Goal: Task Accomplishment & Management: Manage account settings

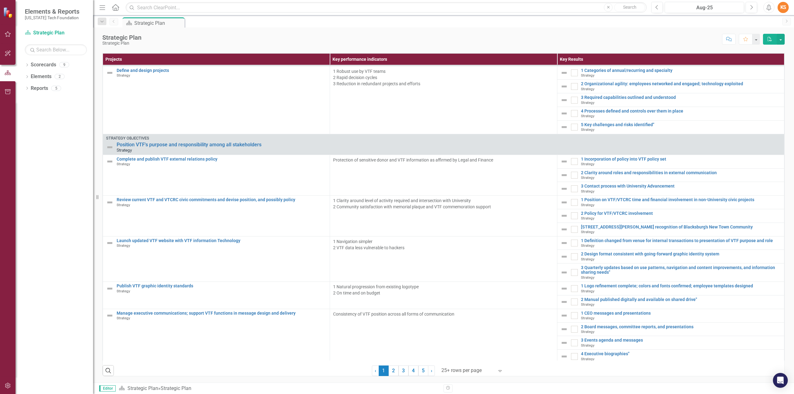
scroll to position [435, 0]
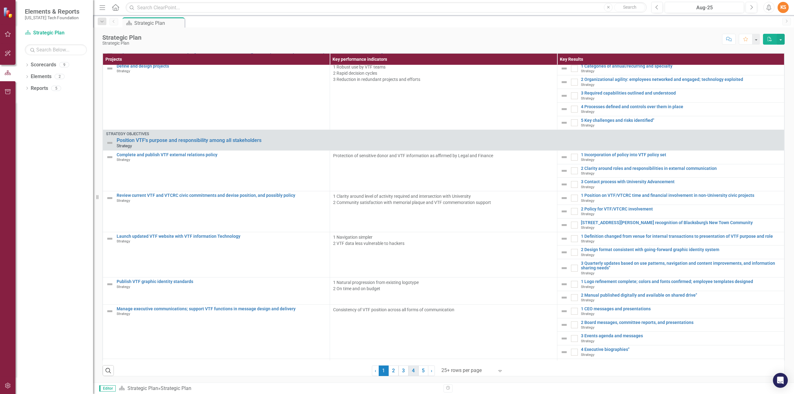
click at [411, 370] on link "4" at bounding box center [414, 371] width 10 height 11
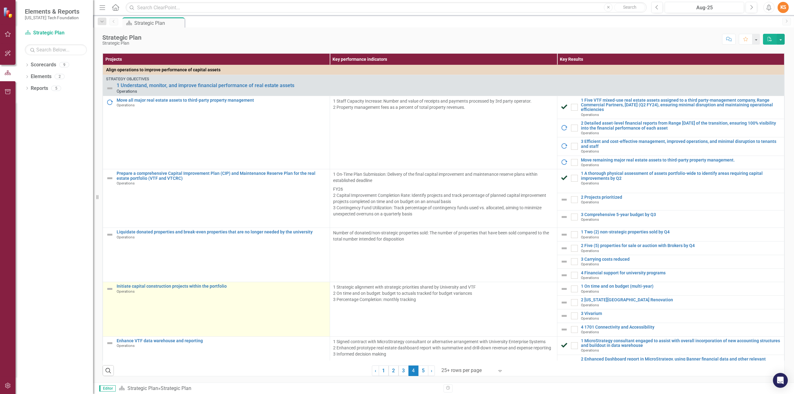
scroll to position [0, 0]
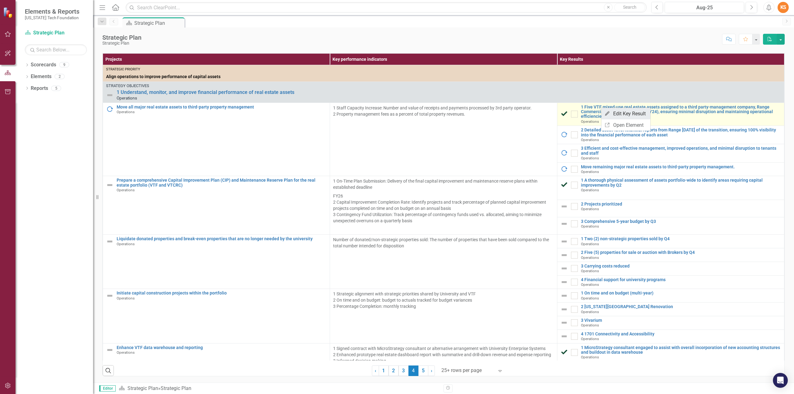
click at [626, 112] on link "Edit Edit Key Result" at bounding box center [626, 113] width 49 height 11
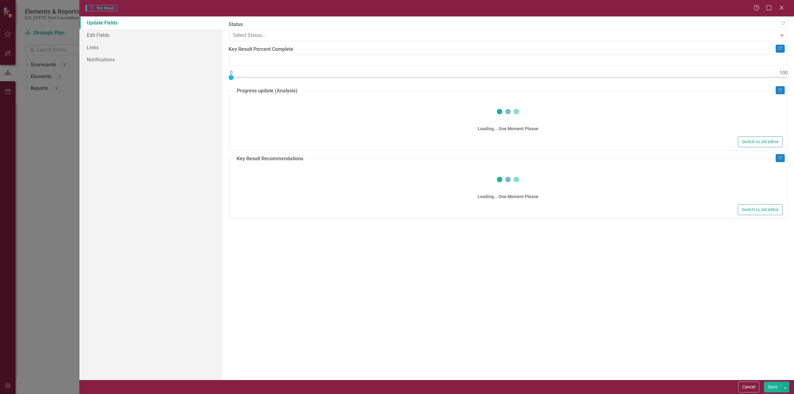
type input "100"
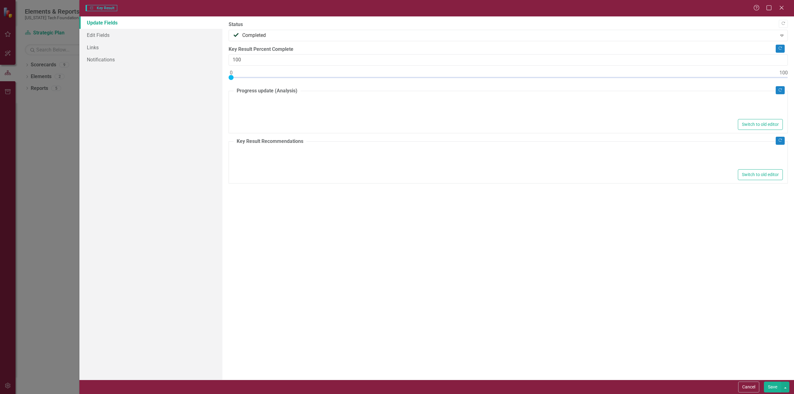
type textarea "<p>Six properties successfully placed under third party management with Range C…"
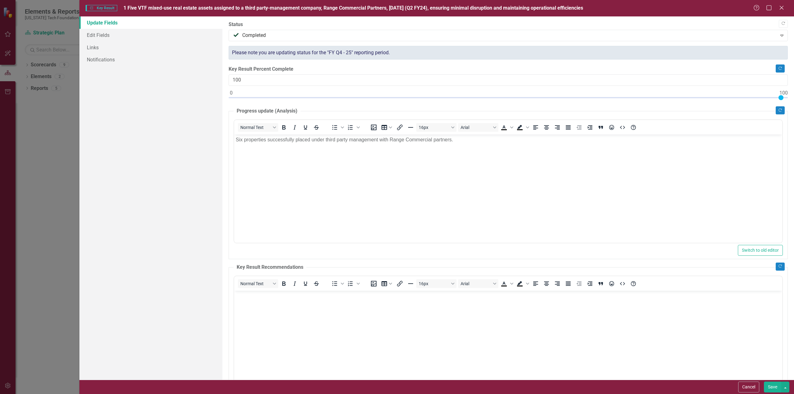
click at [125, 7] on span "1 Five VTF mixed-use real estate assets assigned to a third party-management co…" at bounding box center [353, 8] width 460 height 6
click at [111, 6] on span "Key Results Key Result" at bounding box center [102, 8] width 32 height 6
click at [104, 7] on span "Key Results Key Result" at bounding box center [102, 8] width 32 height 6
click at [126, 8] on span "1 Five VTF mixed-use real estate assets assigned to a third party-management co…" at bounding box center [353, 8] width 460 height 6
click at [139, 8] on span "1 Five VTF mixed-use real estate assets assigned to a third party-management co…" at bounding box center [353, 8] width 460 height 6
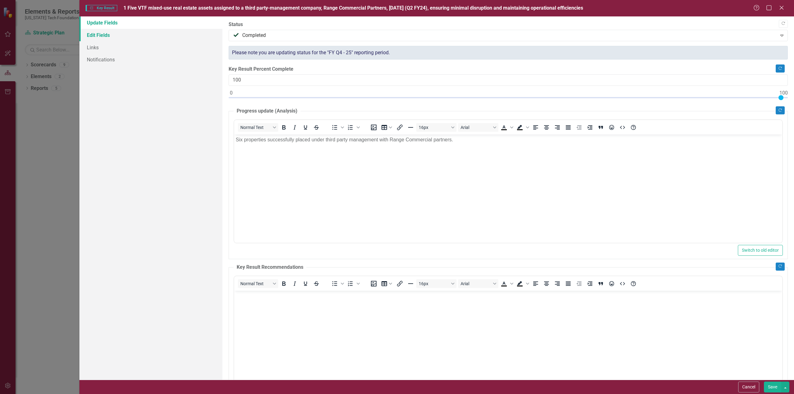
click at [101, 35] on link "Edit Fields" at bounding box center [150, 35] width 143 height 12
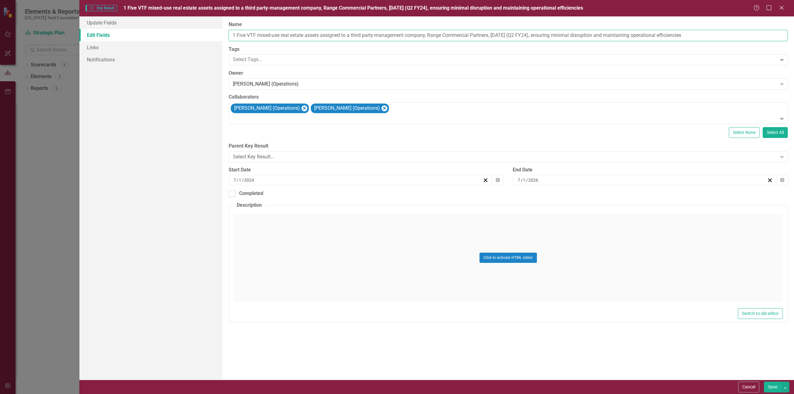
click at [237, 34] on input "1 Five VTF mixed-use real estate assets assigned to a third party-management co…" at bounding box center [508, 35] width 559 height 11
type input "Five VTF mixed-use real estate assets assigned to a third party-management comp…"
click at [774, 389] on button "Save" at bounding box center [772, 387] width 17 height 11
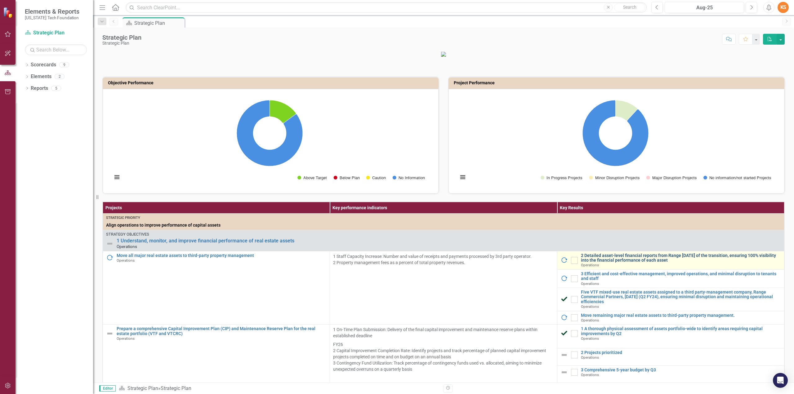
click at [598, 263] on link "2 Detailed asset-level financial reports from Range within 3 months of the tran…" at bounding box center [681, 258] width 200 height 10
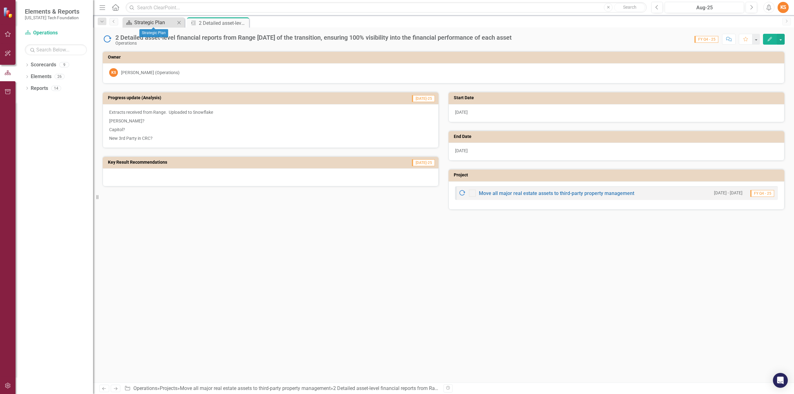
click at [144, 21] on div "Strategic Plan" at bounding box center [154, 23] width 41 height 8
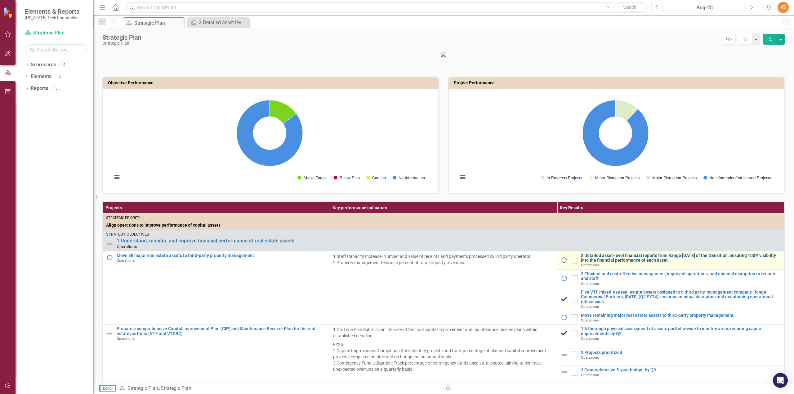
click at [604, 263] on link "2 Detailed asset-level financial reports from Range within 3 months of the tran…" at bounding box center [681, 258] width 200 height 10
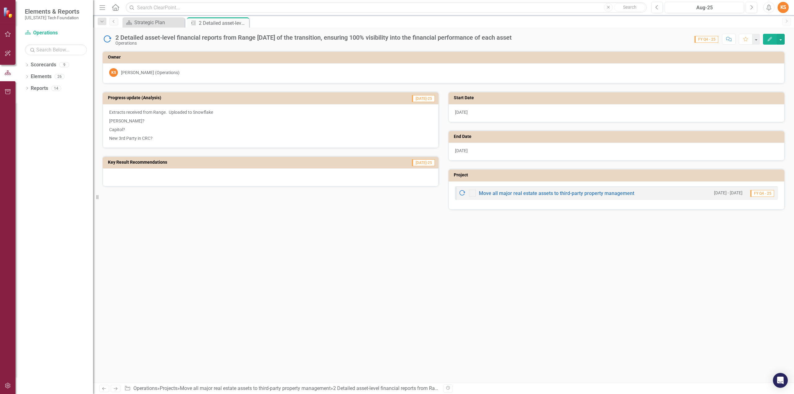
click at [772, 38] on icon "Edit" at bounding box center [770, 39] width 6 height 4
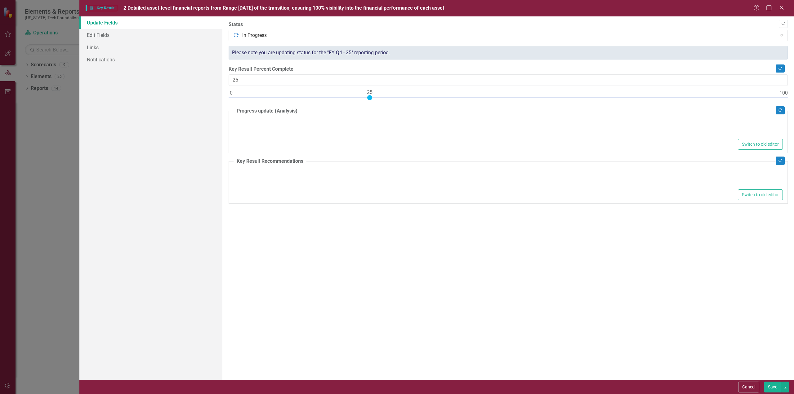
type textarea "<p>Extracts received from Range.&nbsp; Uploaded to Snowflake</p> <p>Lincoln?</p…"
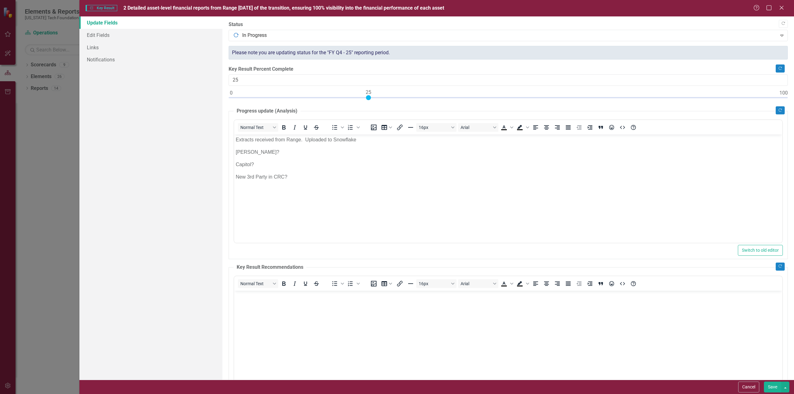
click at [192, 7] on span "2 Detailed asset-level financial reports from Range within 3 months of the tran…" at bounding box center [283, 8] width 321 height 6
click at [130, 7] on span "2 Detailed asset-level financial reports from Range within 3 months of the tran…" at bounding box center [283, 8] width 321 height 6
click at [101, 35] on link "Edit Fields" at bounding box center [150, 35] width 143 height 12
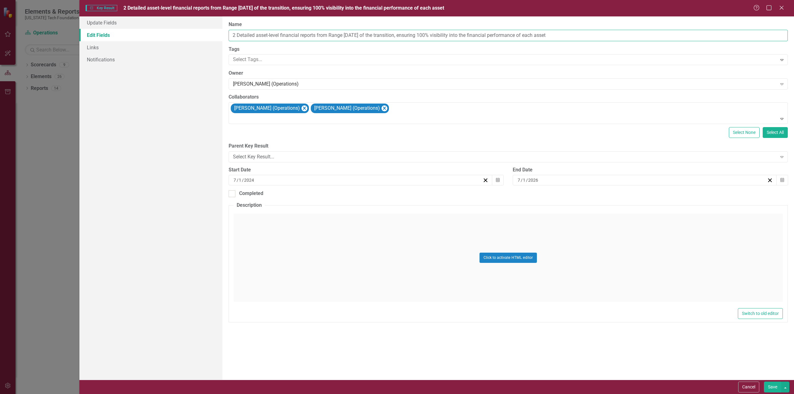
click at [236, 36] on input "2 Detailed asset-level financial reports from Range within 3 months of the tran…" at bounding box center [508, 35] width 559 height 11
type input "Detailed asset-level financial reports from Range [DATE] of the transition, ens…"
click at [773, 387] on button "Save" at bounding box center [772, 387] width 17 height 11
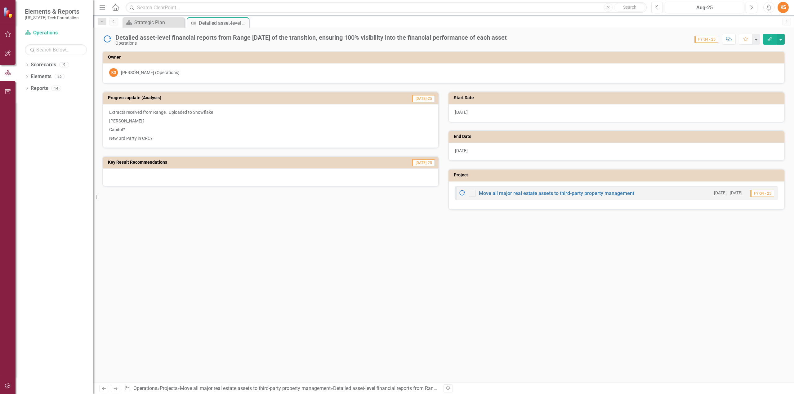
click at [112, 21] on icon "Previous" at bounding box center [113, 22] width 5 height 4
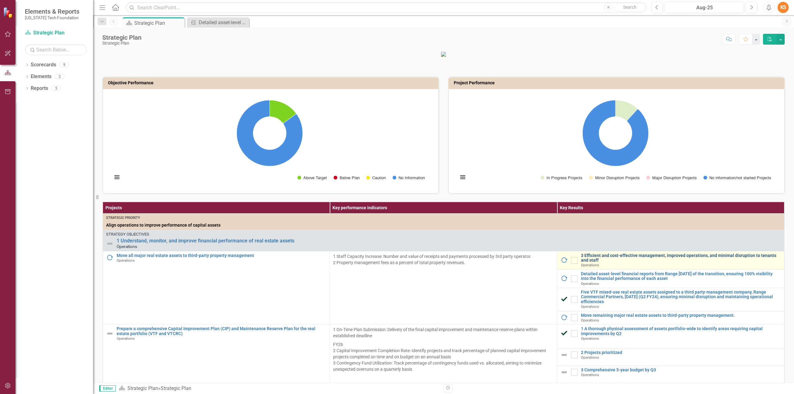
click at [603, 263] on link "3 Efficient and cost-effective management, improved operations, and minimal dis…" at bounding box center [681, 258] width 200 height 10
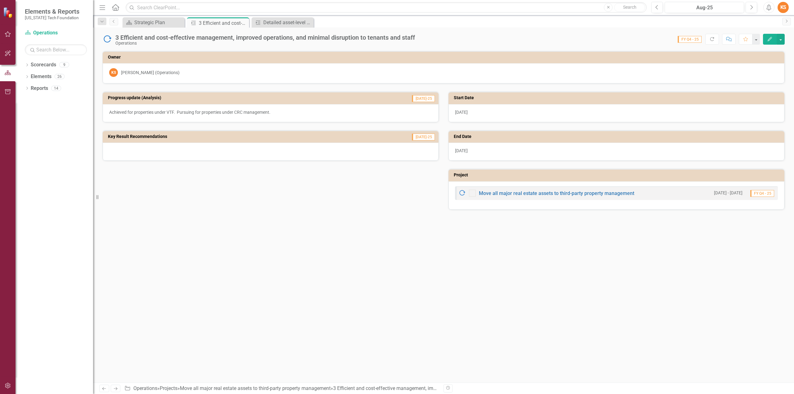
click at [769, 38] on icon "Edit" at bounding box center [770, 39] width 6 height 4
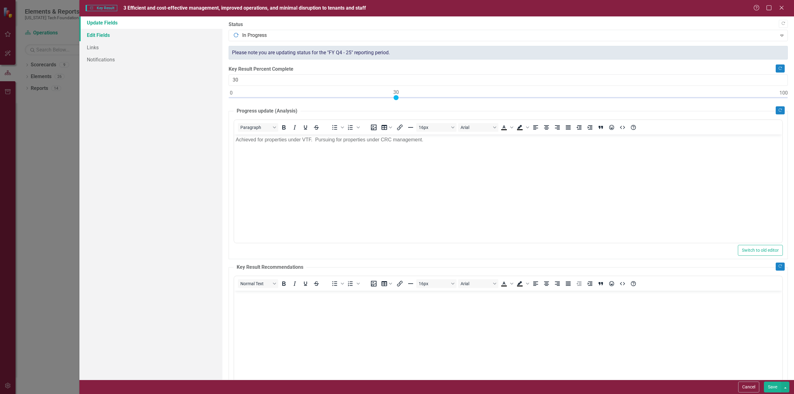
click at [97, 34] on link "Edit Fields" at bounding box center [150, 35] width 143 height 12
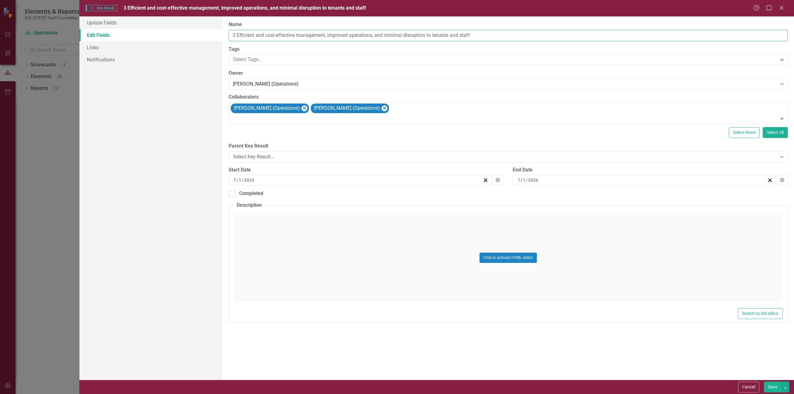
click at [237, 35] on input "3 Efficient and cost-effective management, improved operations, and minimal dis…" at bounding box center [508, 35] width 559 height 11
type input "Efficient and cost-effective management, improved operations, and minimal disru…"
click at [774, 389] on button "Save" at bounding box center [772, 387] width 17 height 11
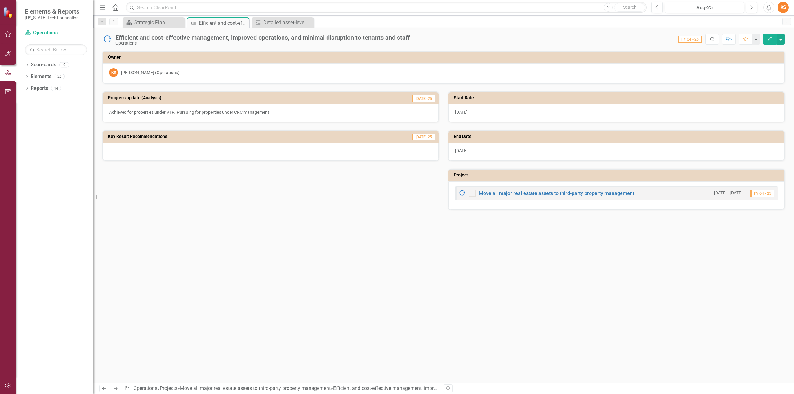
click at [113, 21] on icon "Previous" at bounding box center [113, 22] width 5 height 4
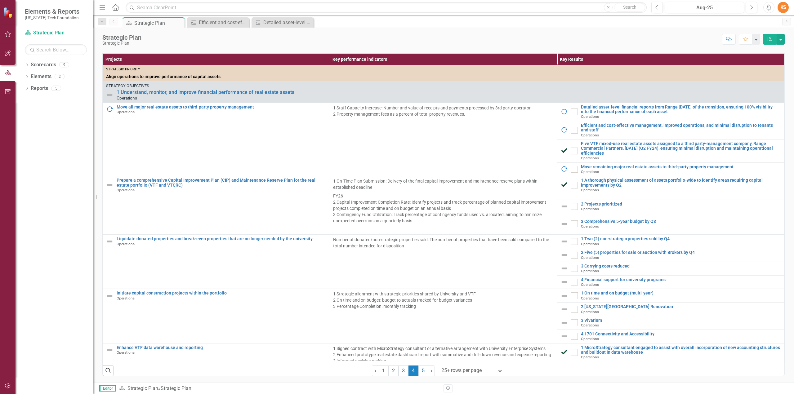
scroll to position [157, 0]
click at [571, 151] on input "checkbox" at bounding box center [573, 150] width 4 height 4
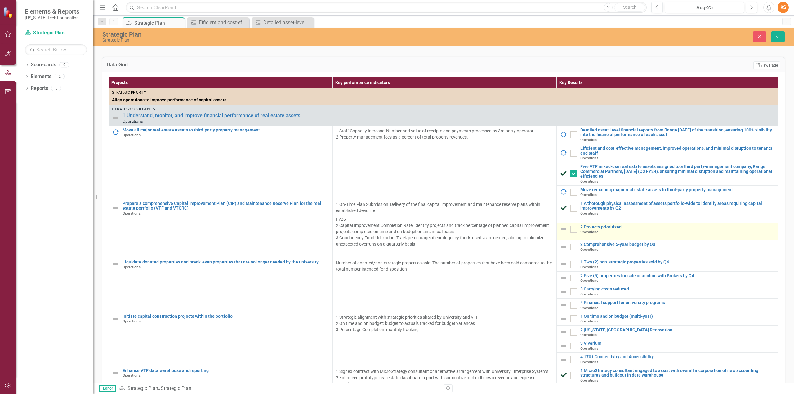
scroll to position [145, 0]
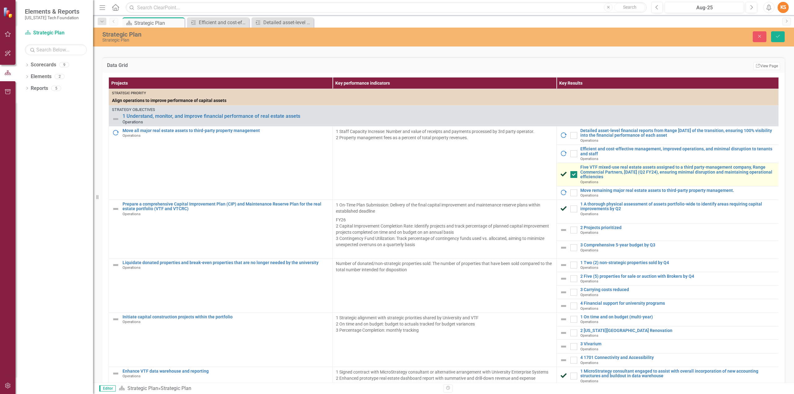
click at [575, 178] on div at bounding box center [574, 174] width 7 height 7
click at [575, 175] on input "checkbox" at bounding box center [573, 173] width 4 height 4
checkbox input "false"
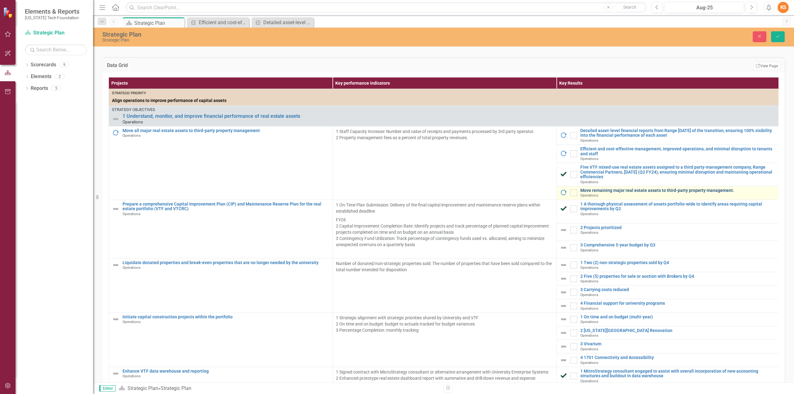
click at [633, 198] on div "Move remaining major real estate assets to third-party property management. Ope…" at bounding box center [678, 193] width 197 height 10
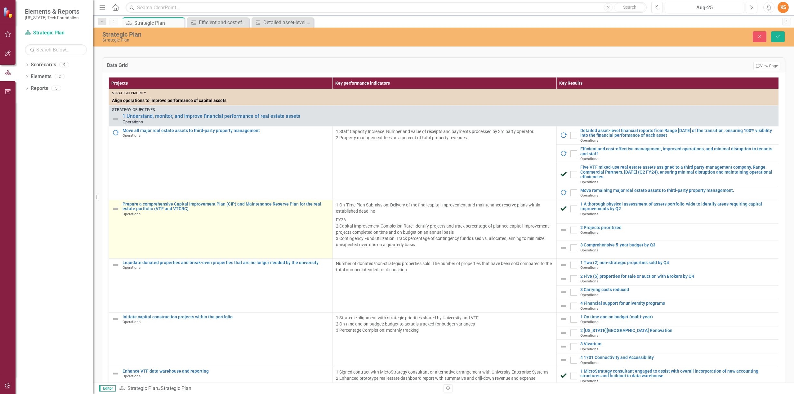
click at [240, 239] on td "Prepare a comprehensive Capital Improvement Plan (CIP) and Maintenance Reserve …" at bounding box center [221, 229] width 224 height 59
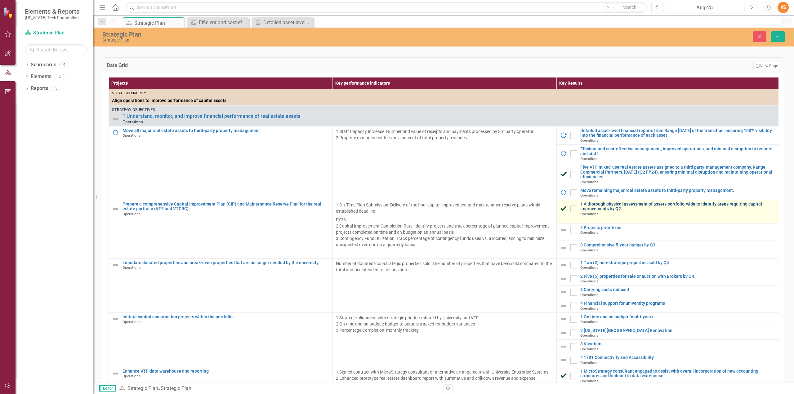
click at [601, 212] on link "1 A thorough physical assessment of assets portfolio-wide to identify areas req…" at bounding box center [678, 207] width 197 height 10
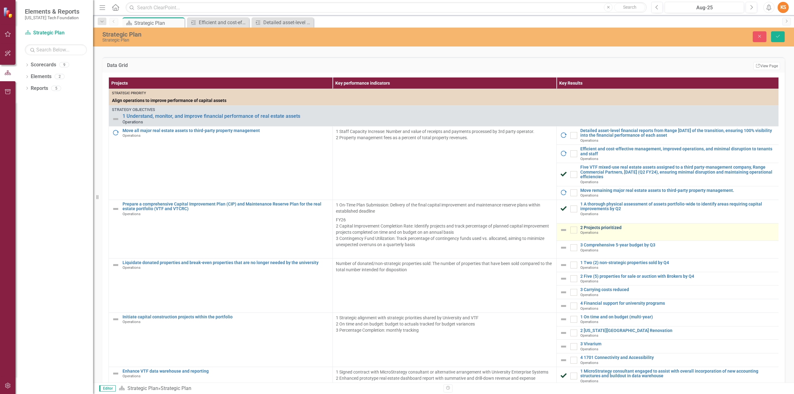
click at [596, 230] on link "2 Projects prioritized" at bounding box center [678, 228] width 197 height 5
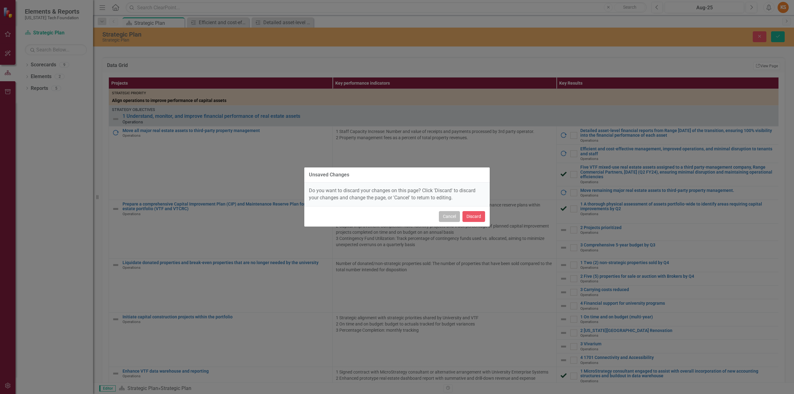
click at [455, 216] on button "Cancel" at bounding box center [449, 216] width 21 height 11
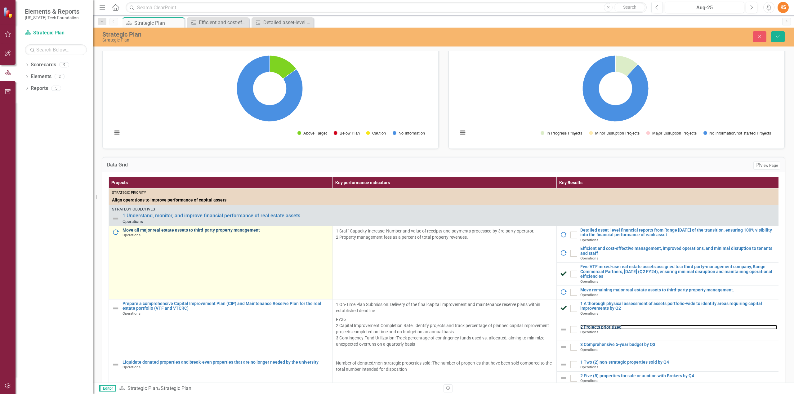
scroll to position [0, 0]
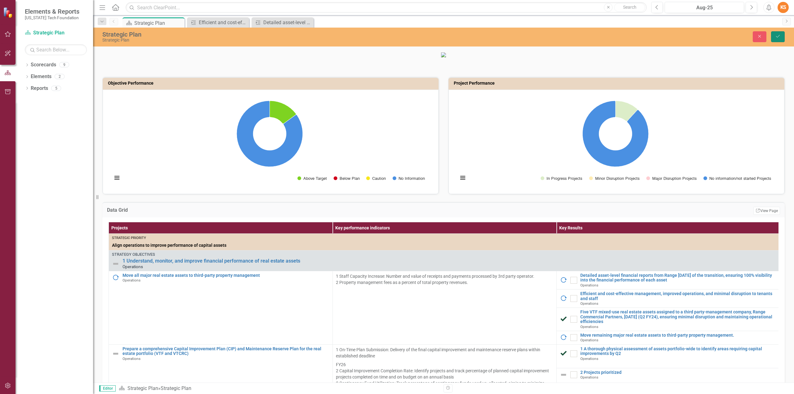
click at [779, 37] on icon "Save" at bounding box center [778, 36] width 6 height 4
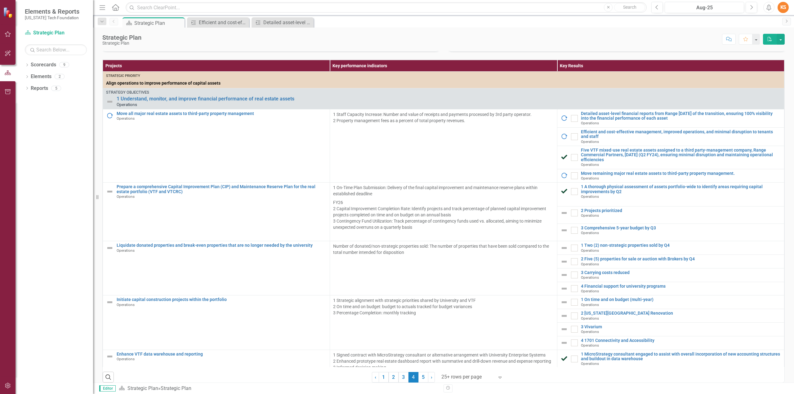
scroll to position [152, 0]
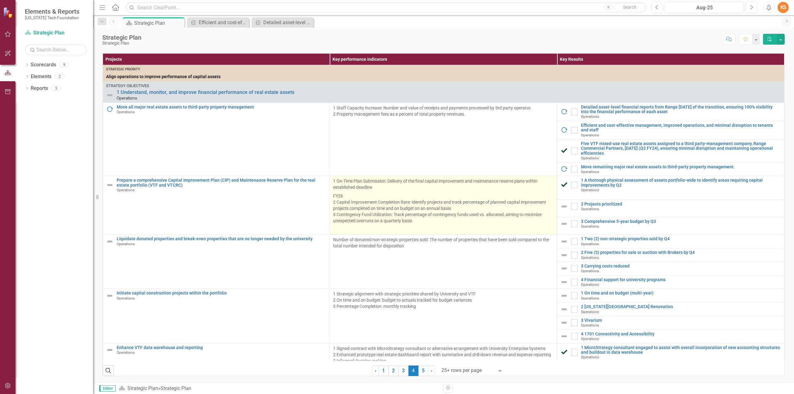
click at [428, 190] on p "1 On-Time Plan Submission: Delivery of the final capital improvement and mainte…" at bounding box center [443, 185] width 221 height 14
click at [429, 187] on p "1 On-Time Plan Submission: Delivery of the final capital improvement and mainte…" at bounding box center [443, 185] width 221 height 14
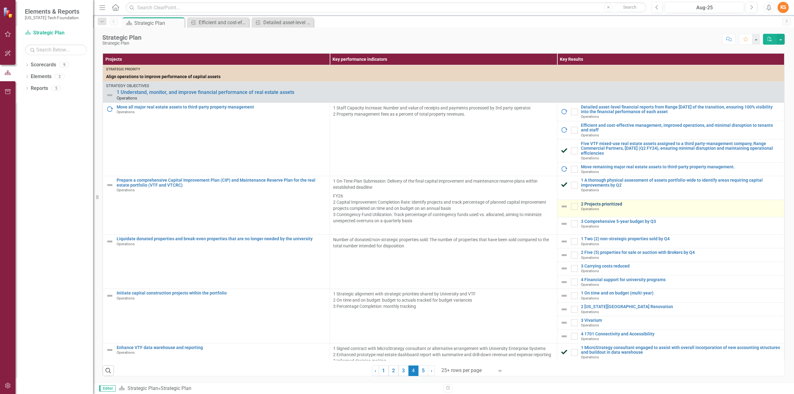
click at [589, 207] on link "2 Projects prioritized" at bounding box center [681, 204] width 200 height 5
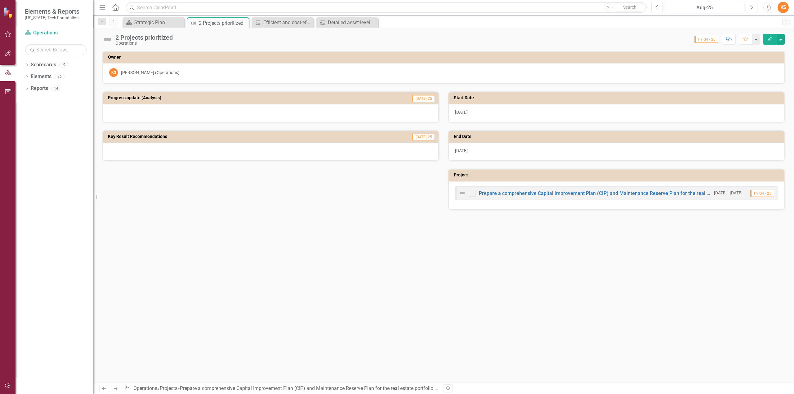
click at [769, 39] on icon "Edit" at bounding box center [770, 39] width 6 height 4
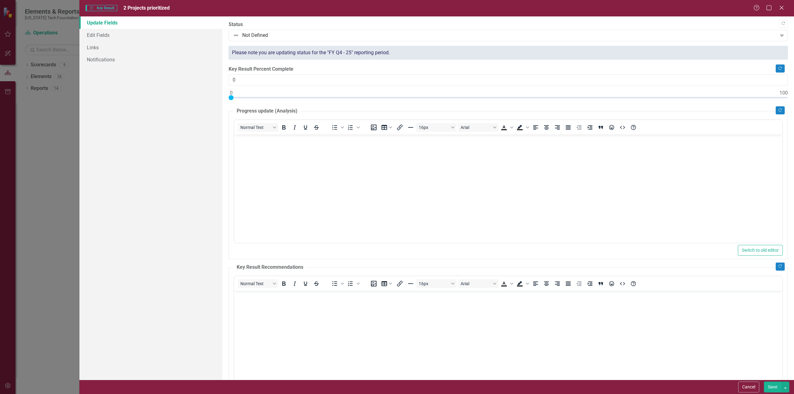
click at [151, 8] on span "2 Projects prioritized" at bounding box center [146, 8] width 46 height 6
click at [106, 34] on link "Edit Fields" at bounding box center [150, 35] width 143 height 12
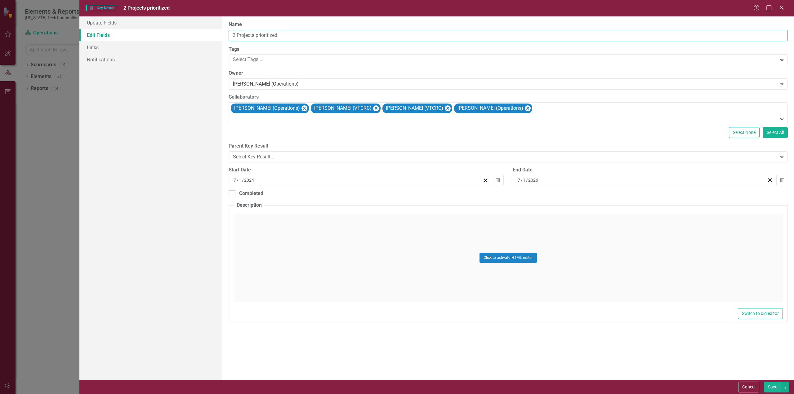
click at [292, 34] on input "2 Projects prioritized" at bounding box center [508, 35] width 559 height 11
type input "2"
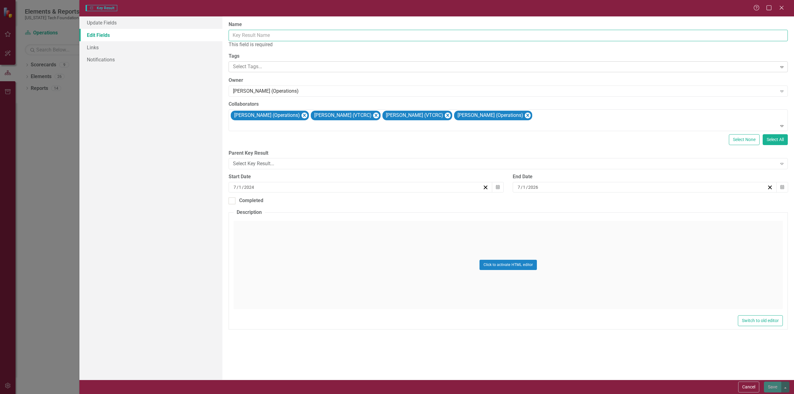
type input "P"
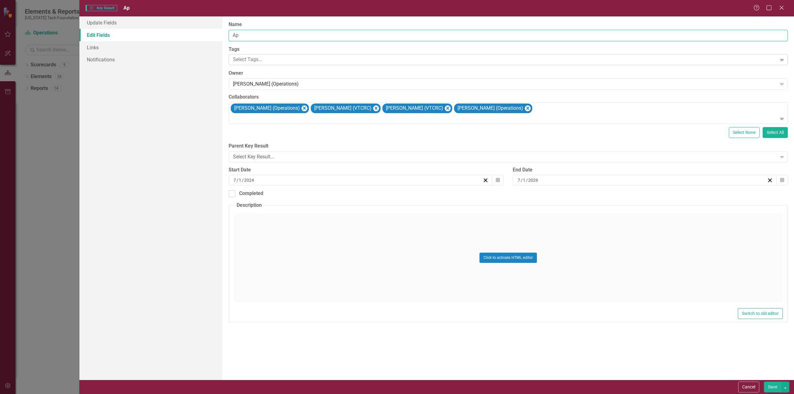
type input "A"
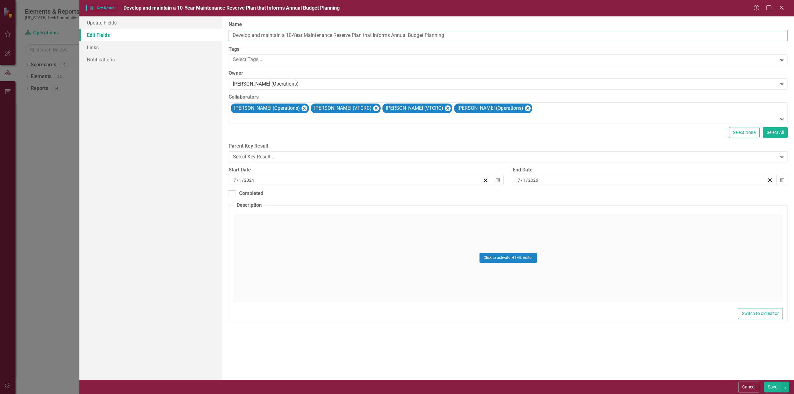
click at [265, 35] on input "Develop and maintain a 10-Year Maintenance Reserve Plan that Informs Annual Bud…" at bounding box center [508, 35] width 559 height 11
type input "Develop and Maintain a 10-Year Maintenance Reserve Plan that Informs Annual Bud…"
click at [290, 83] on div "[PERSON_NAME] (Operations)" at bounding box center [505, 84] width 544 height 7
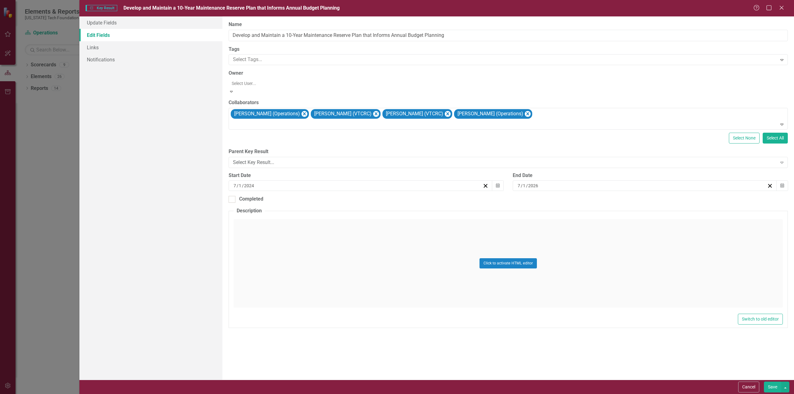
scroll to position [10, 0]
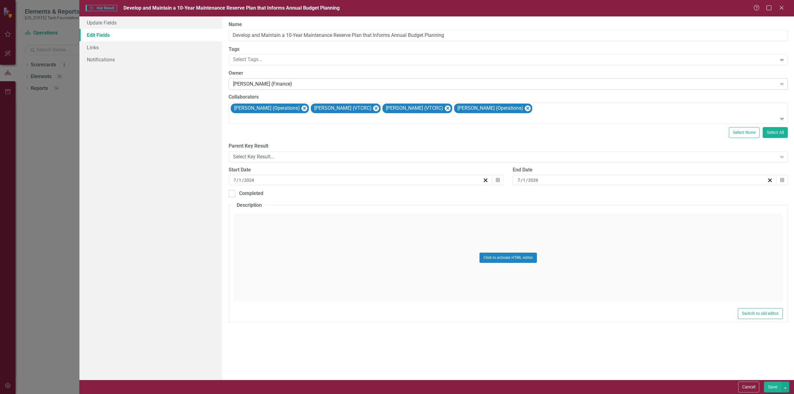
click at [782, 82] on icon "Expand" at bounding box center [782, 84] width 6 height 5
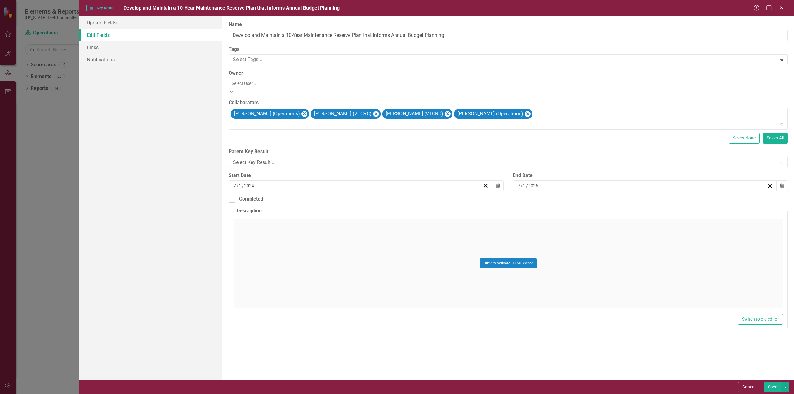
scroll to position [202, 0]
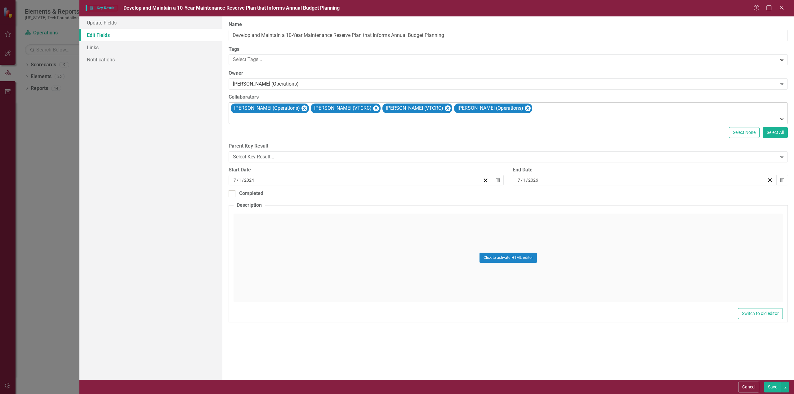
click at [782, 119] on icon "Expand" at bounding box center [782, 118] width 6 height 5
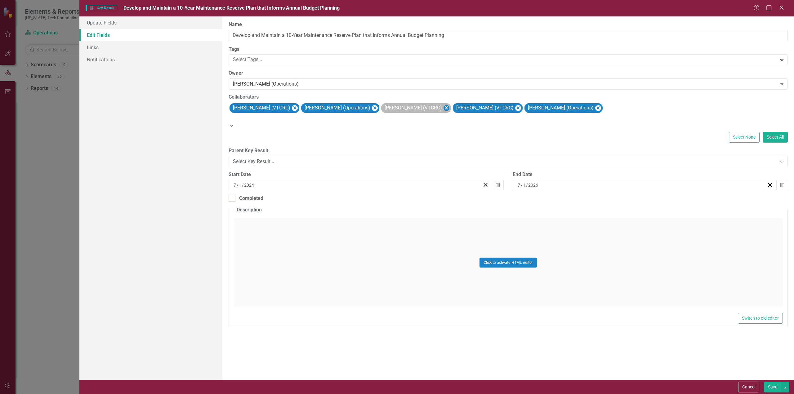
click at [445, 107] on icon "Remove Pat Morris (VTCRC)" at bounding box center [446, 107] width 3 height 3
click at [524, 108] on icon "Remove Carrie Woodring (Operations)" at bounding box center [527, 108] width 6 height 8
click at [234, 123] on icon "Expand" at bounding box center [232, 125] width 6 height 4
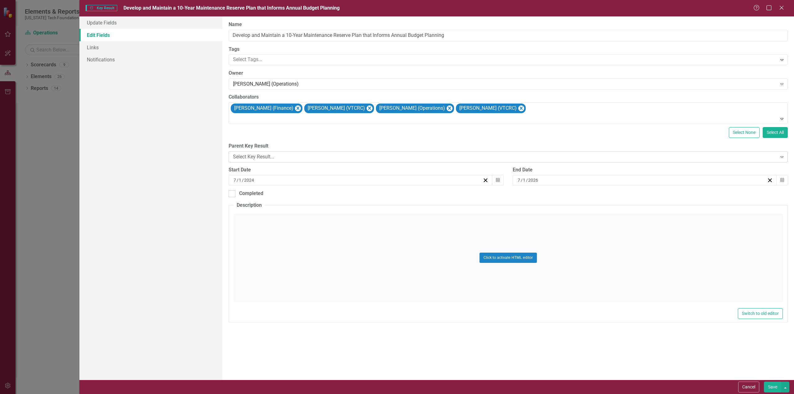
click at [304, 155] on div "Select Key Result..." at bounding box center [505, 156] width 544 height 7
click at [351, 199] on div "ClearPoint Can Do More! How ClearPoint Can Help Close Enterprise plans can auto…" at bounding box center [508, 198] width 572 height 364
click at [770, 180] on line "button" at bounding box center [770, 180] width 3 height 3
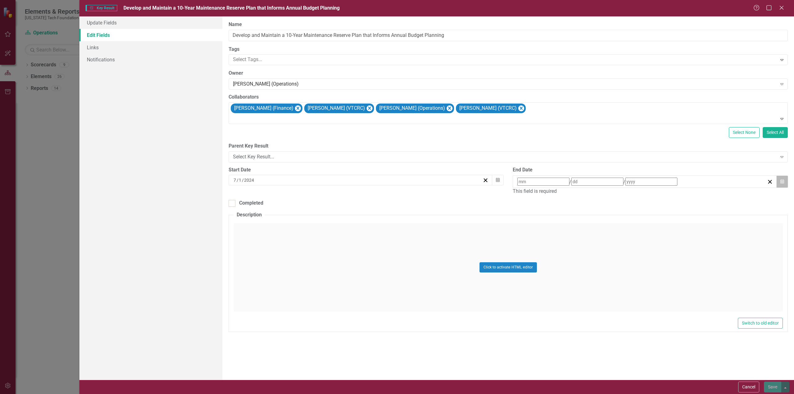
click at [784, 180] on icon "Calendar" at bounding box center [783, 182] width 4 height 4
click at [608, 194] on button "›" at bounding box center [601, 193] width 14 height 14
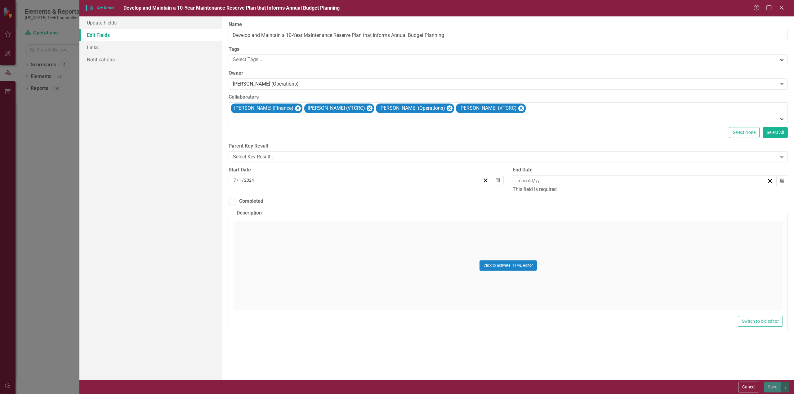
click at [608, 194] on button "›" at bounding box center [601, 193] width 14 height 14
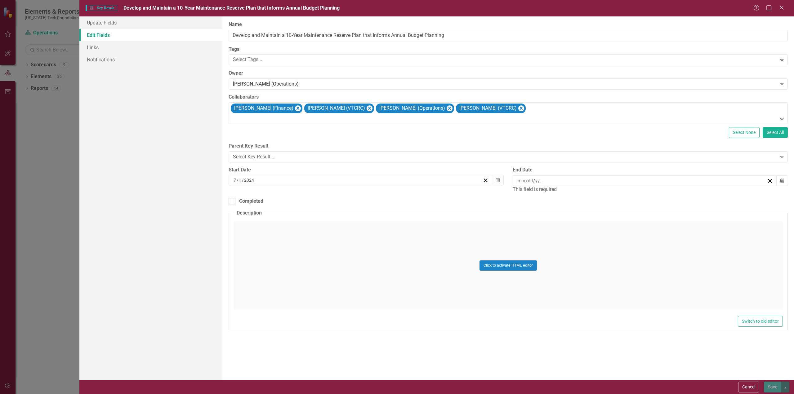
click at [608, 194] on button "›" at bounding box center [601, 193] width 14 height 14
click at [569, 216] on abbr "1" at bounding box center [567, 213] width 2 height 5
click at [271, 216] on div "Click to activate HTML editor" at bounding box center [508, 258] width 549 height 88
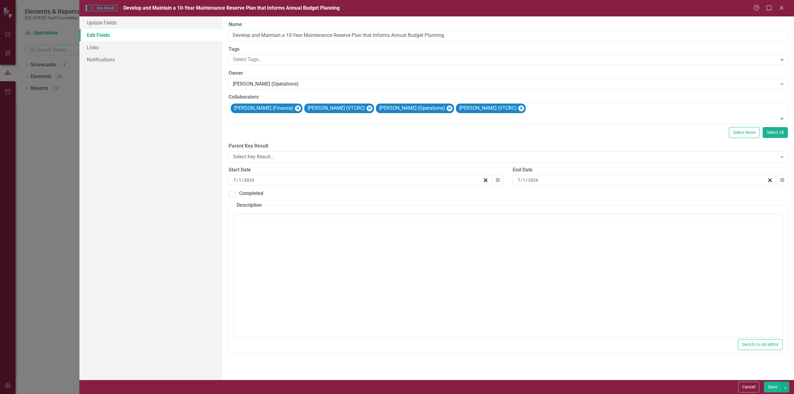
scroll to position [0, 0]
click at [278, 241] on body "Rich Text Area. Press ALT-0 for help." at bounding box center [508, 275] width 548 height 93
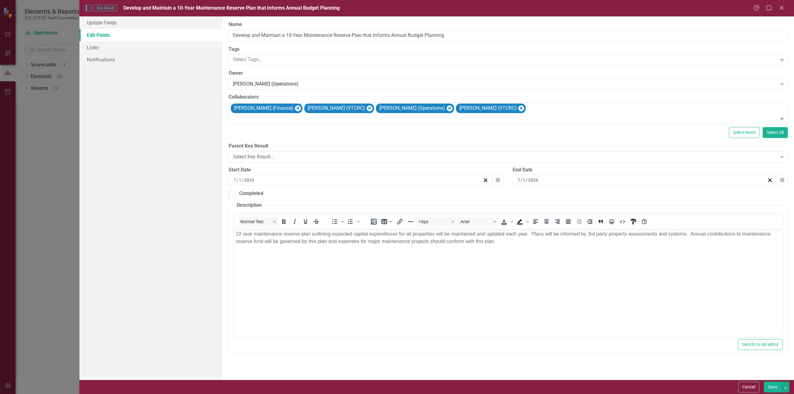
click at [773, 387] on button "Save" at bounding box center [772, 387] width 17 height 11
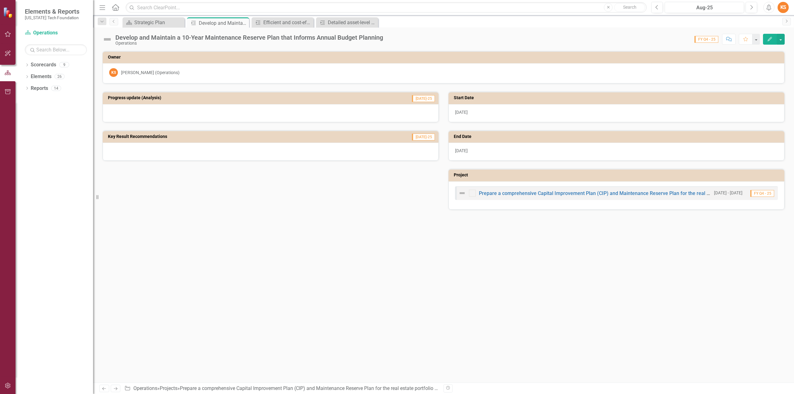
click at [769, 38] on icon "Edit" at bounding box center [770, 39] width 6 height 4
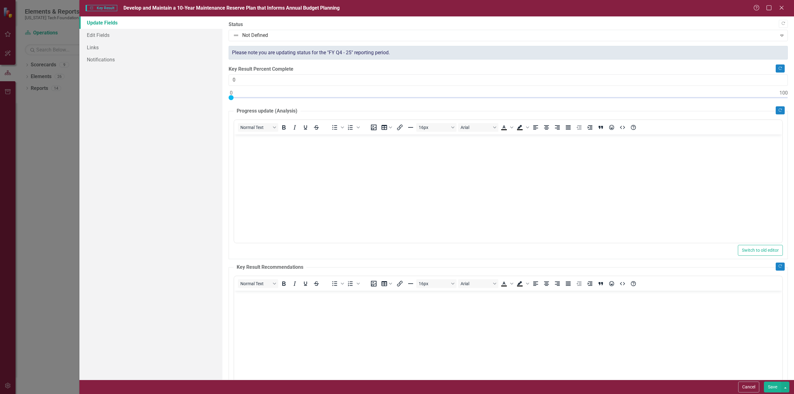
type input "100"
click at [780, 95] on div at bounding box center [508, 99] width 559 height 8
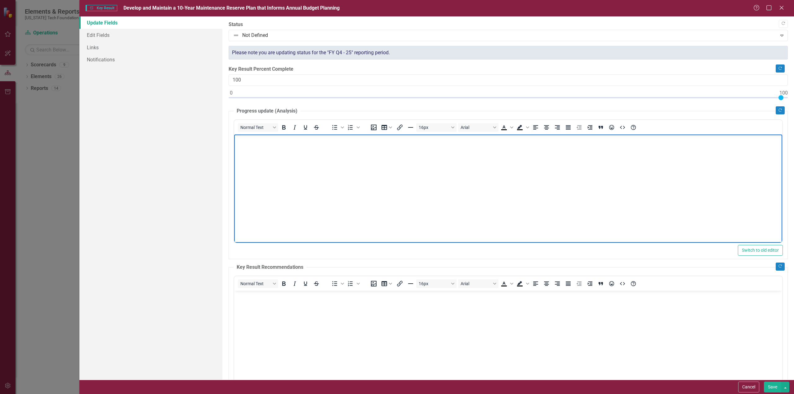
click at [258, 146] on body "Rich Text Area. Press ALT-0 for help." at bounding box center [508, 180] width 548 height 93
click at [775, 388] on button "Save" at bounding box center [772, 387] width 17 height 11
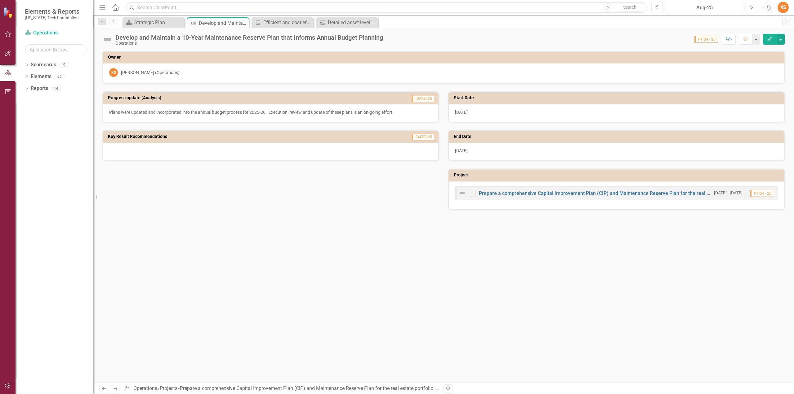
click at [114, 20] on icon "Previous" at bounding box center [113, 22] width 5 height 4
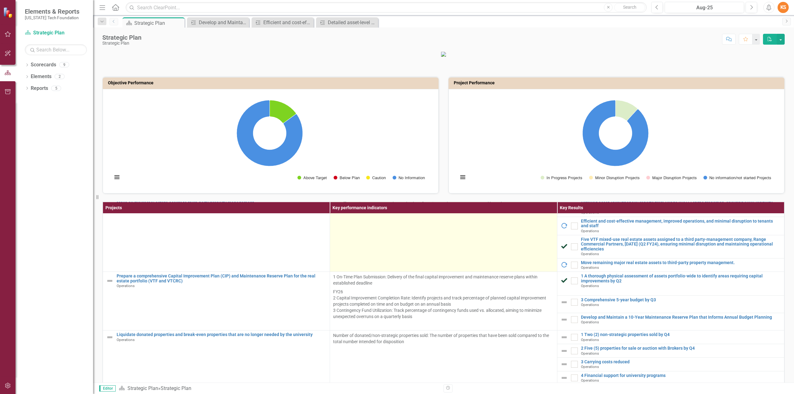
scroll to position [62, 0]
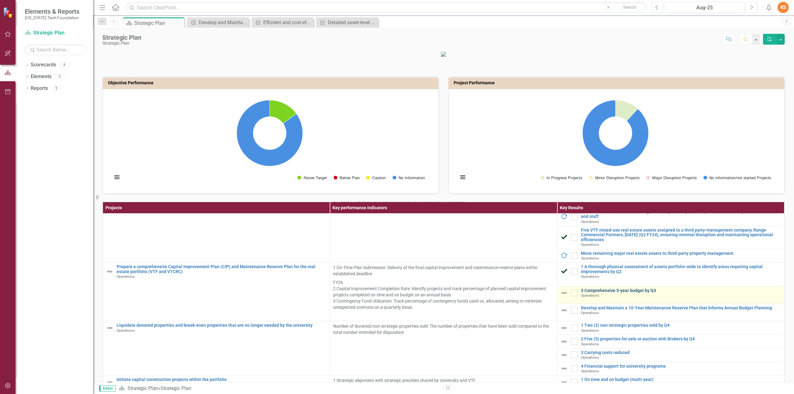
click at [625, 293] on link "3 Comprehensive 5-year budget by Q3" at bounding box center [681, 291] width 200 height 5
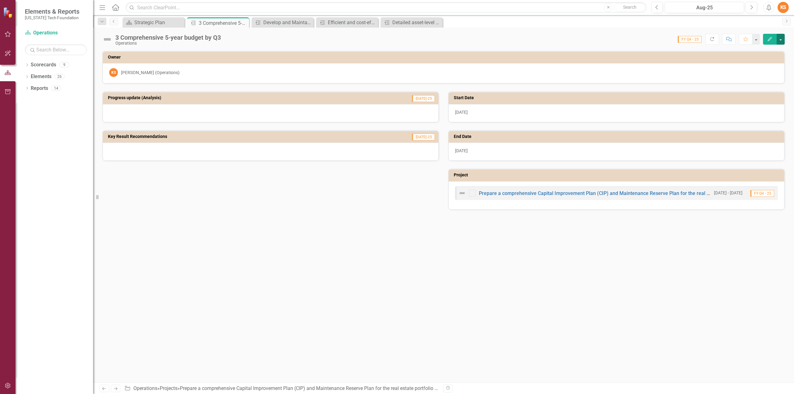
click at [782, 39] on button "button" at bounding box center [781, 39] width 8 height 11
click at [753, 50] on link "Edit Edit Key Result" at bounding box center [759, 50] width 50 height 11
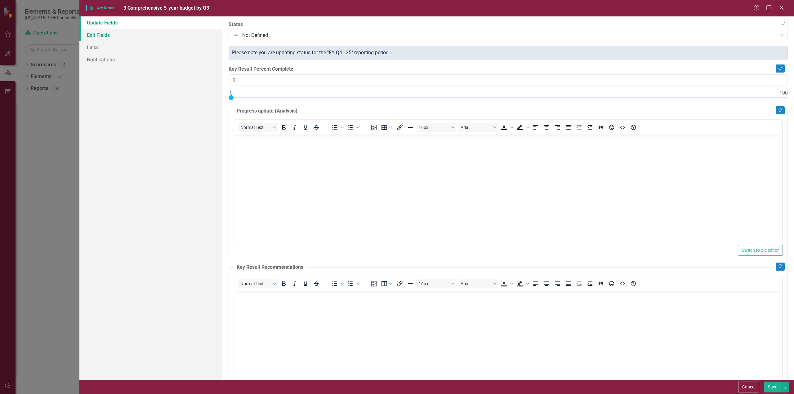
click at [101, 31] on link "Edit Fields" at bounding box center [150, 35] width 143 height 12
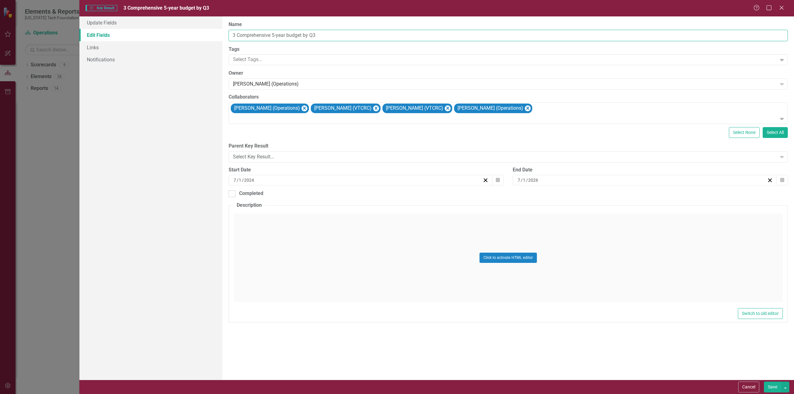
click at [237, 34] on input "3 Comprehensive 5-year budget by Q3" at bounding box center [508, 35] width 559 height 11
type input "Comprehensive 5-year budget by Q3"
click at [231, 193] on input "Completed" at bounding box center [231, 192] width 4 height 4
checkbox input "true"
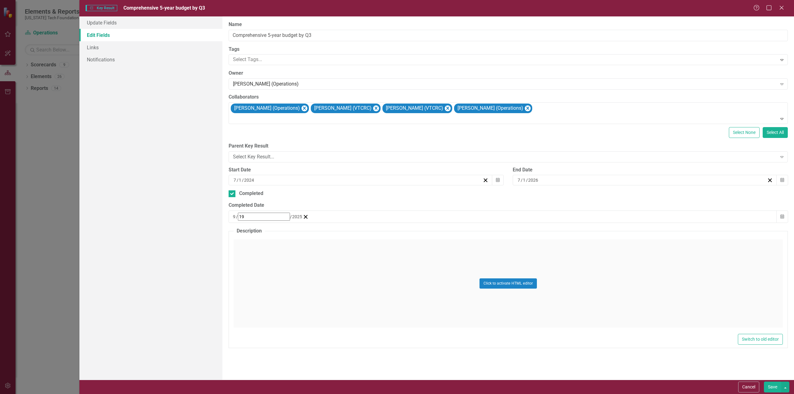
click at [259, 240] on div "Click to activate HTML editor" at bounding box center [508, 284] width 549 height 88
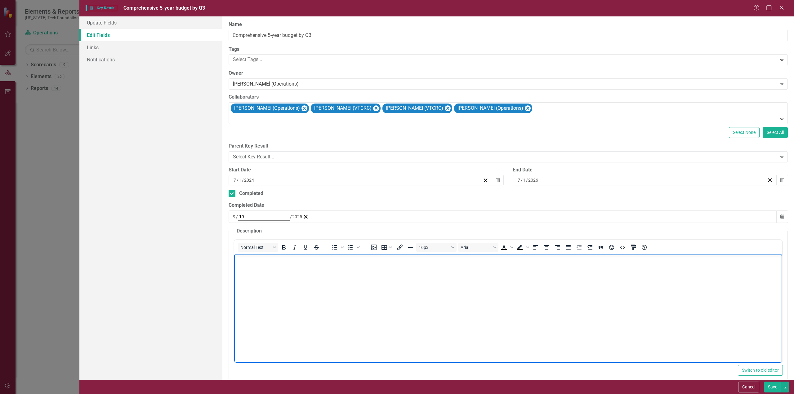
click at [271, 262] on p "Rich Text Area. Press ALT-0 for help." at bounding box center [507, 259] width 545 height 7
click at [777, 388] on button "Save" at bounding box center [772, 387] width 17 height 11
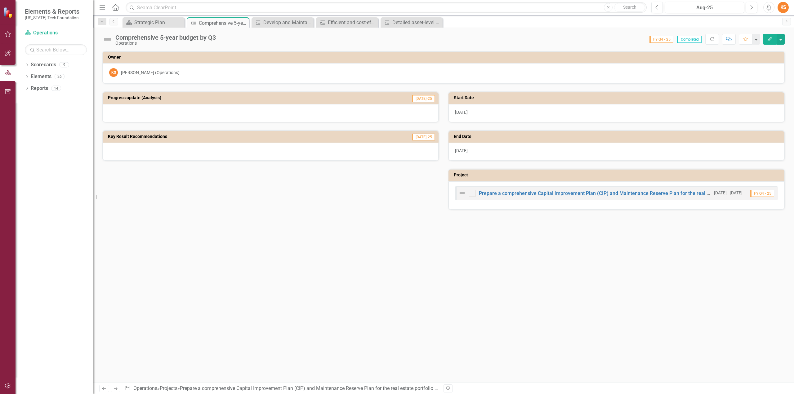
click at [114, 22] on icon "Previous" at bounding box center [113, 22] width 5 height 4
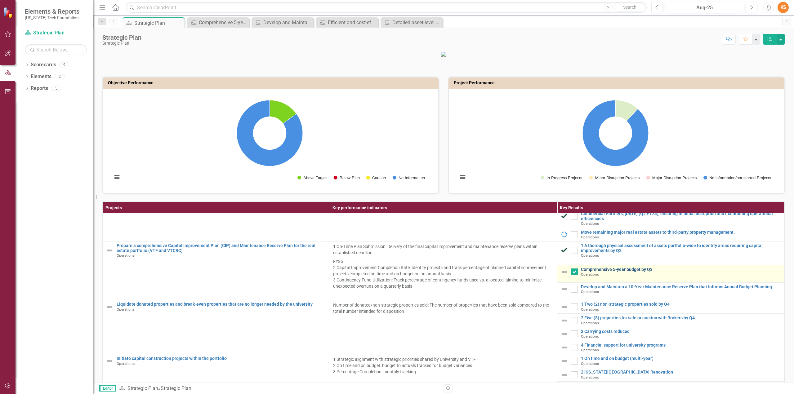
scroll to position [93, 0]
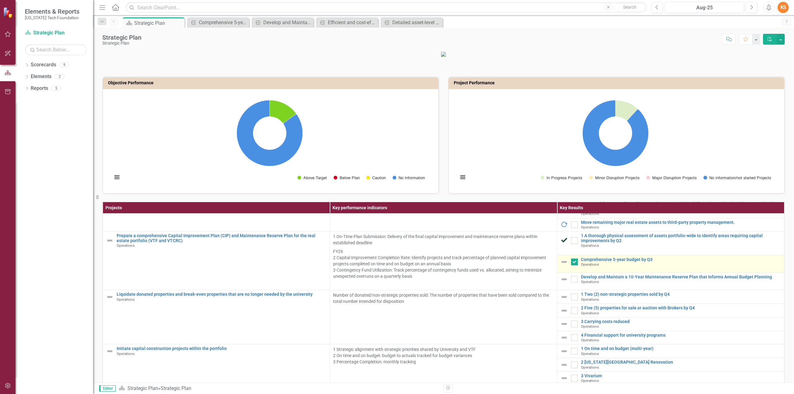
click at [688, 267] on div "Comprehensive 5-year budget by Q3 Operations" at bounding box center [681, 263] width 200 height 10
click at [601, 262] on link "Comprehensive 5-year budget by Q3" at bounding box center [681, 260] width 200 height 5
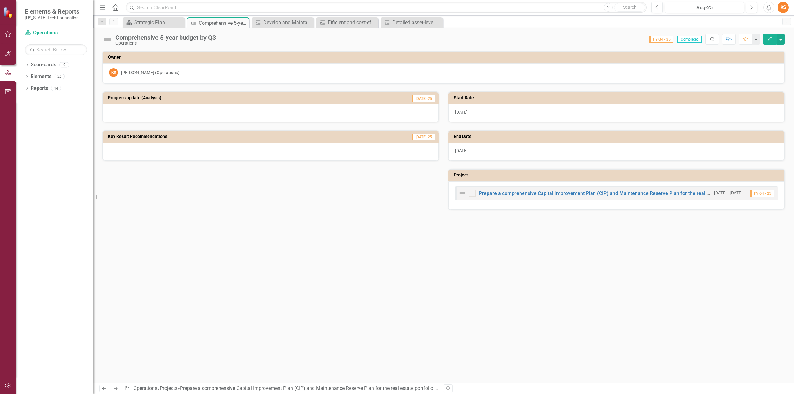
click at [250, 114] on div at bounding box center [271, 113] width 336 height 18
click at [689, 38] on span "Completed" at bounding box center [689, 39] width 25 height 7
click at [224, 109] on div at bounding box center [271, 113] width 336 height 18
click at [218, 96] on h3 "Progress update (Analysis)" at bounding box center [221, 98] width 227 height 5
click at [758, 39] on button "button" at bounding box center [756, 39] width 8 height 11
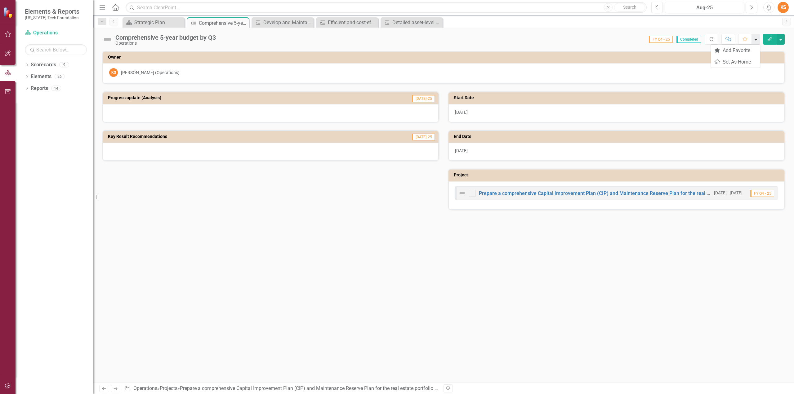
click at [758, 39] on button "button" at bounding box center [756, 39] width 8 height 11
click at [782, 39] on button "button" at bounding box center [781, 39] width 8 height 11
click at [114, 22] on icon at bounding box center [114, 21] width 2 height 3
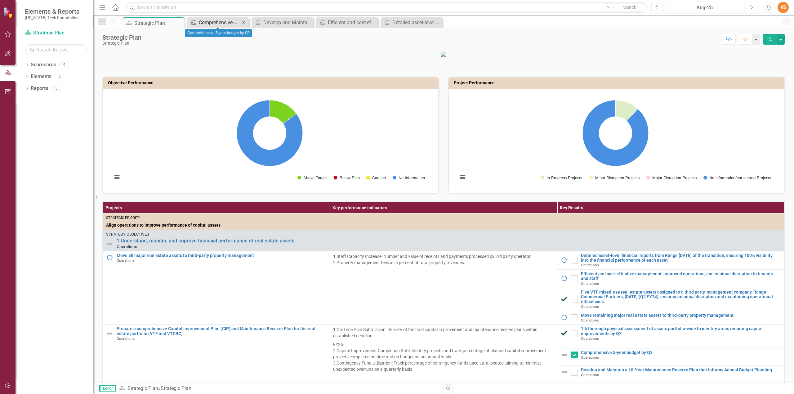
click at [226, 21] on div "Comprehensive 5-year budget by Q3" at bounding box center [219, 23] width 41 height 8
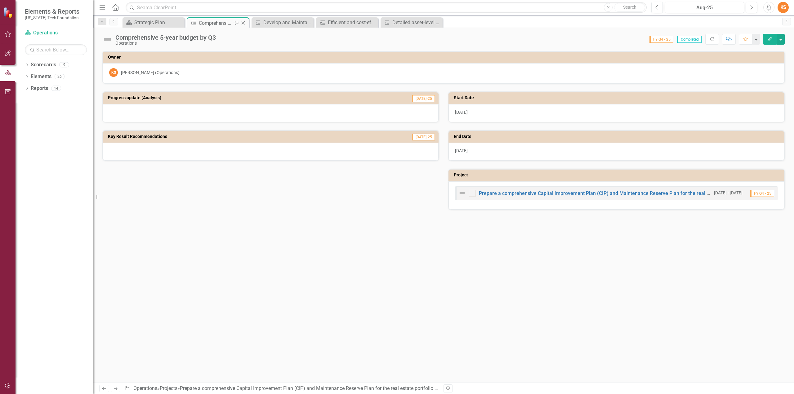
click at [244, 22] on icon "Close" at bounding box center [243, 22] width 6 height 5
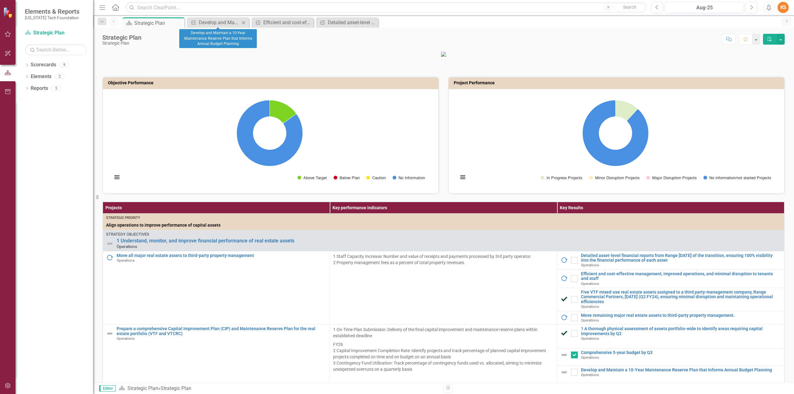
click at [243, 23] on icon "Close" at bounding box center [243, 22] width 6 height 5
click at [0, 0] on icon at bounding box center [0, 0] width 0 height 0
click at [244, 23] on icon "Close" at bounding box center [243, 22] width 6 height 5
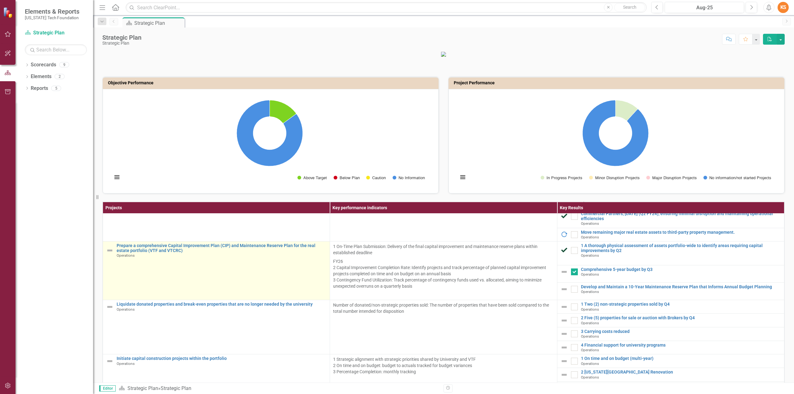
scroll to position [93, 0]
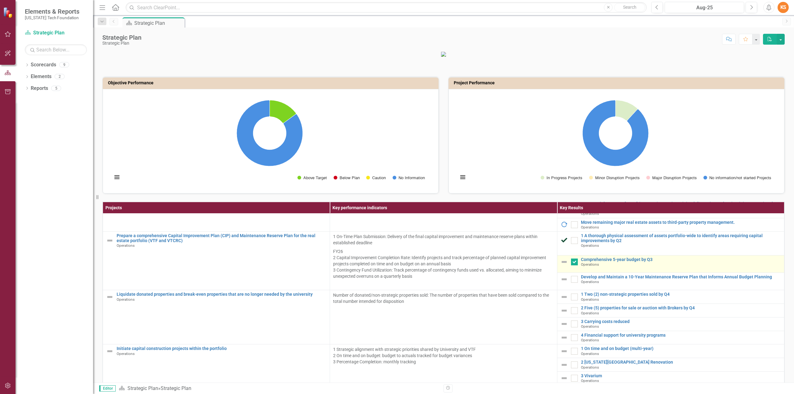
click at [561, 266] on img at bounding box center [564, 261] width 7 height 7
click at [0, 0] on link "Link Open Element" at bounding box center [0, 0] width 0 height 0
checkbox input "false"
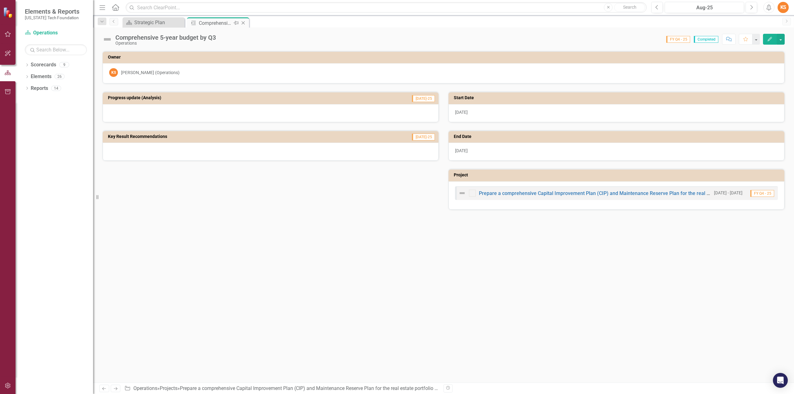
click at [214, 21] on div "Comprehensive 5-year budget by Q3" at bounding box center [215, 23] width 33 height 8
click at [182, 115] on div at bounding box center [271, 113] width 336 height 18
click at [182, 100] on td "Progress update (Analysis)" at bounding box center [221, 98] width 227 height 9
click at [769, 39] on icon "button" at bounding box center [770, 39] width 4 height 4
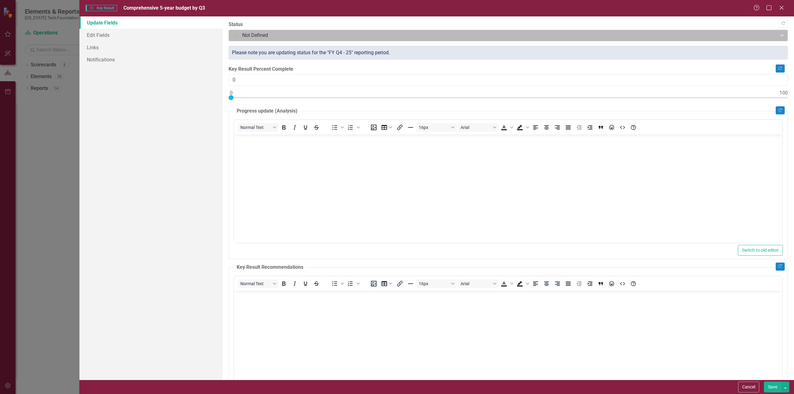
click at [779, 33] on icon "Expand" at bounding box center [782, 35] width 6 height 5
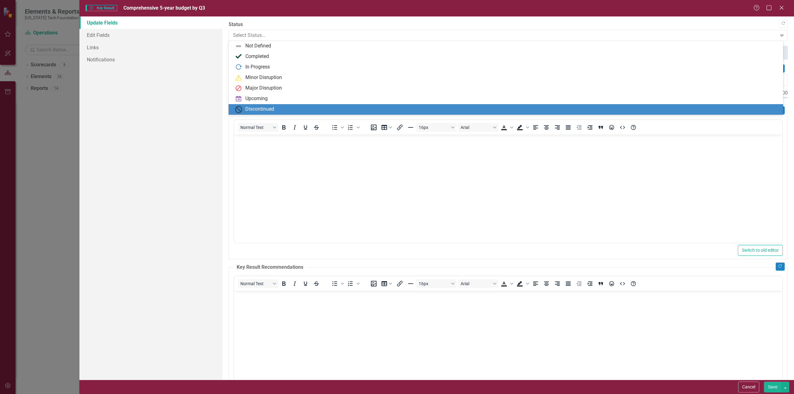
click at [259, 108] on div "Discontinued" at bounding box center [259, 109] width 29 height 7
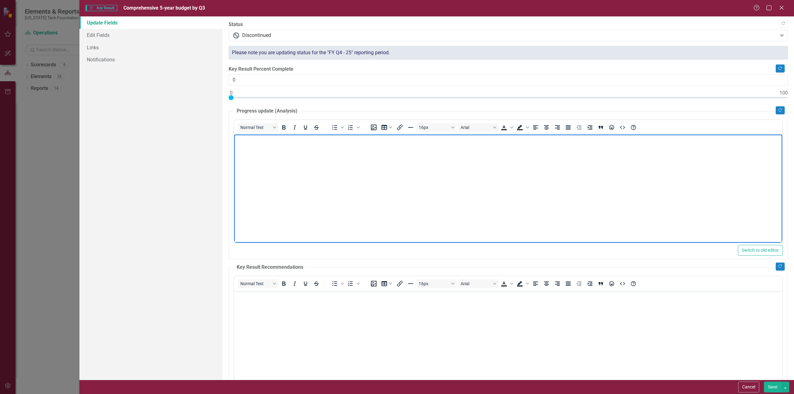
click at [257, 147] on body "Rich Text Area. Press ALT-0 for help." at bounding box center [508, 180] width 548 height 93
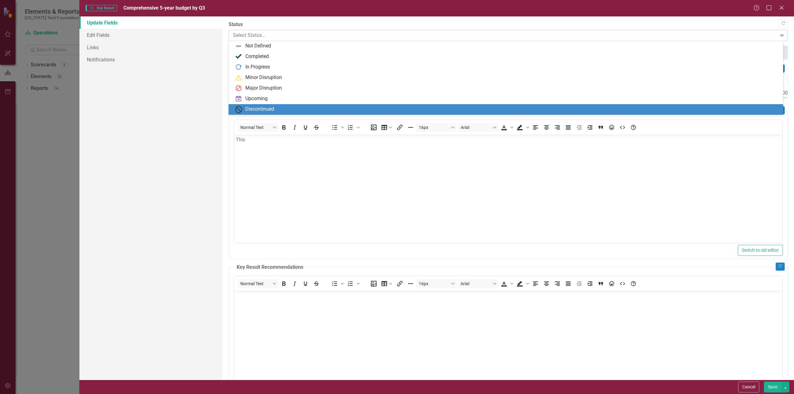
click at [779, 34] on icon "Expand" at bounding box center [782, 35] width 6 height 5
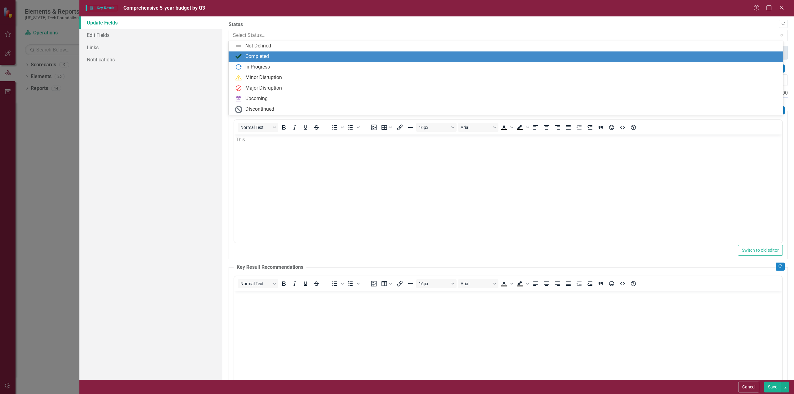
click at [254, 56] on div "Completed" at bounding box center [257, 56] width 24 height 7
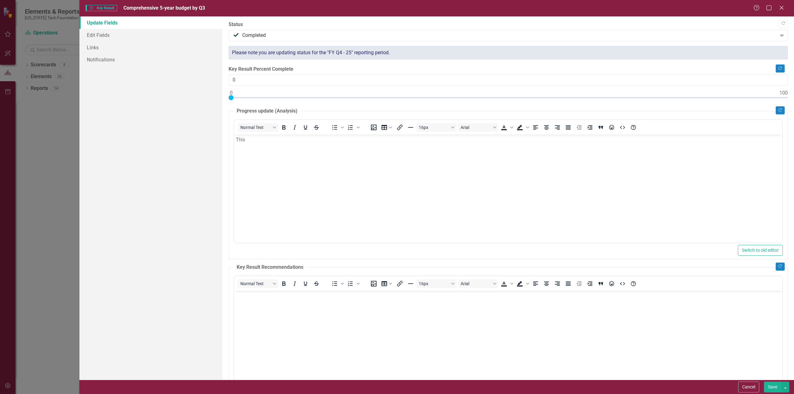
drag, startPoint x: 262, startPoint y: 143, endPoint x: 265, endPoint y: 141, distance: 4.2
click at [262, 142] on body "This" at bounding box center [508, 180] width 548 height 93
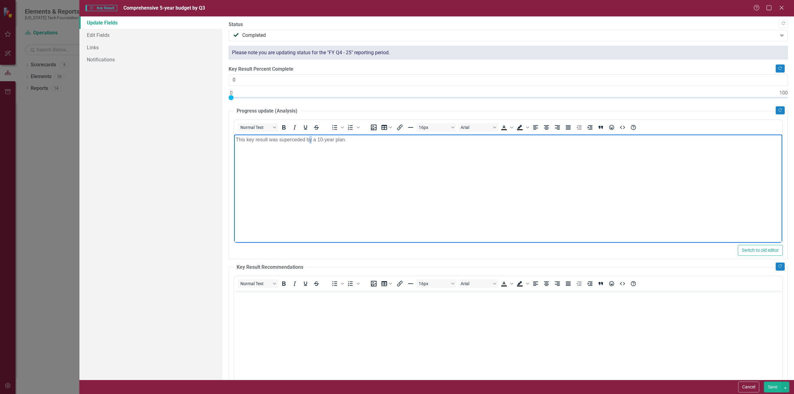
drag, startPoint x: 308, startPoint y: 140, endPoint x: 311, endPoint y: 140, distance: 3.5
click at [311, 140] on p "This key result was superceded by a 10-year plan." at bounding box center [507, 139] width 545 height 7
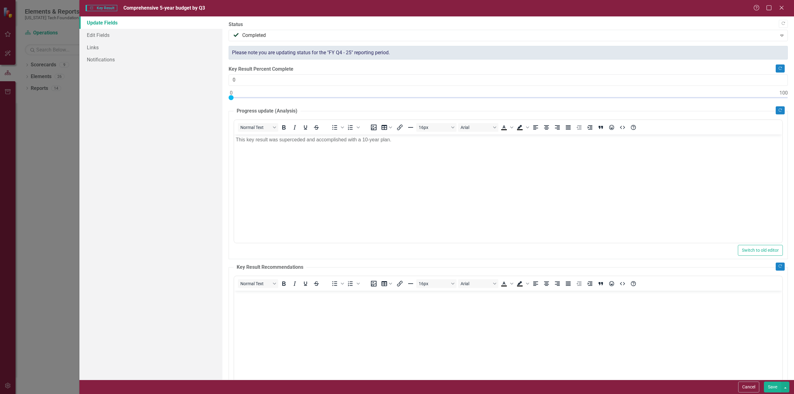
click at [774, 388] on button "Save" at bounding box center [772, 387] width 17 height 11
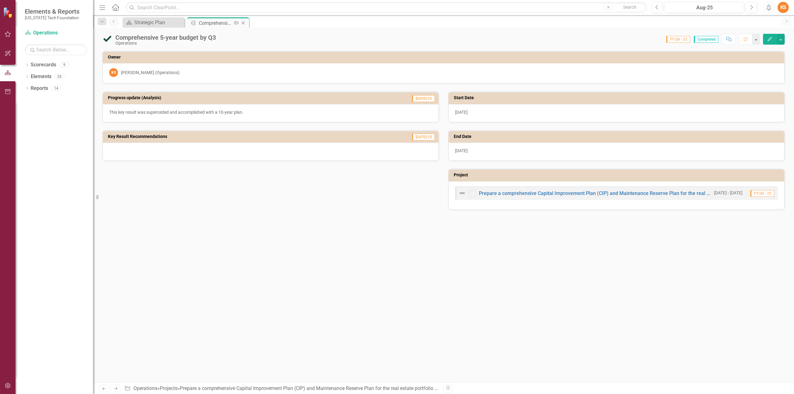
click at [244, 22] on icon "Close" at bounding box center [243, 22] width 6 height 5
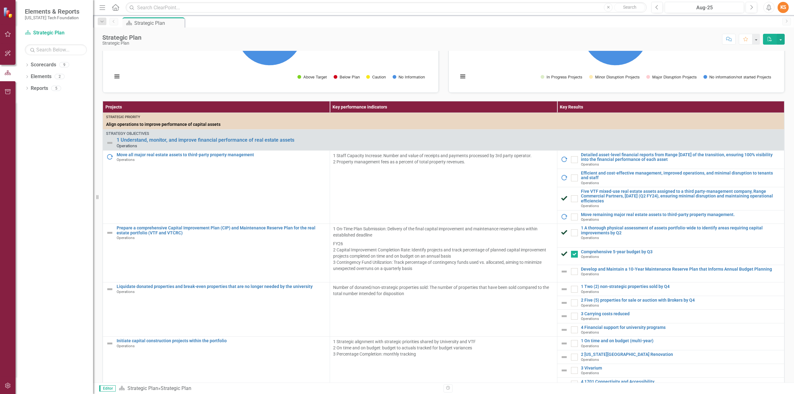
scroll to position [141, 0]
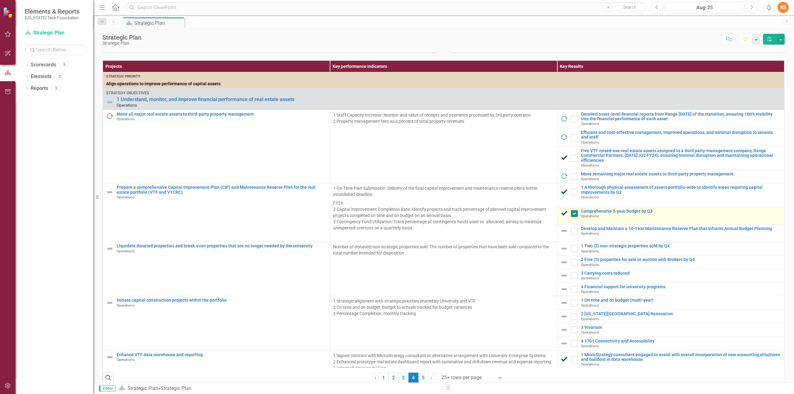
click at [571, 217] on div at bounding box center [574, 213] width 7 height 7
click at [571, 214] on input "checkbox" at bounding box center [573, 212] width 4 height 4
checkbox input "false"
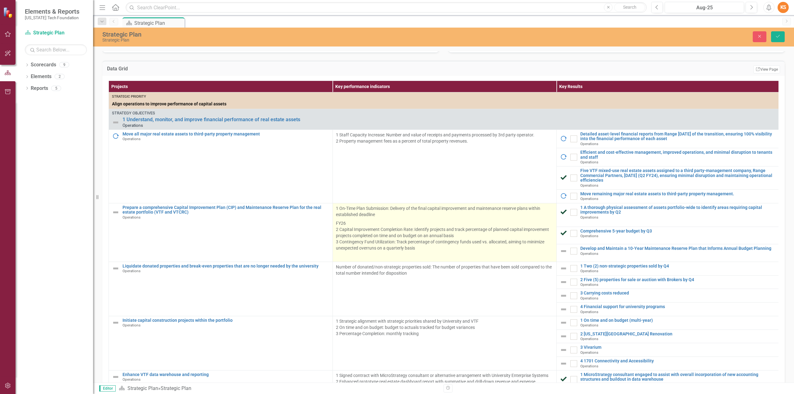
click at [428, 234] on p "FY26 2 Capital Improvement Completion Rate: Identify projects and track percent…" at bounding box center [444, 236] width 217 height 34
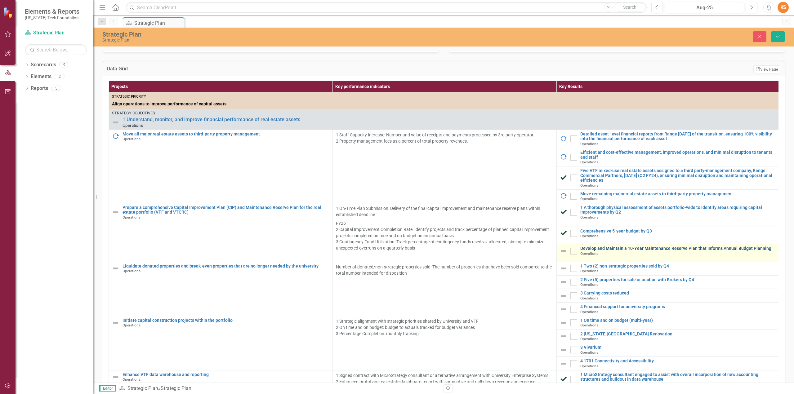
click at [607, 251] on link "Develop and Maintain a 10-Year Maintenance Reserve Plan that Informs Annual Bud…" at bounding box center [678, 248] width 197 height 5
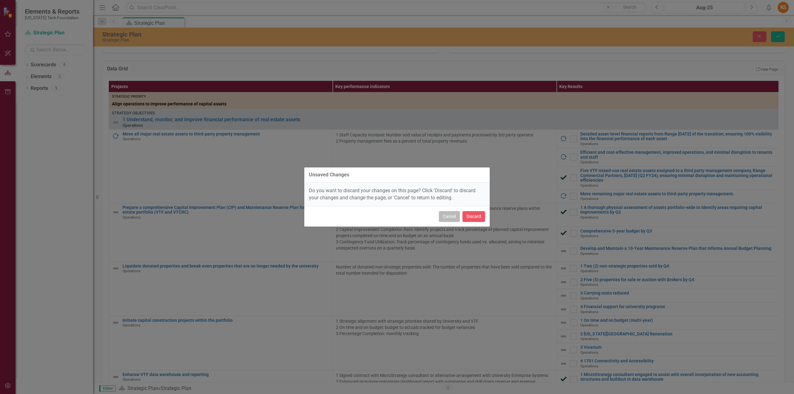
click at [452, 216] on button "Cancel" at bounding box center [449, 216] width 21 height 11
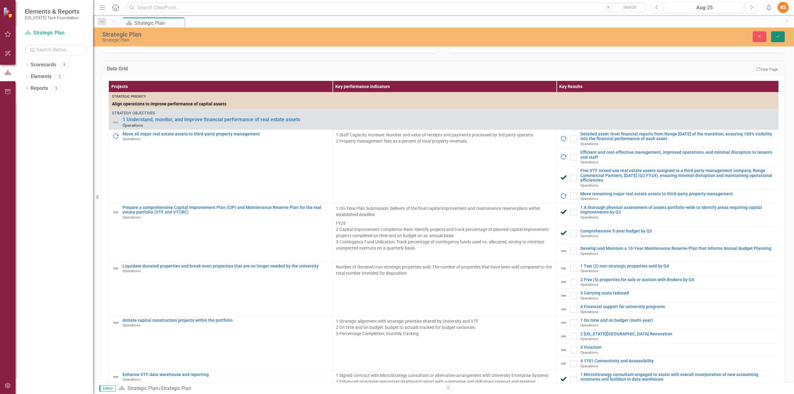
click at [780, 36] on icon "Save" at bounding box center [778, 36] width 6 height 4
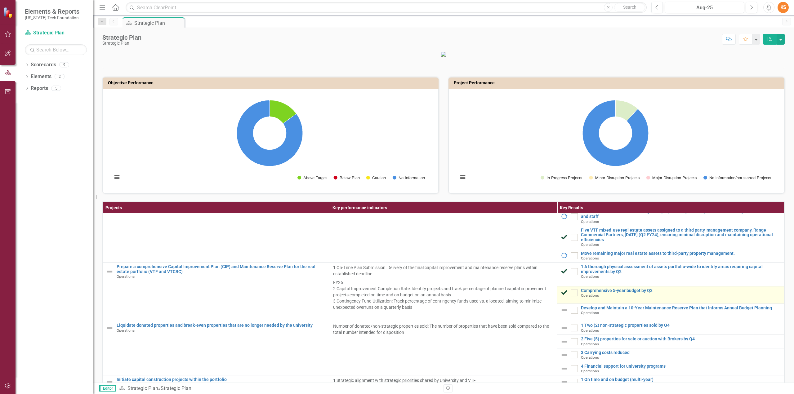
scroll to position [93, 0]
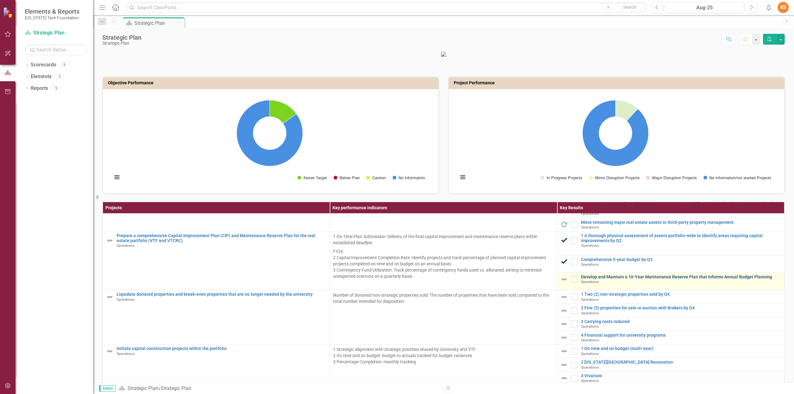
click at [609, 280] on link "Develop and Maintain a 10-Year Maintenance Reserve Plan that Informs Annual Bud…" at bounding box center [681, 277] width 200 height 5
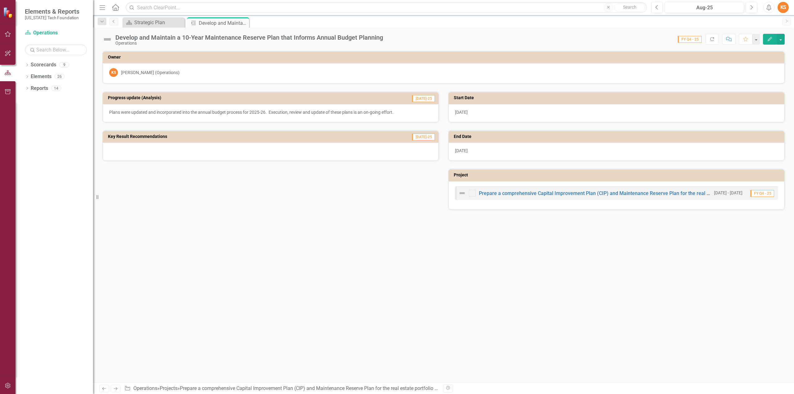
click at [768, 39] on icon "Edit" at bounding box center [770, 39] width 6 height 4
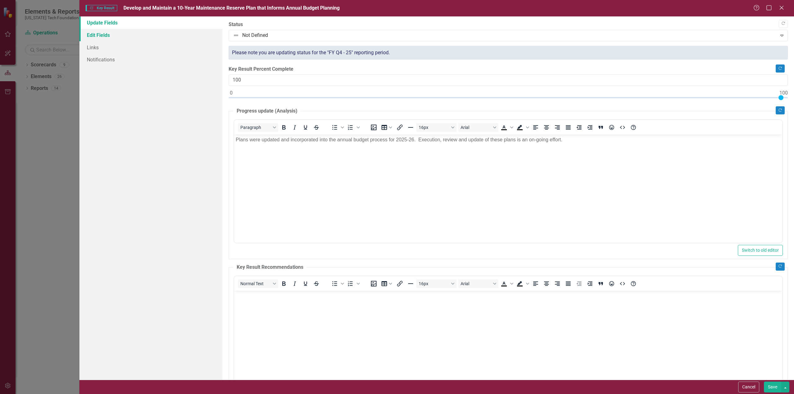
click at [98, 35] on link "Edit Fields" at bounding box center [150, 35] width 143 height 12
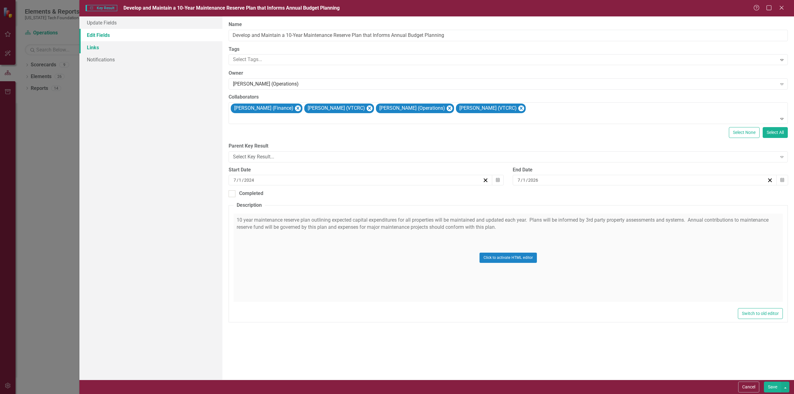
click at [97, 48] on link "Links" at bounding box center [150, 47] width 143 height 12
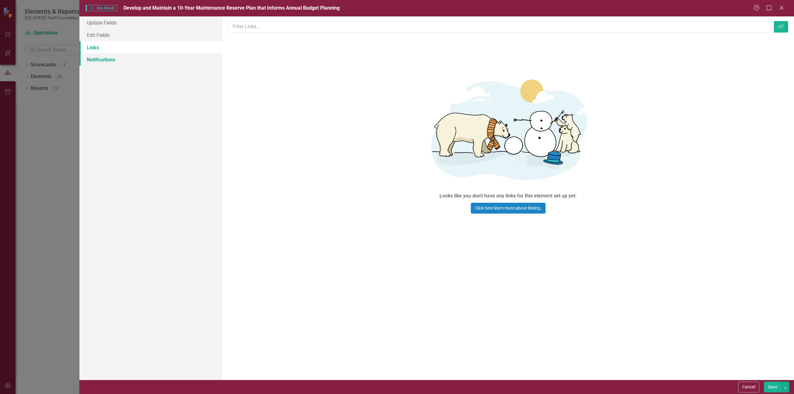
click at [96, 59] on link "Notifications" at bounding box center [150, 59] width 143 height 12
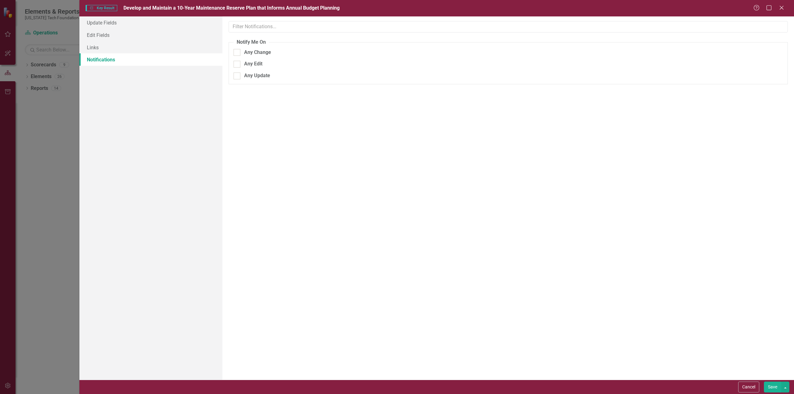
click at [783, 6] on icon "Close" at bounding box center [782, 7] width 6 height 5
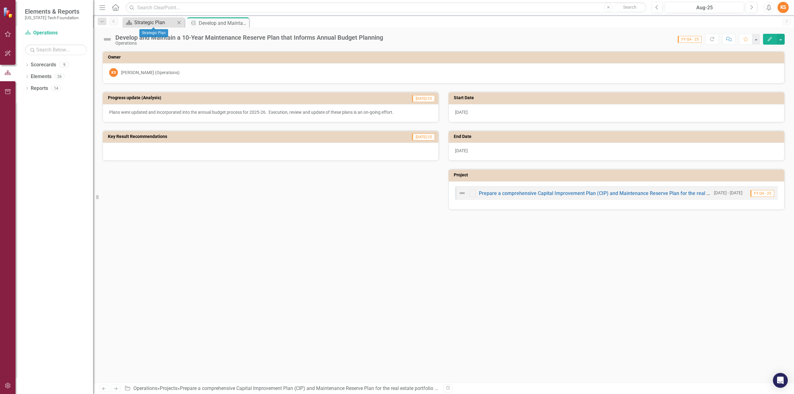
click at [154, 21] on div "Strategic Plan" at bounding box center [154, 23] width 41 height 8
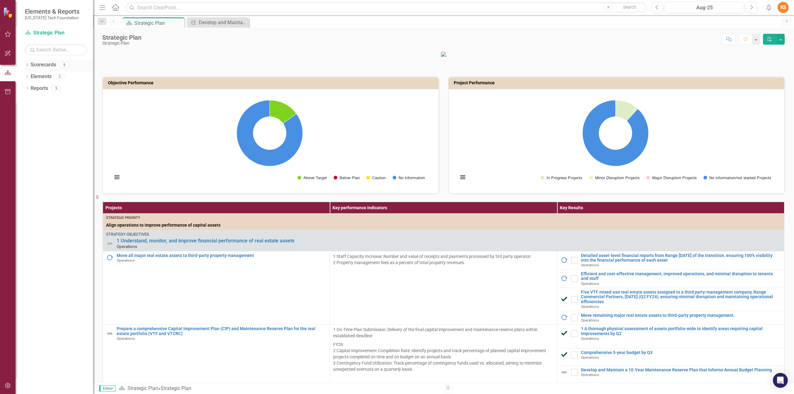
click at [27, 64] on icon "Dropdown" at bounding box center [27, 65] width 4 height 3
click at [26, 87] on icon "Dropdown" at bounding box center [27, 88] width 4 height 3
click at [53, 111] on link "Measure Measures" at bounding box center [49, 111] width 31 height 7
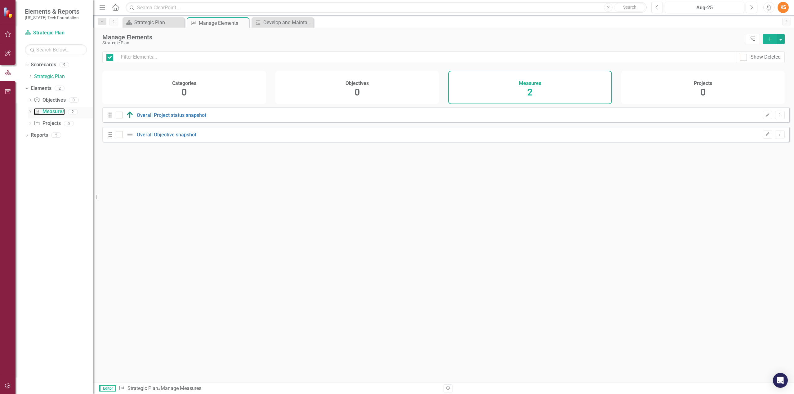
checkbox input "false"
click at [531, 90] on span "2" at bounding box center [529, 92] width 5 height 11
click at [54, 123] on link "Project Projects" at bounding box center [47, 123] width 27 height 7
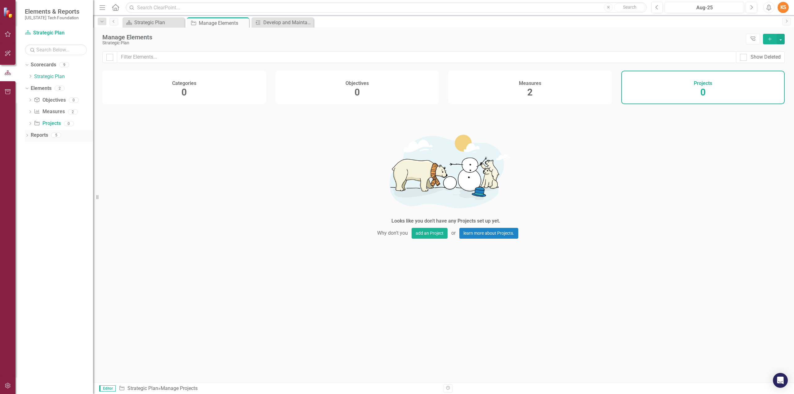
click at [28, 134] on icon "Dropdown" at bounding box center [27, 135] width 4 height 3
click at [244, 21] on icon at bounding box center [243, 22] width 3 height 3
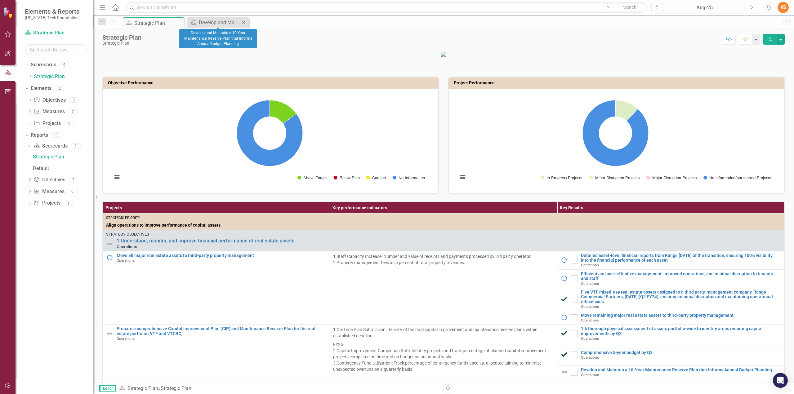
click at [245, 20] on icon "Close" at bounding box center [243, 22] width 6 height 5
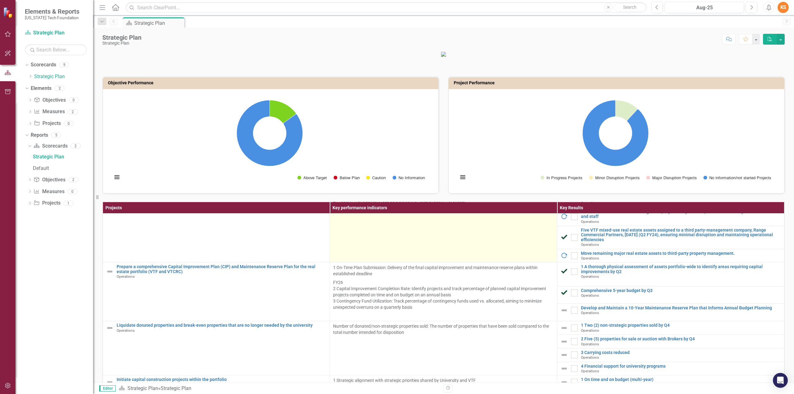
scroll to position [93, 0]
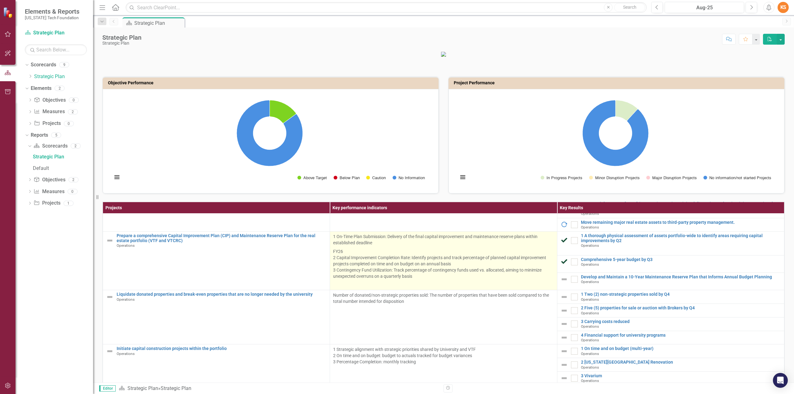
drag, startPoint x: 443, startPoint y: 259, endPoint x: 439, endPoint y: 272, distance: 13.6
drag, startPoint x: 439, startPoint y: 272, endPoint x: 423, endPoint y: 267, distance: 17.5
click at [423, 267] on p "FY26 2 Capital Improvement Completion Rate: Identify projects and track percent…" at bounding box center [443, 264] width 221 height 34
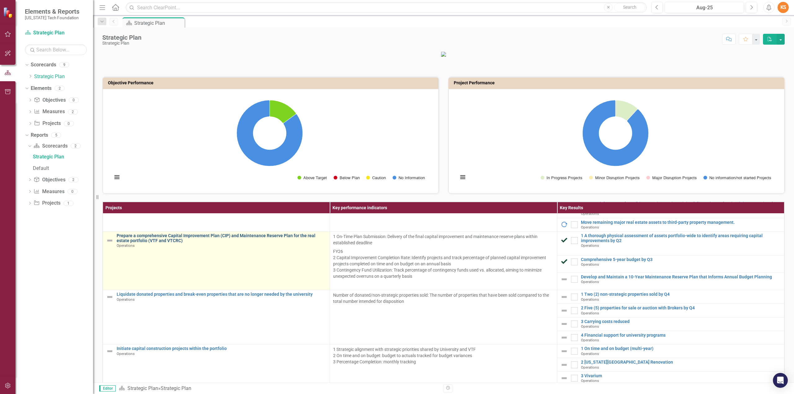
click at [227, 243] on link "Prepare a comprehensive Capital Improvement Plan (CIP) and Maintenance Reserve …" at bounding box center [222, 239] width 210 height 10
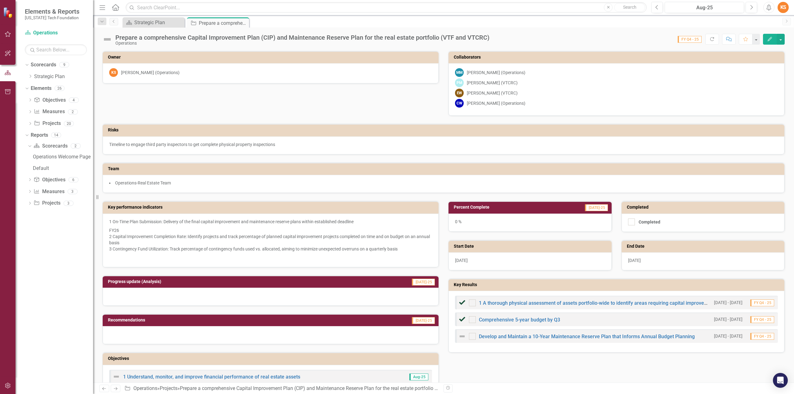
click at [112, 224] on p "1 On-Time Plan Submission: Delivery of the final capital improvement and mainte…" at bounding box center [270, 222] width 323 height 7
click at [156, 250] on p "FY26 2 Capital Improvement Completion Rate: Identify projects and track percent…" at bounding box center [270, 239] width 323 height 27
click at [298, 208] on h3 "Key performance indicators" at bounding box center [272, 207] width 328 height 5
click at [769, 39] on icon "Edit" at bounding box center [770, 39] width 6 height 4
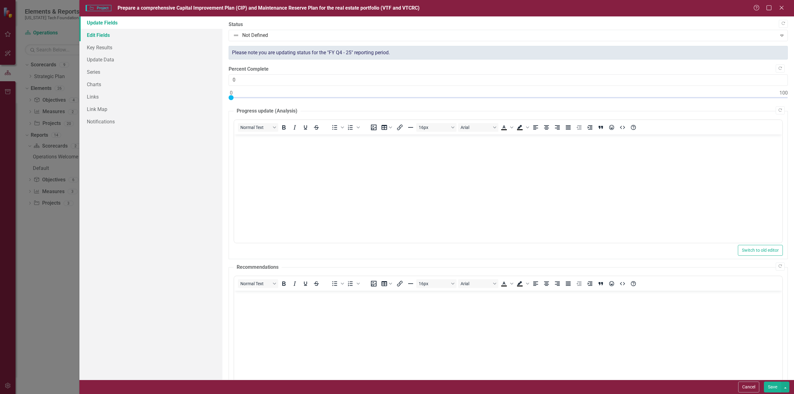
click at [95, 33] on link "Edit Fields" at bounding box center [150, 35] width 143 height 12
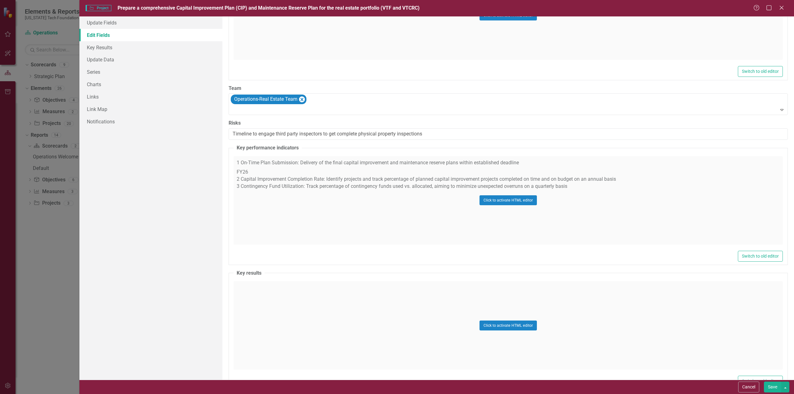
scroll to position [315, 0]
click at [508, 198] on button "Click to activate HTML editor" at bounding box center [508, 200] width 57 height 10
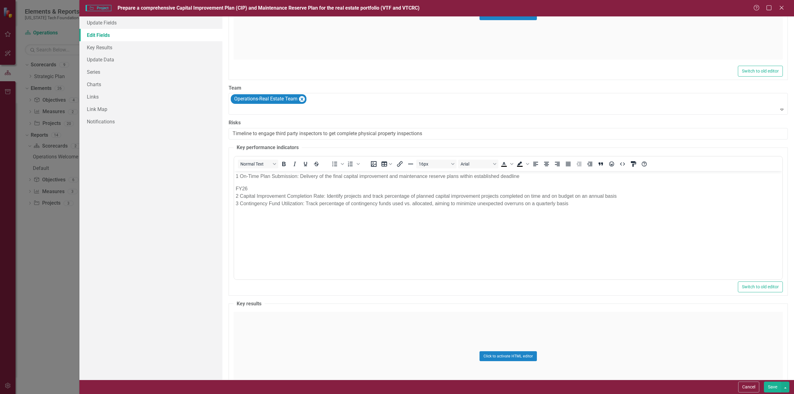
scroll to position [0, 0]
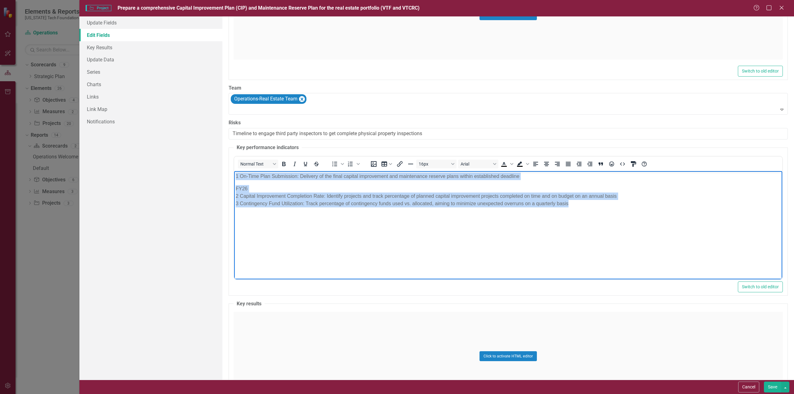
drag, startPoint x: 575, startPoint y: 204, endPoint x: 218, endPoint y: 175, distance: 357.7
click at [234, 175] on html "1 On-Time Plan Submission: Delivery of the final capital improvement and mainte…" at bounding box center [508, 217] width 548 height 93
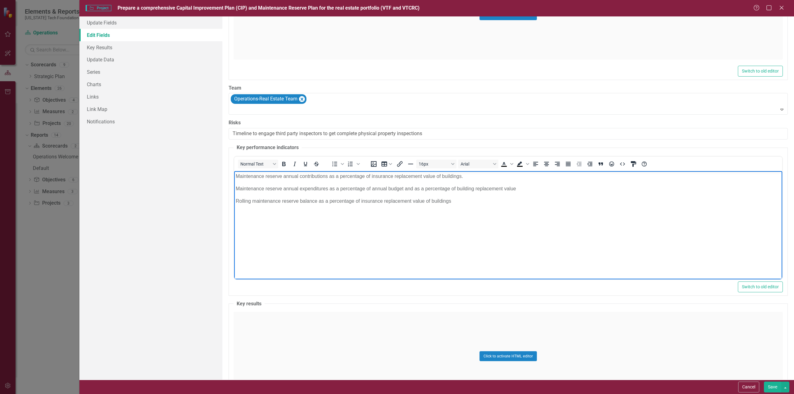
click at [773, 388] on button "Save" at bounding box center [772, 387] width 17 height 11
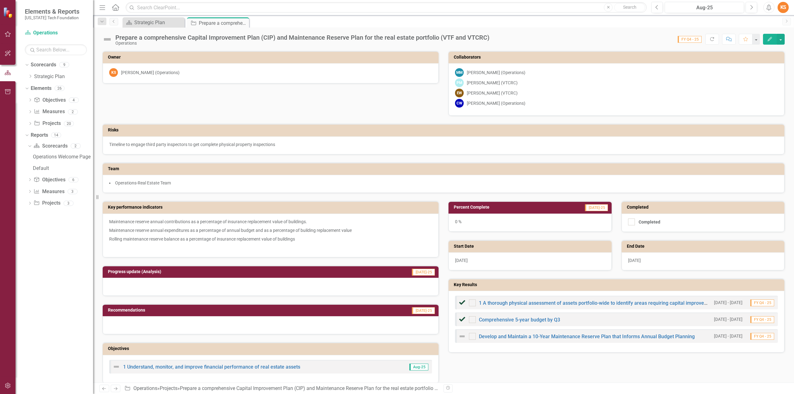
click at [0, 0] on icon "Close" at bounding box center [0, 0] width 0 height 0
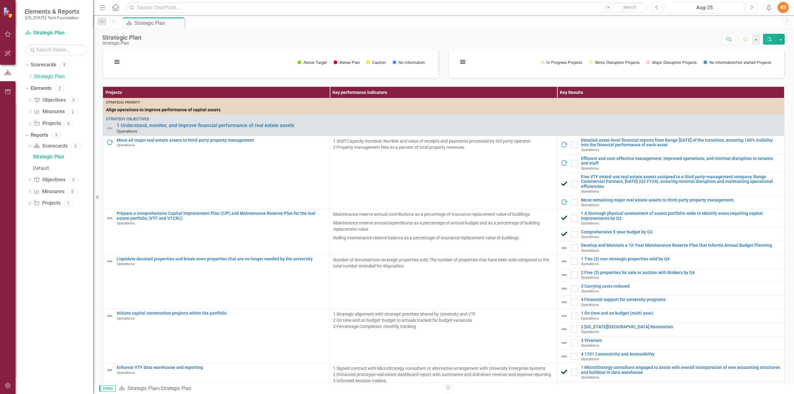
scroll to position [116, 0]
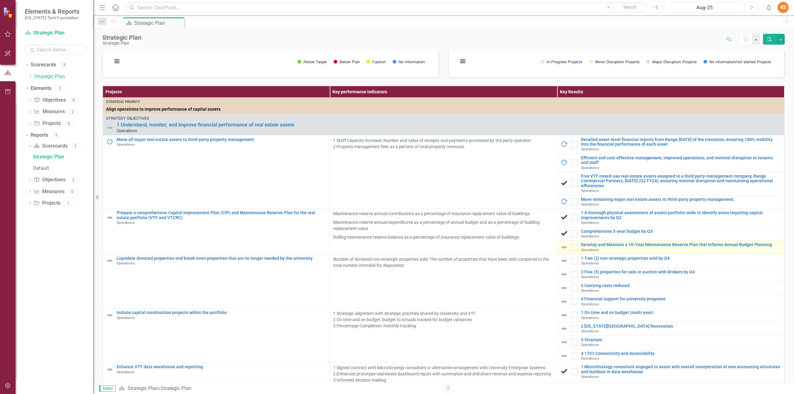
click at [561, 251] on img at bounding box center [564, 247] width 7 height 7
click at [592, 247] on link "Develop and Maintain a 10-Year Maintenance Reserve Plan that Informs Annual Bud…" at bounding box center [681, 245] width 200 height 5
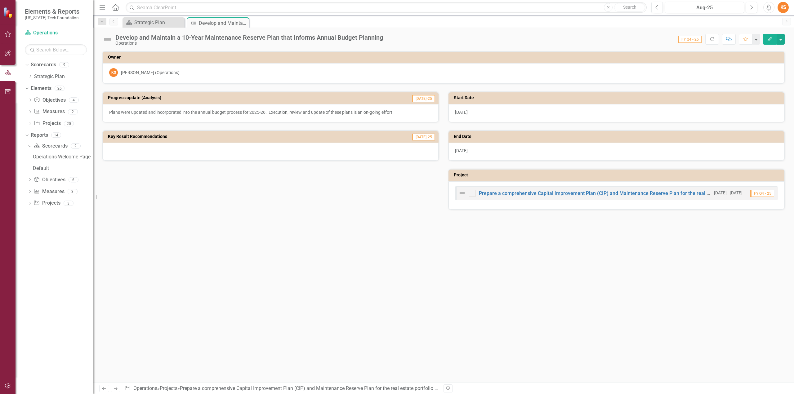
click at [770, 39] on icon "Edit" at bounding box center [770, 39] width 6 height 4
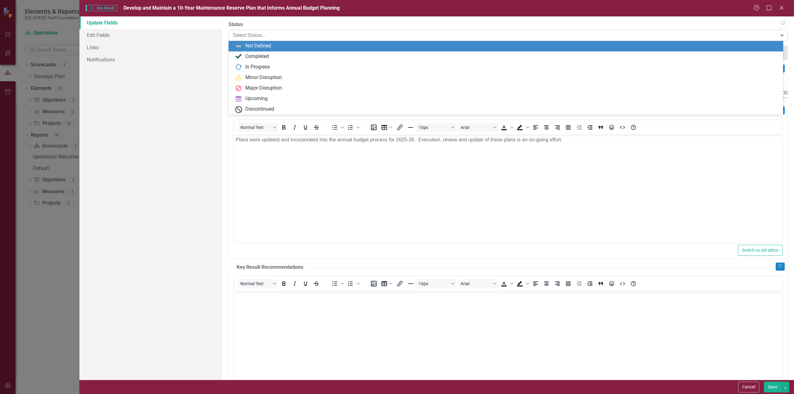
click at [779, 34] on icon "Expand" at bounding box center [782, 35] width 6 height 5
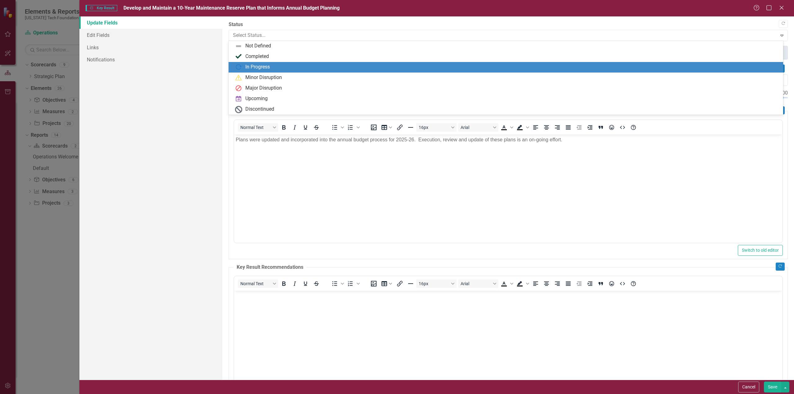
click at [258, 66] on div "In Progress" at bounding box center [257, 67] width 25 height 7
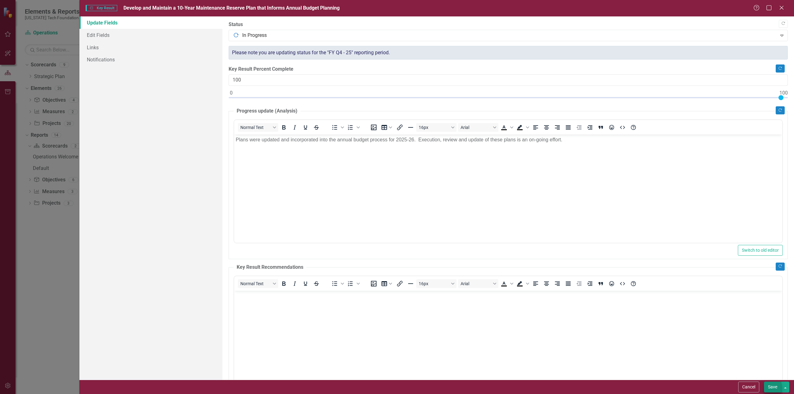
click at [775, 392] on div "Cancel Save" at bounding box center [436, 387] width 715 height 14
click at [776, 389] on button "Save" at bounding box center [772, 387] width 17 height 11
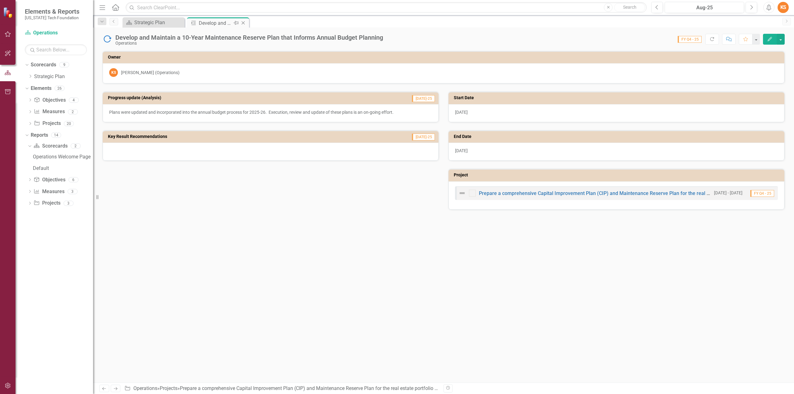
click at [244, 22] on icon at bounding box center [243, 22] width 3 height 3
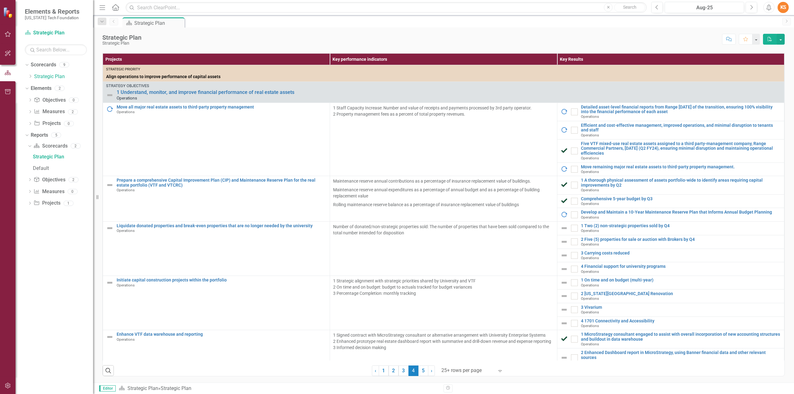
scroll to position [155, 0]
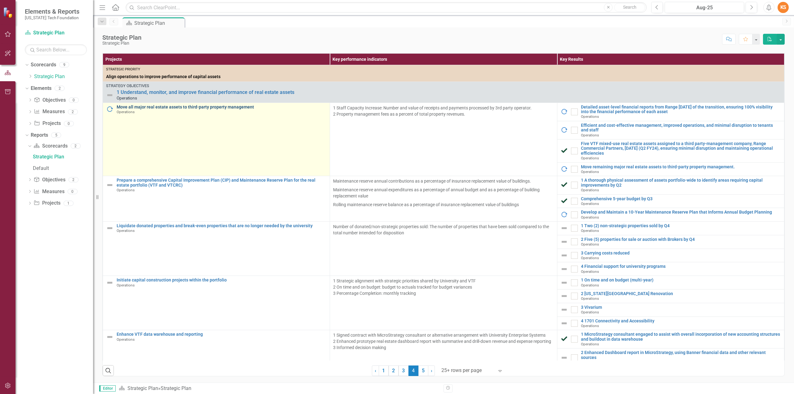
click at [179, 109] on link "Move all major real estate assets to third-party property management" at bounding box center [222, 107] width 210 height 5
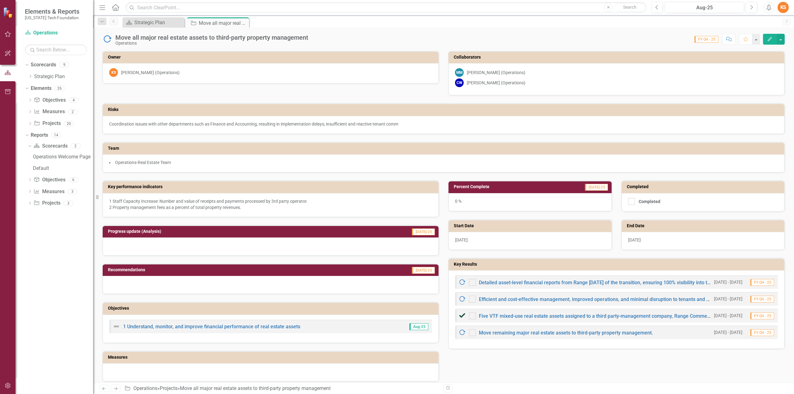
click at [771, 39] on icon "Edit" at bounding box center [770, 39] width 6 height 4
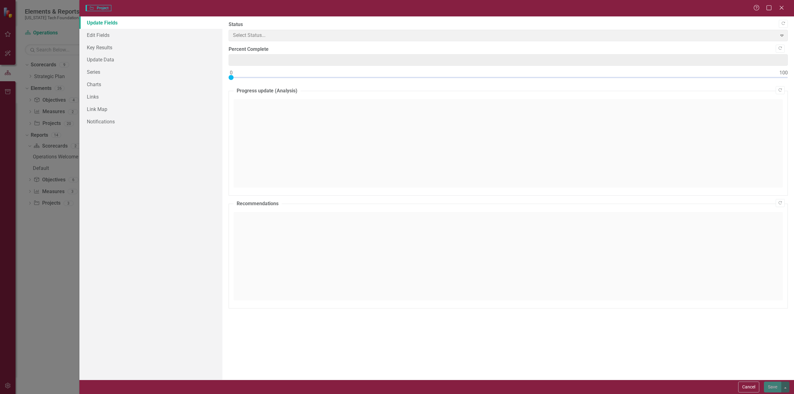
type input "0"
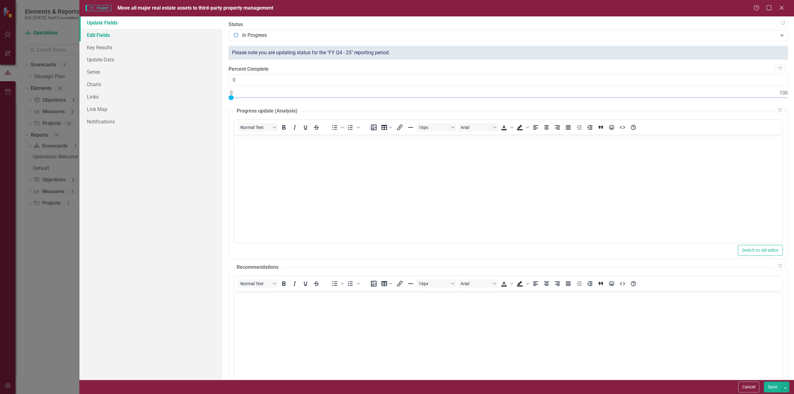
click at [93, 31] on link "Edit Fields" at bounding box center [150, 35] width 143 height 12
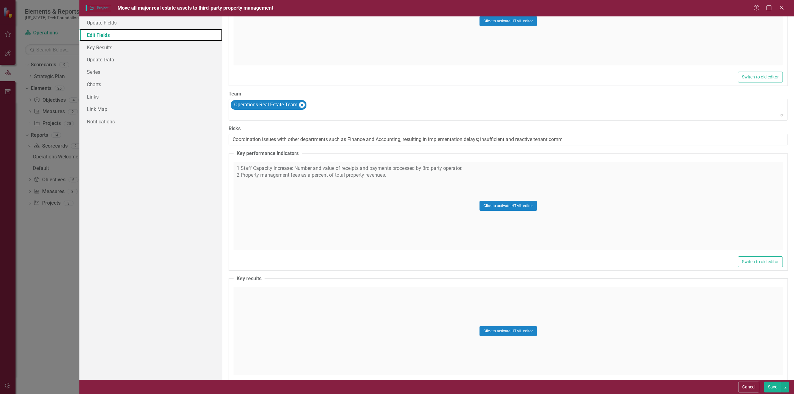
scroll to position [310, 0]
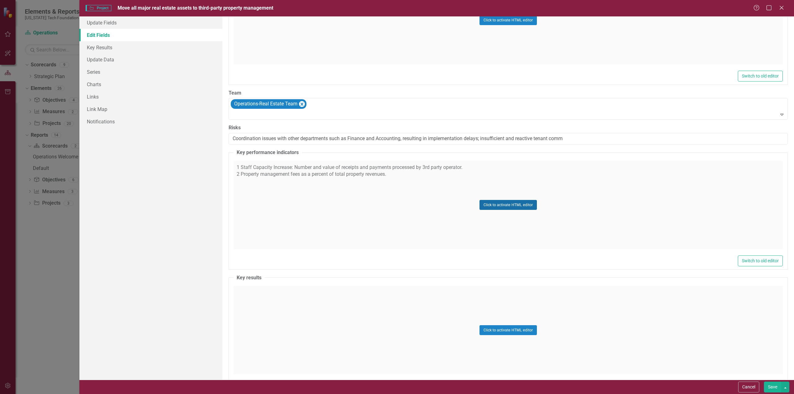
click at [502, 202] on button "Click to activate HTML editor" at bounding box center [508, 205] width 57 height 10
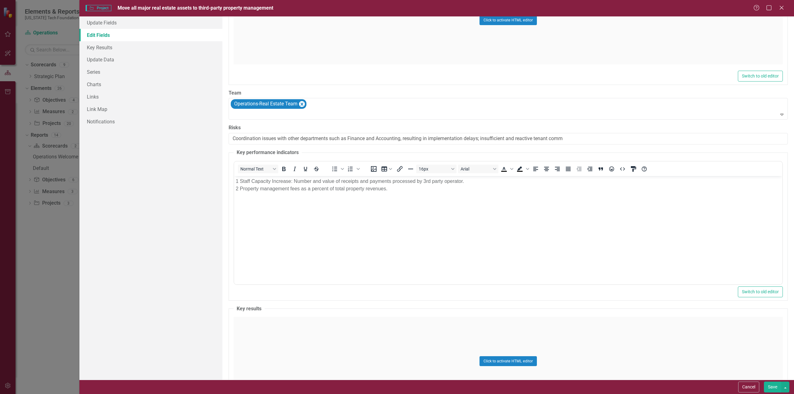
scroll to position [0, 0]
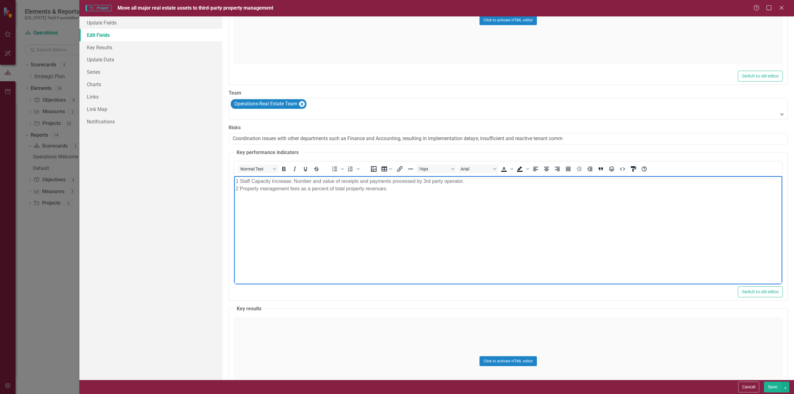
drag, startPoint x: 239, startPoint y: 182, endPoint x: 249, endPoint y: 180, distance: 10.0
click at [239, 181] on p "1 Staff Capacity Increase: Number and value of receipts and payments processed …" at bounding box center [507, 184] width 545 height 15
click at [772, 387] on button "Save" at bounding box center [772, 387] width 17 height 11
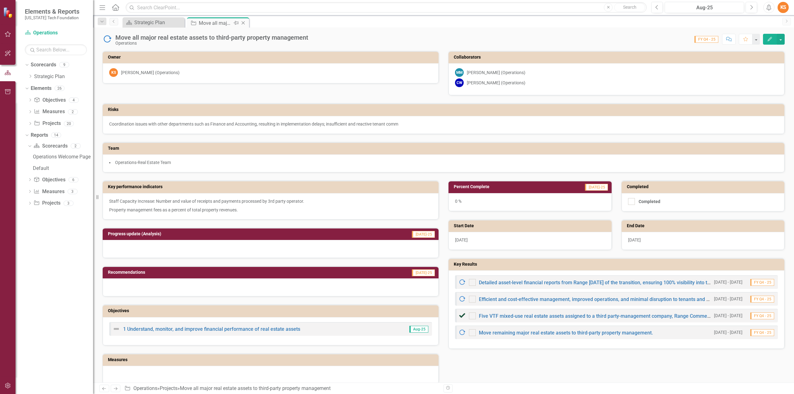
click at [243, 23] on icon at bounding box center [243, 22] width 3 height 3
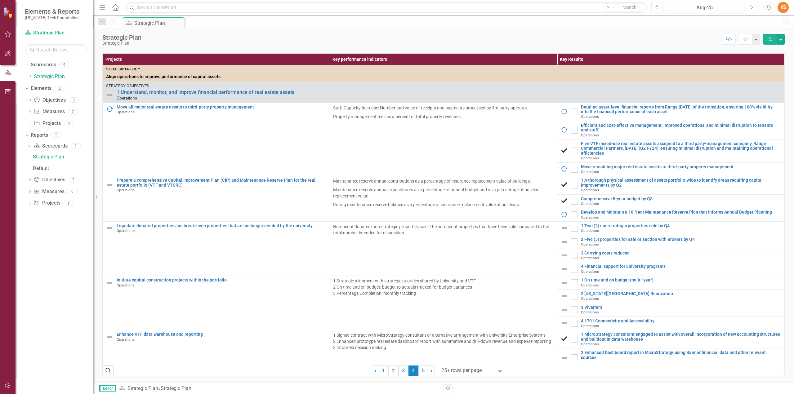
scroll to position [157, 0]
click at [591, 225] on link "1 Two (2) non-strategic properties sold by Q4" at bounding box center [681, 226] width 200 height 5
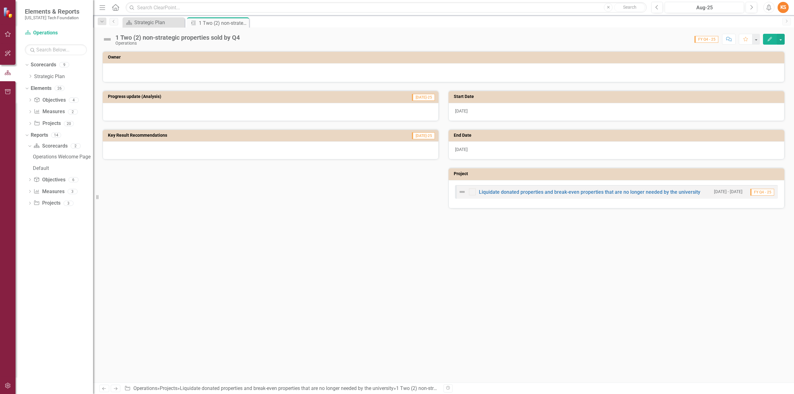
click at [771, 37] on icon "Edit" at bounding box center [770, 39] width 6 height 4
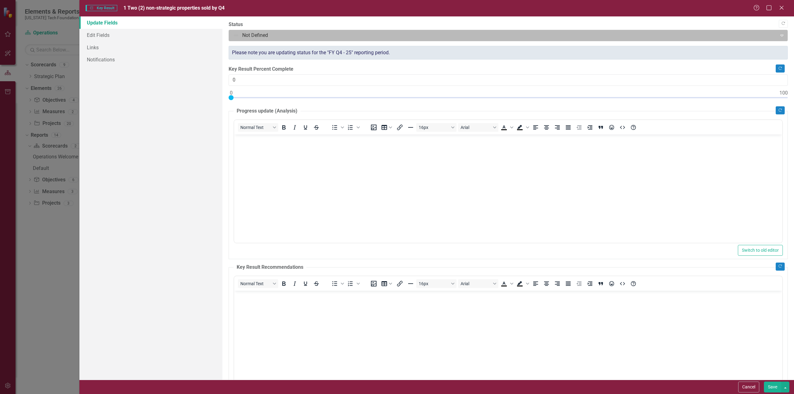
click at [779, 34] on icon "Expand" at bounding box center [782, 35] width 6 height 5
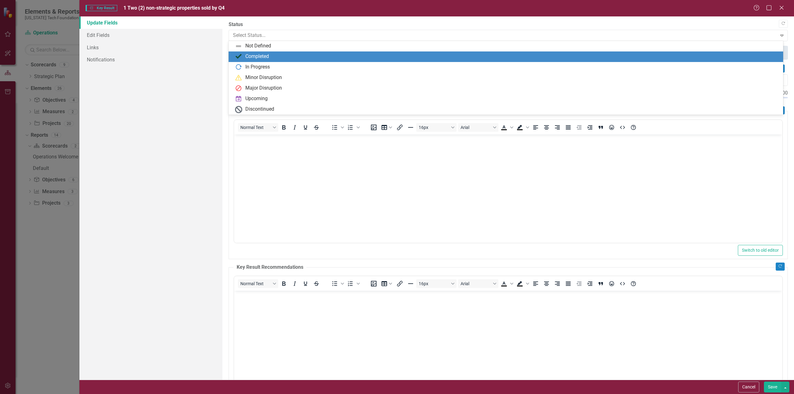
click at [256, 55] on div "Completed" at bounding box center [257, 56] width 24 height 7
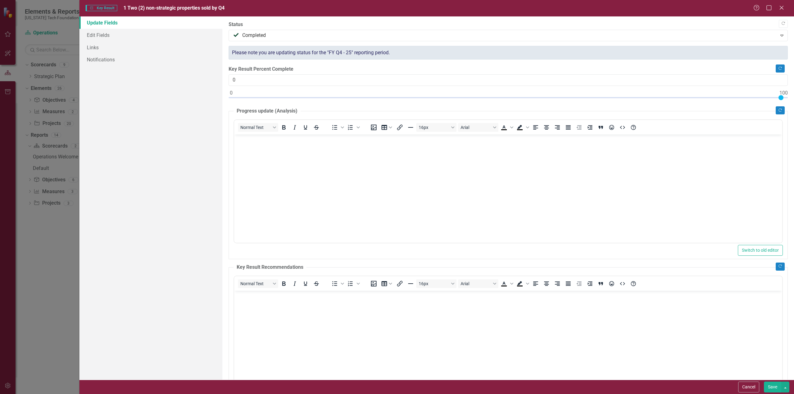
type input "100"
click at [781, 96] on div at bounding box center [508, 99] width 559 height 8
click at [773, 387] on button "Save" at bounding box center [772, 387] width 17 height 11
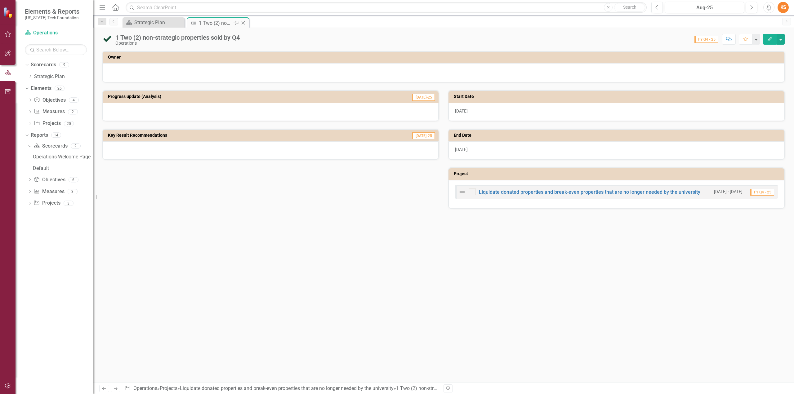
click at [244, 22] on icon "Close" at bounding box center [243, 22] width 6 height 5
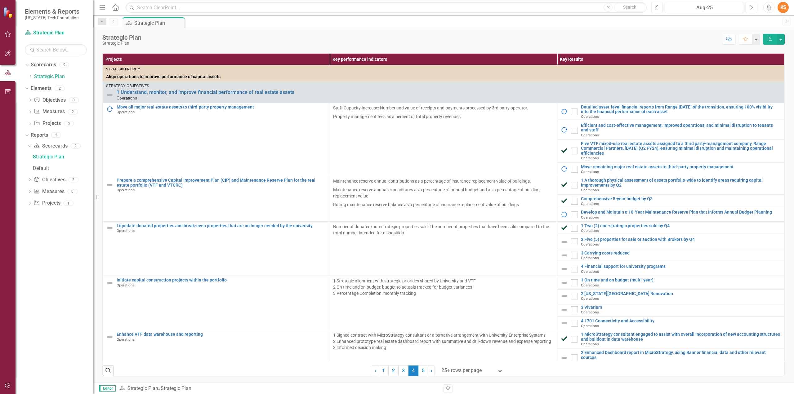
scroll to position [157, 0]
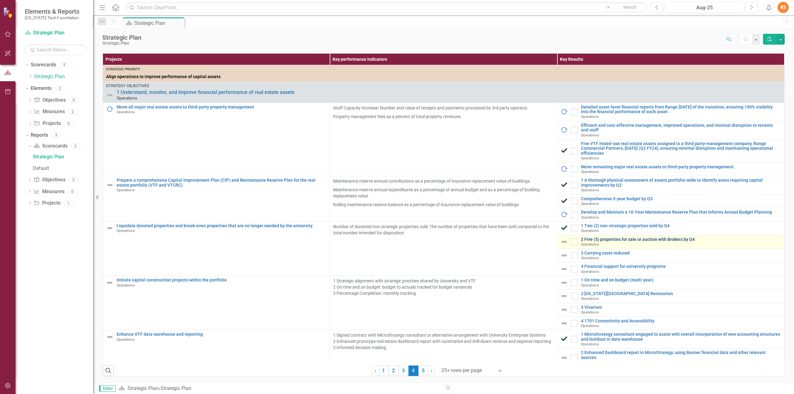
click at [606, 239] on link "2 Five (5) properties for sale or auction with Brokers by Q4" at bounding box center [681, 239] width 200 height 5
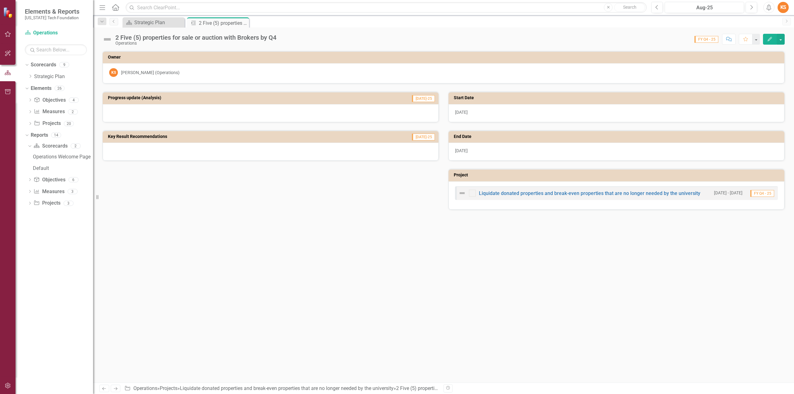
click at [770, 38] on icon "button" at bounding box center [770, 39] width 4 height 4
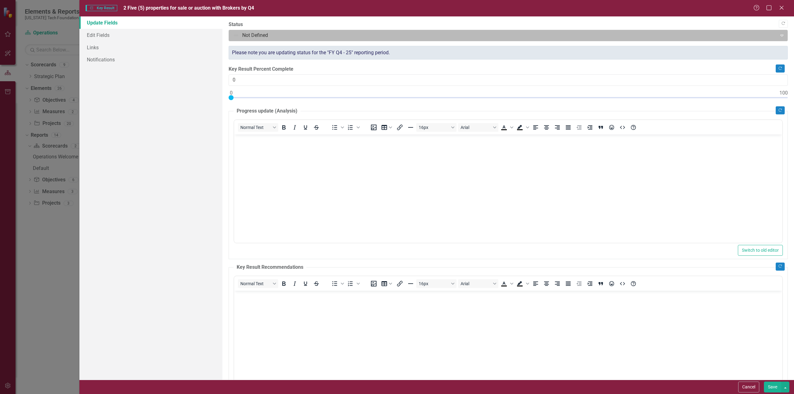
click at [779, 34] on icon "Expand" at bounding box center [782, 35] width 6 height 5
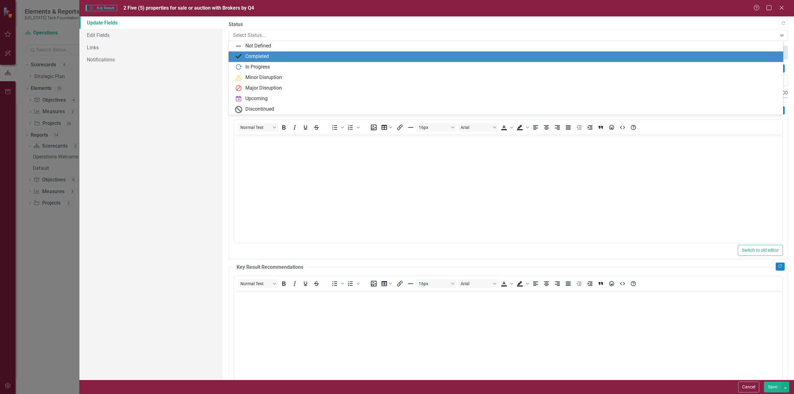
click at [241, 54] on img at bounding box center [238, 56] width 7 height 7
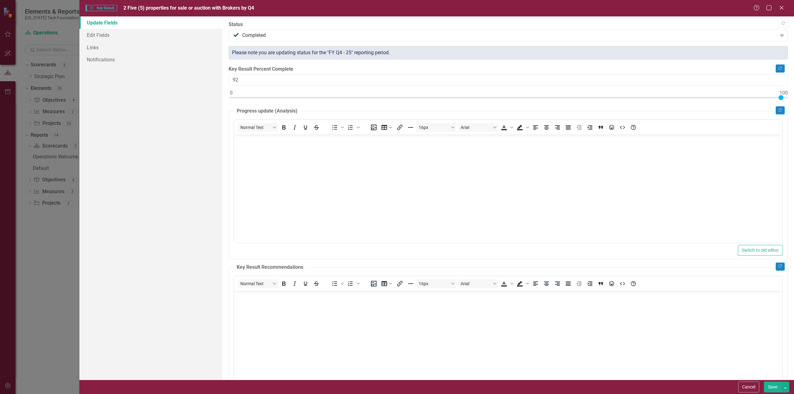
type input "100"
drag, startPoint x: 231, startPoint y: 96, endPoint x: 799, endPoint y: 117, distance: 568.8
click at [794, 117] on html "Elements & Reports [US_STATE] Tech Foundation Scorecard Operations Search Dropd…" at bounding box center [397, 197] width 794 height 394
click at [265, 149] on body "Rich Text Area. Press ALT-0 for help." at bounding box center [508, 180] width 548 height 93
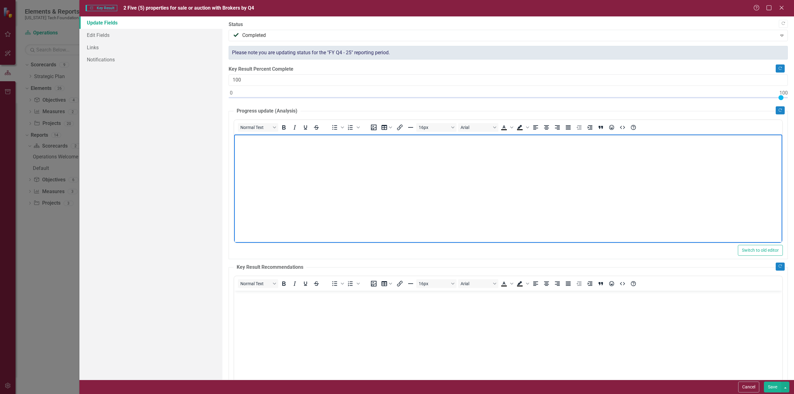
drag, startPoint x: 264, startPoint y: 145, endPoint x: 267, endPoint y: 152, distance: 8.0
click at [264, 145] on body "Rich Text Area. Press ALT-0 for help." at bounding box center [508, 180] width 548 height 93
click at [355, 141] on p "There are 9 properties currently listed for sale." at bounding box center [507, 139] width 545 height 7
click at [332, 168] on body "There are 9 properties currently listed for sale. 3 properties sold in 2024-25." at bounding box center [508, 180] width 548 height 93
click at [772, 387] on button "Save" at bounding box center [772, 387] width 17 height 11
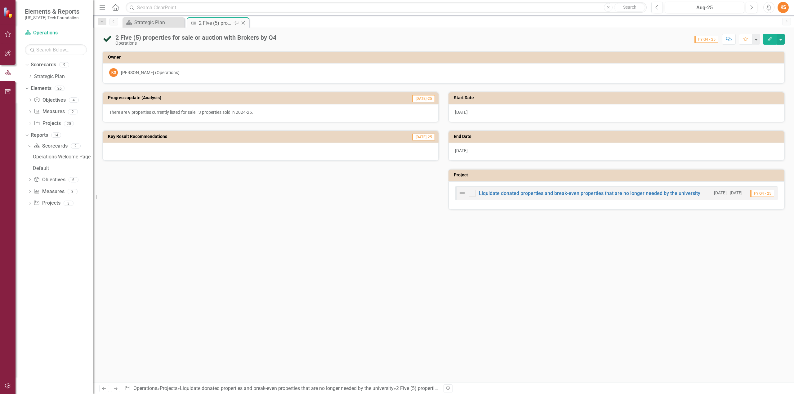
click at [244, 22] on icon at bounding box center [243, 22] width 3 height 3
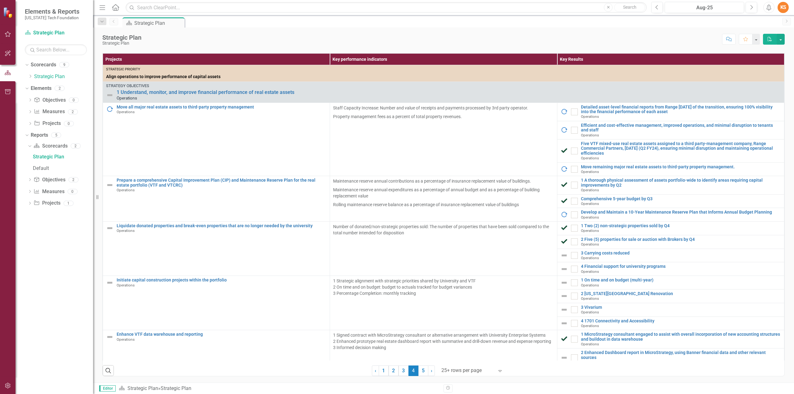
scroll to position [157, 0]
click at [612, 224] on link "1 Two (2) non-strategic properties sold by Q4" at bounding box center [681, 226] width 200 height 5
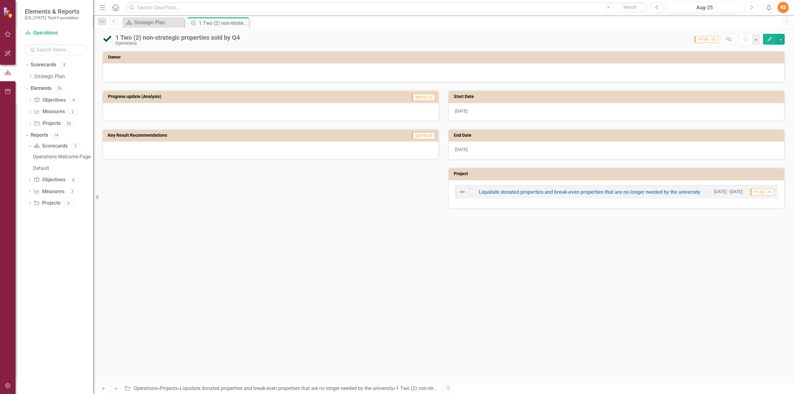
click at [771, 40] on icon "Edit" at bounding box center [770, 39] width 6 height 4
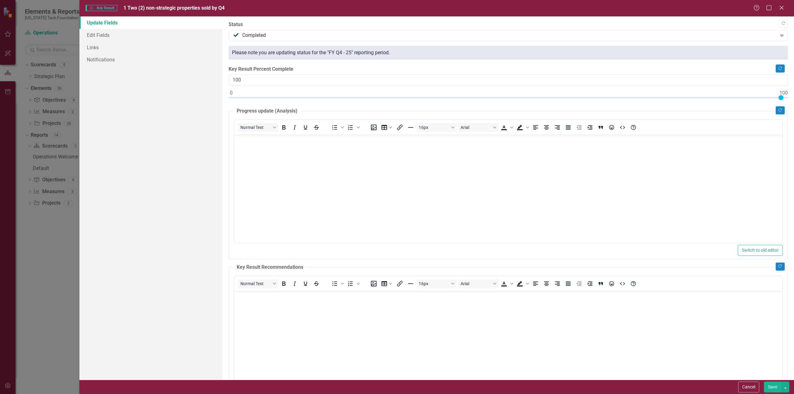
drag, startPoint x: 274, startPoint y: 149, endPoint x: 277, endPoint y: 148, distance: 3.8
click at [274, 148] on body "Rich Text Area. Press ALT-0 for help." at bounding box center [508, 180] width 548 height 93
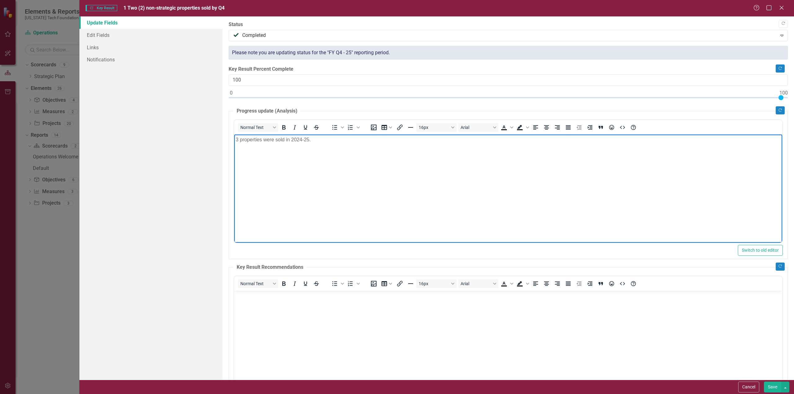
click at [774, 389] on button "Save" at bounding box center [772, 387] width 17 height 11
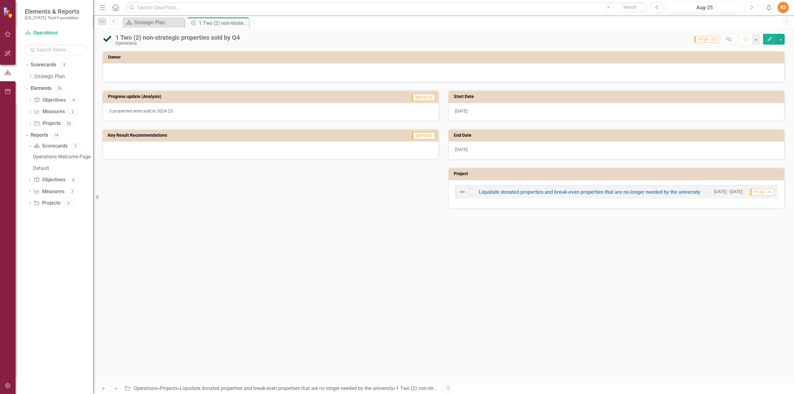
click at [0, 0] on icon "Close" at bounding box center [0, 0] width 0 height 0
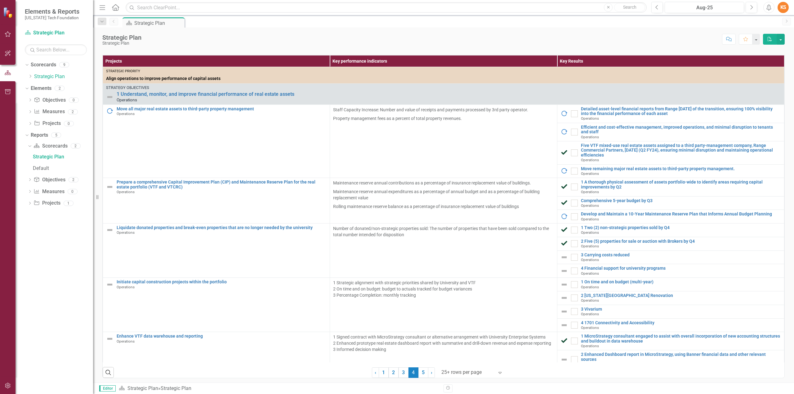
scroll to position [157, 0]
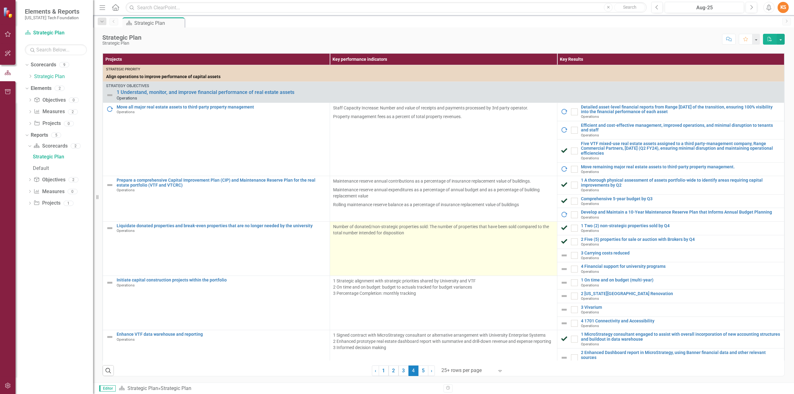
click at [463, 235] on p "Number of donated/non-strategic properties sold: The number of properties that …" at bounding box center [443, 230] width 221 height 12
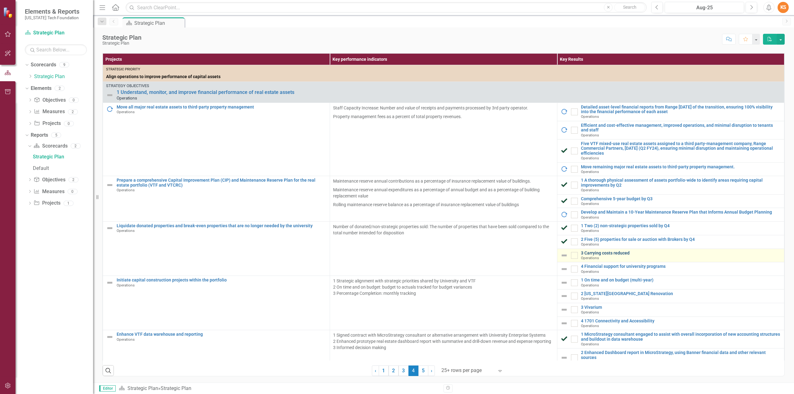
click at [602, 253] on link "3 Carrying costs reduced" at bounding box center [681, 253] width 200 height 5
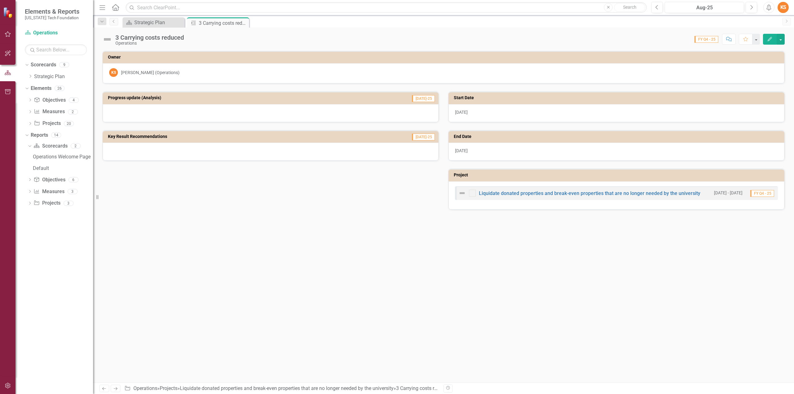
click at [769, 39] on icon "Edit" at bounding box center [770, 39] width 6 height 4
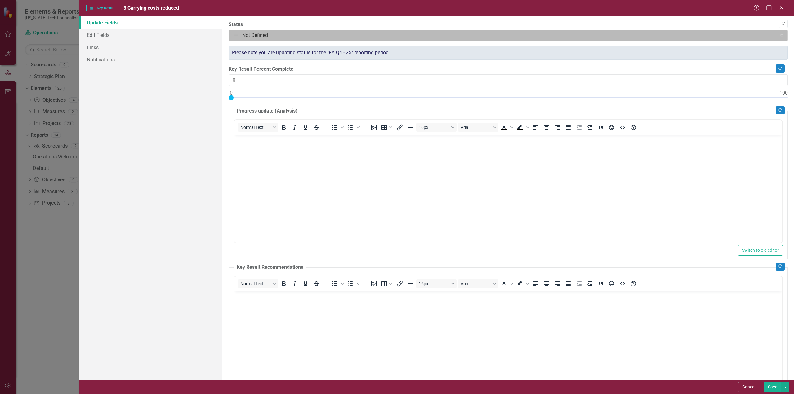
click at [779, 36] on icon "Expand" at bounding box center [782, 35] width 6 height 5
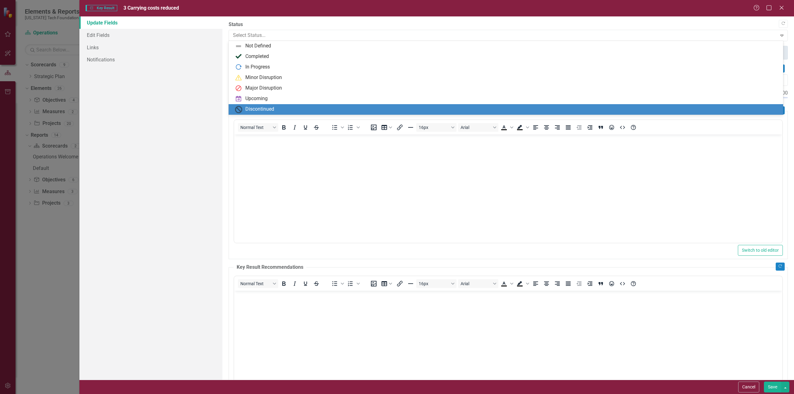
click at [259, 110] on div "Discontinued" at bounding box center [259, 109] width 29 height 7
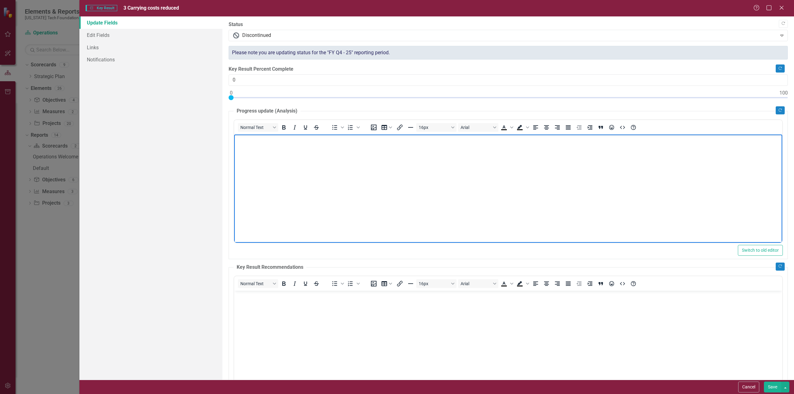
drag, startPoint x: 256, startPoint y: 147, endPoint x: 253, endPoint y: 151, distance: 4.8
click at [256, 147] on body "Rich Text Area. Press ALT-0 for help." at bounding box center [508, 180] width 548 height 93
click at [774, 386] on button "Save" at bounding box center [772, 387] width 17 height 11
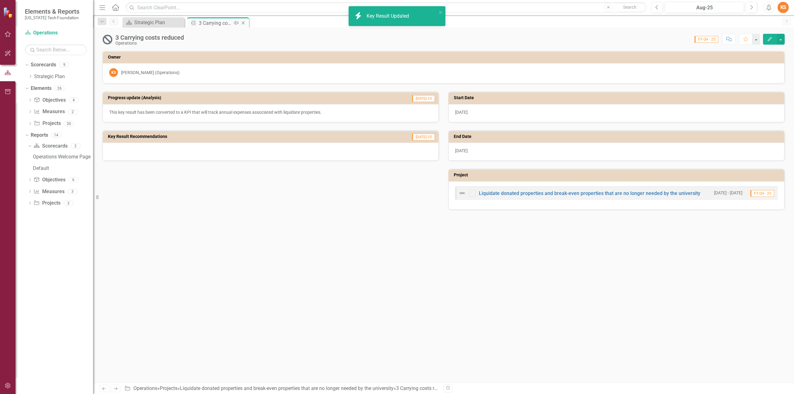
click at [243, 22] on icon "Close" at bounding box center [243, 22] width 6 height 5
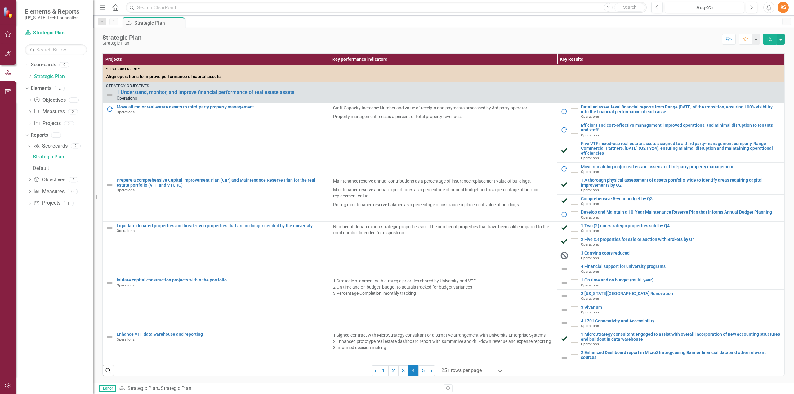
scroll to position [151, 0]
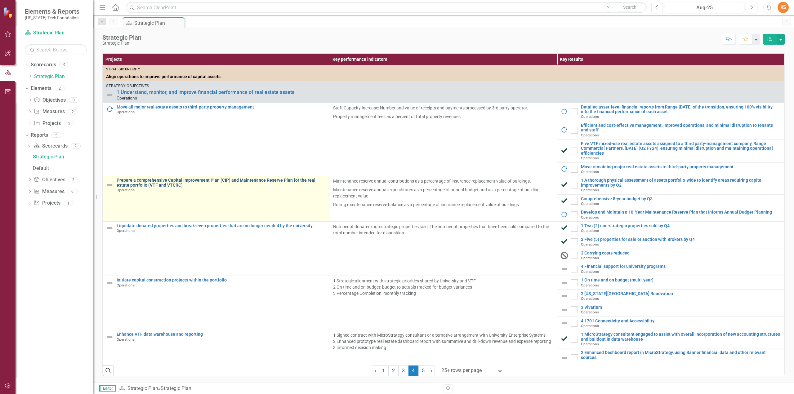
click at [128, 186] on link "Prepare a comprehensive Capital Improvement Plan (CIP) and Maintenance Reserve …" at bounding box center [222, 183] width 210 height 10
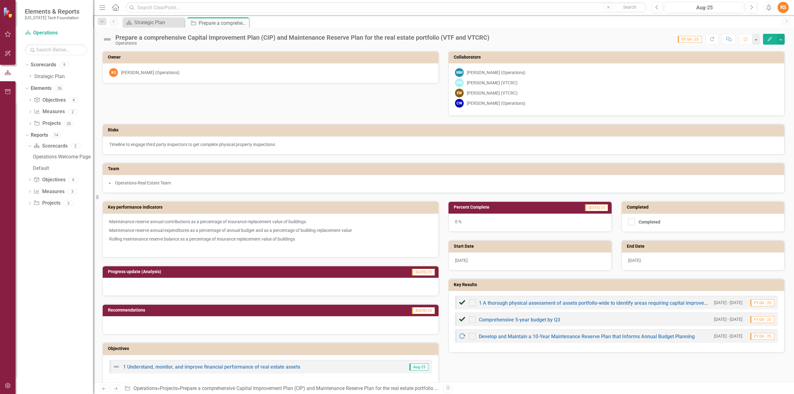
click at [769, 38] on icon "Edit" at bounding box center [770, 39] width 6 height 4
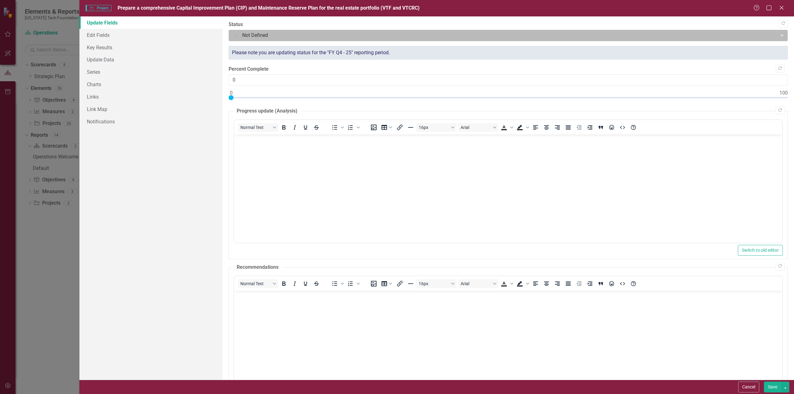
click at [779, 34] on icon "Expand" at bounding box center [782, 35] width 6 height 5
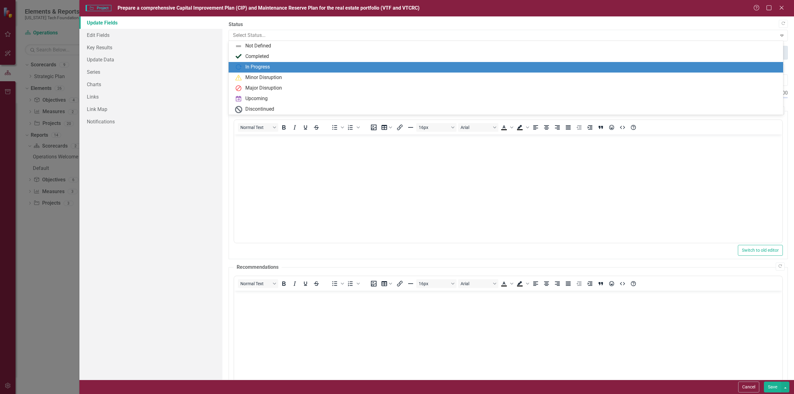
click at [259, 67] on div "In Progress" at bounding box center [257, 67] width 25 height 7
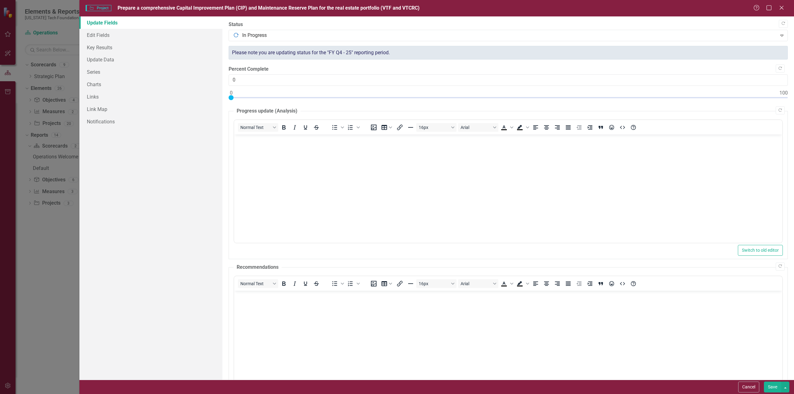
click at [774, 389] on button "Save" at bounding box center [772, 387] width 17 height 11
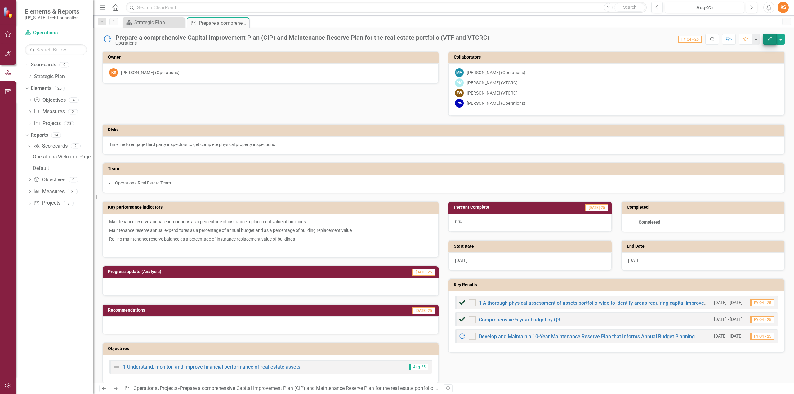
click at [770, 39] on icon "Edit" at bounding box center [770, 39] width 6 height 4
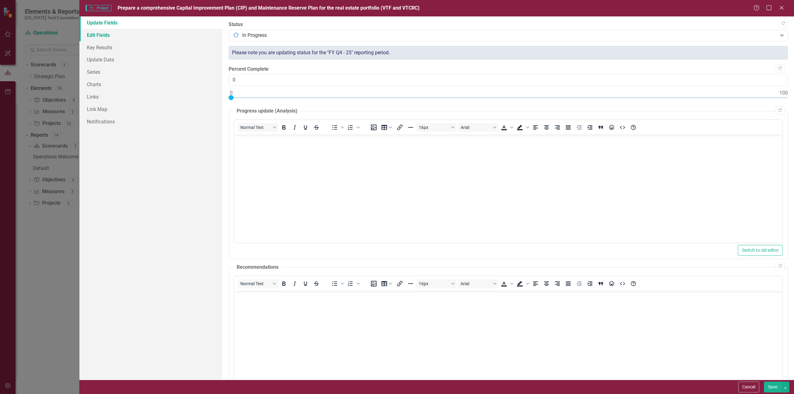
click at [97, 34] on link "Edit Fields" at bounding box center [150, 35] width 143 height 12
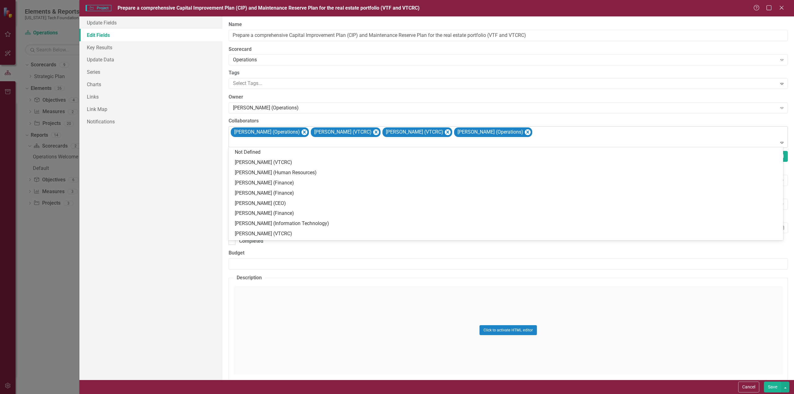
click at [619, 132] on div "Matt Miller (Operations) Pat Morris (VTCRC) Eddie Williams (VTCRC) Carrie Woodr…" at bounding box center [509, 137] width 558 height 21
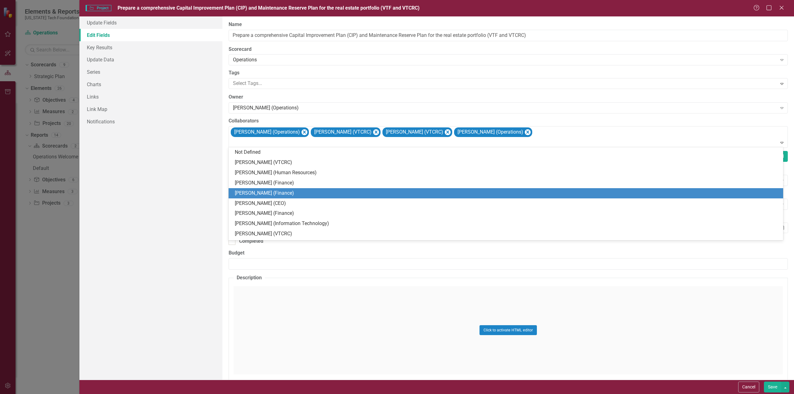
click at [273, 194] on div "[PERSON_NAME] (Finance)" at bounding box center [507, 193] width 545 height 7
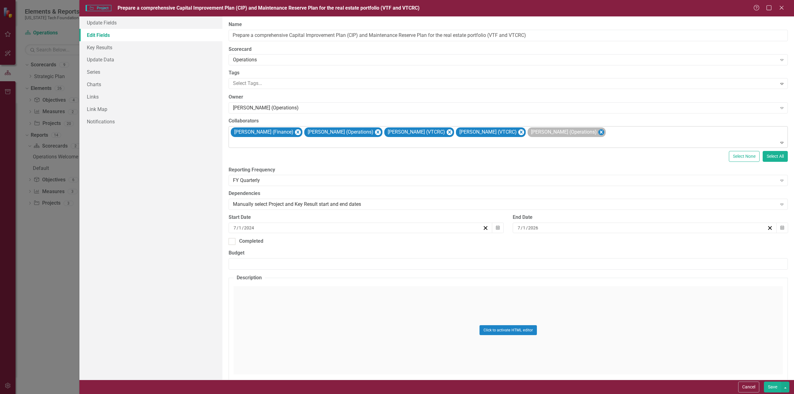
click at [600, 132] on icon "Remove Carrie Woodring (Operations)" at bounding box center [601, 132] width 3 height 3
click at [448, 131] on icon "Remove Pat Morris (VTCRC)" at bounding box center [449, 132] width 3 height 3
click at [287, 143] on div at bounding box center [509, 143] width 557 height 8
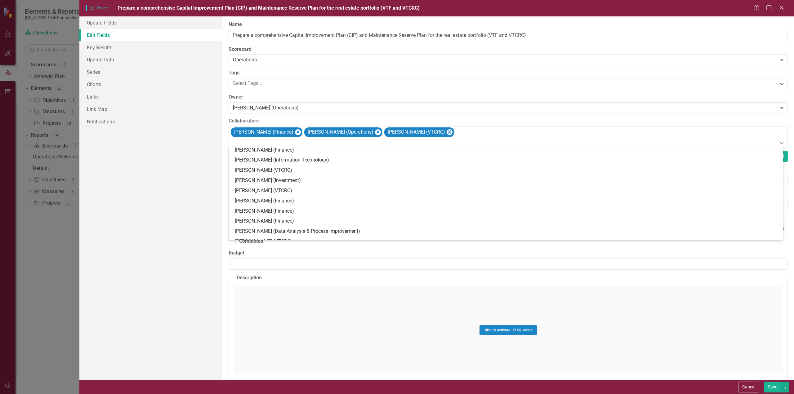
scroll to position [62, 0]
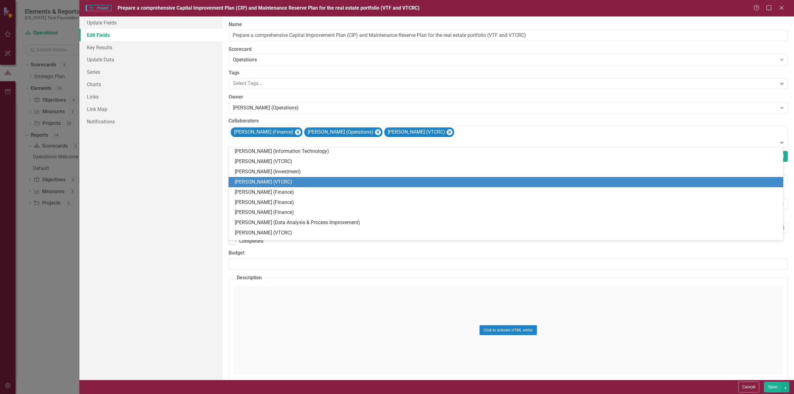
click at [261, 182] on div "[PERSON_NAME] (VTCRC)" at bounding box center [507, 182] width 545 height 7
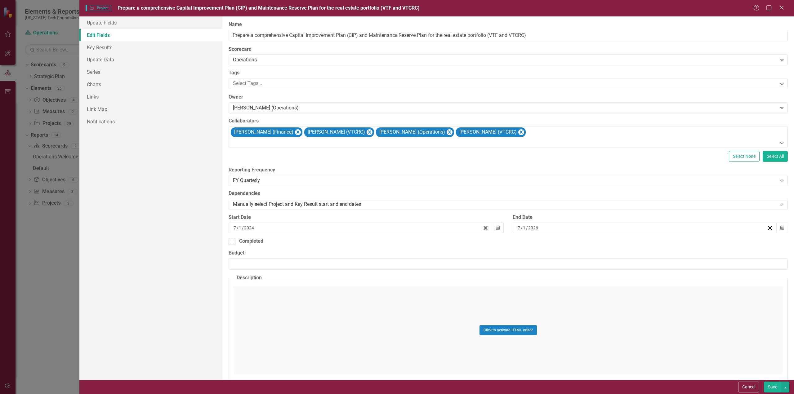
click at [773, 385] on button "Save" at bounding box center [772, 387] width 17 height 11
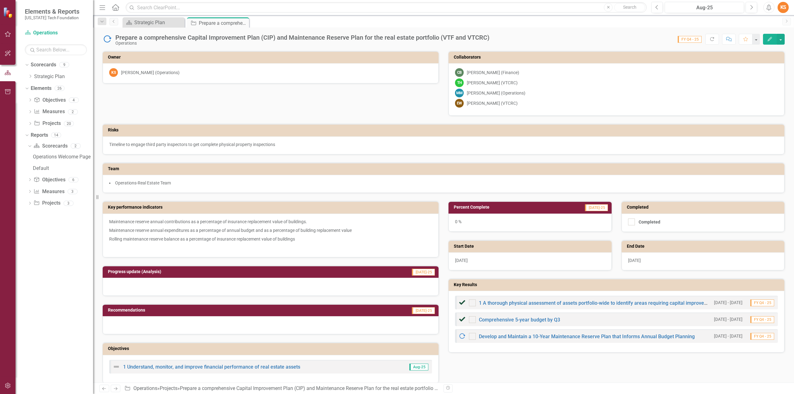
click at [769, 40] on icon "Edit" at bounding box center [770, 39] width 6 height 4
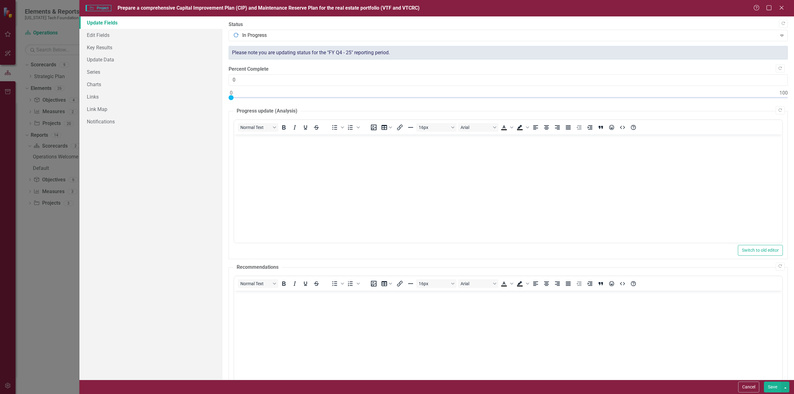
scroll to position [0, 0]
click at [96, 33] on link "Edit Fields" at bounding box center [150, 35] width 143 height 12
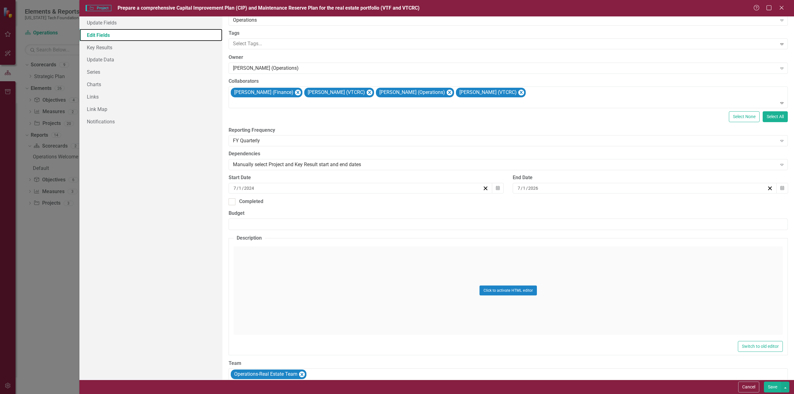
scroll to position [31, 0]
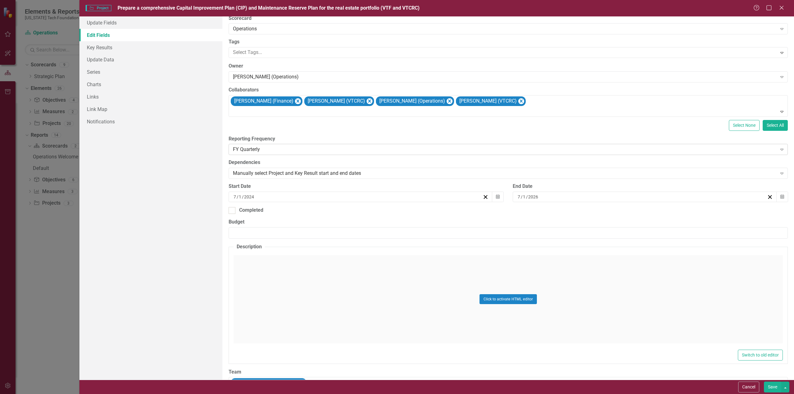
click at [779, 148] on icon "Expand" at bounding box center [782, 149] width 6 height 5
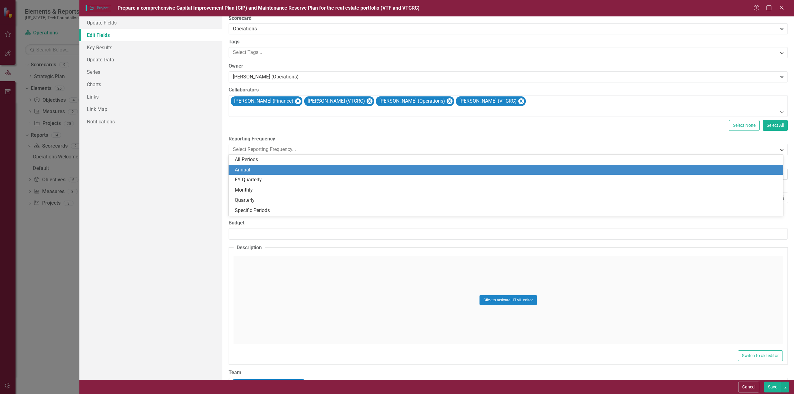
click at [246, 169] on div "Annual" at bounding box center [507, 170] width 545 height 7
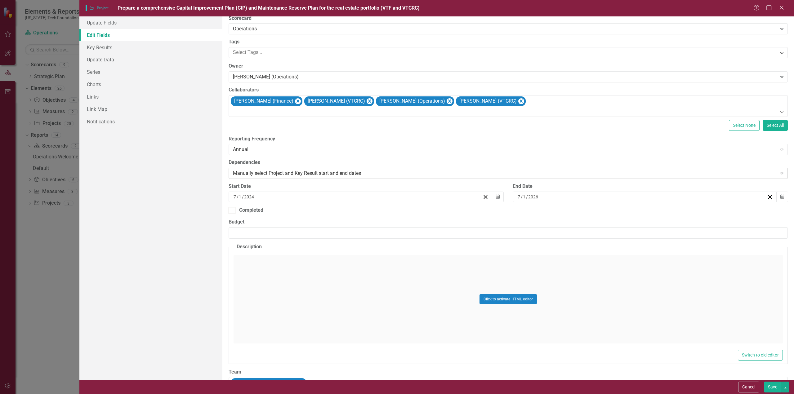
click at [779, 172] on icon "Expand" at bounding box center [782, 173] width 6 height 5
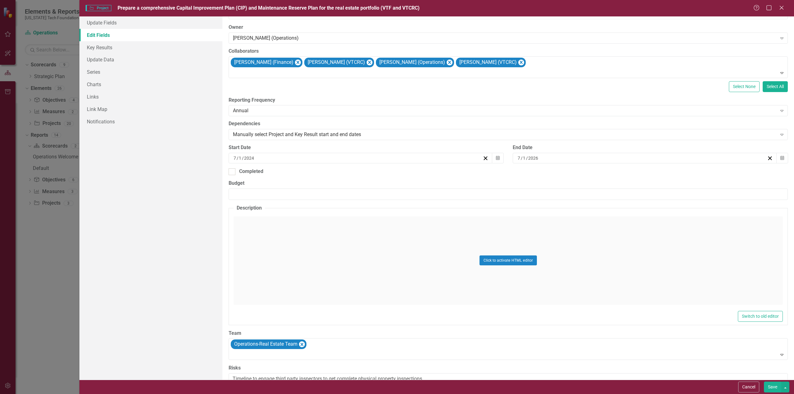
scroll to position [0, 0]
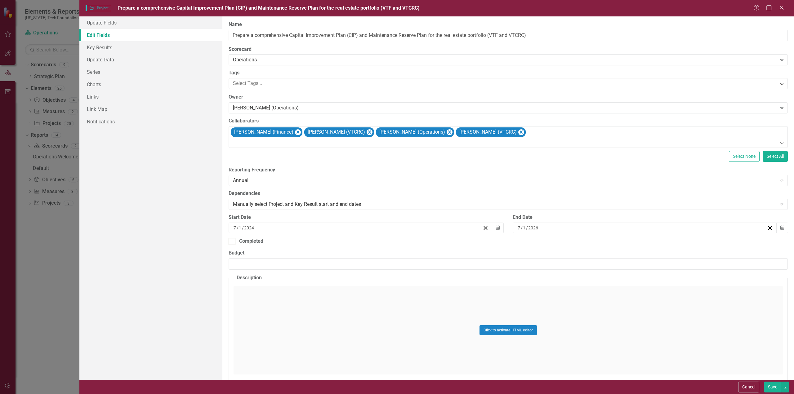
click at [776, 387] on button "Save" at bounding box center [772, 387] width 17 height 11
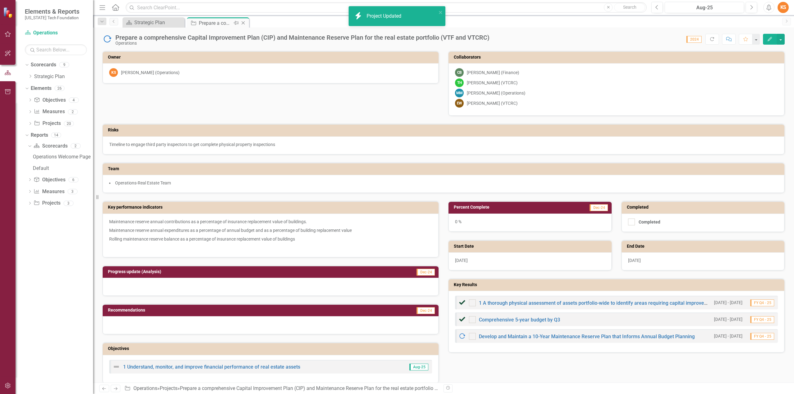
click at [244, 22] on icon "Close" at bounding box center [243, 22] width 6 height 5
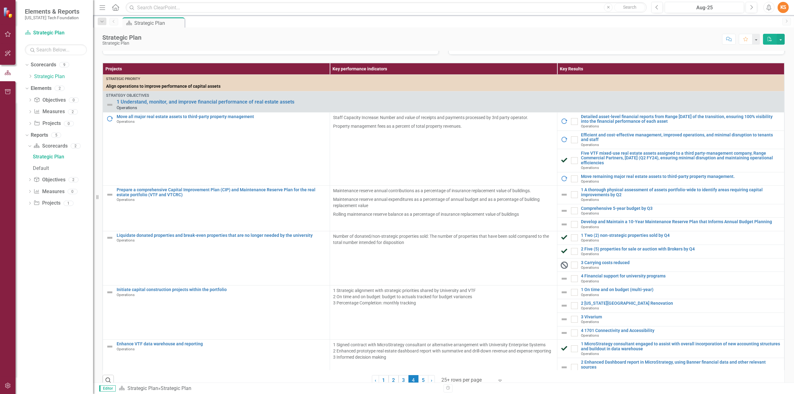
scroll to position [139, 0]
click at [585, 279] on link "4 Financial support for university programs" at bounding box center [681, 276] width 200 height 5
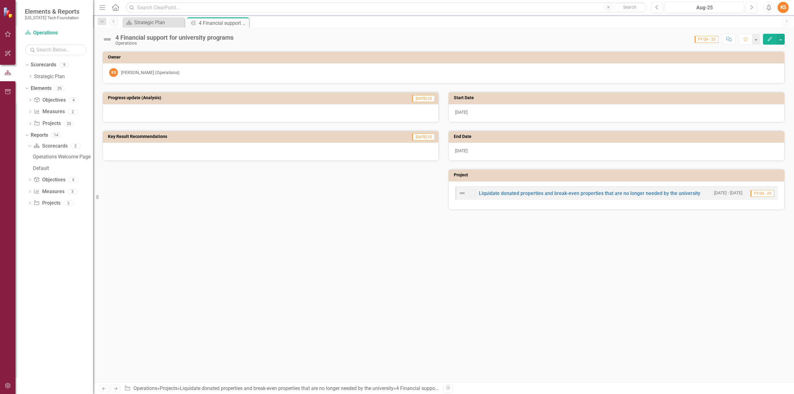
click at [770, 38] on icon "Edit" at bounding box center [770, 39] width 6 height 4
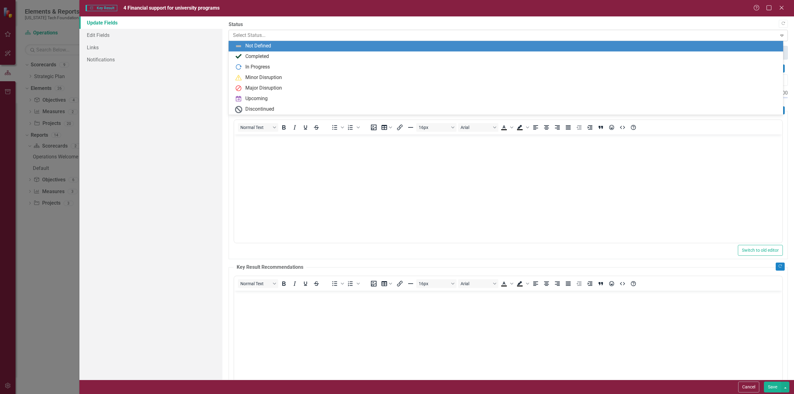
click at [781, 35] on icon at bounding box center [782, 36] width 3 height 2
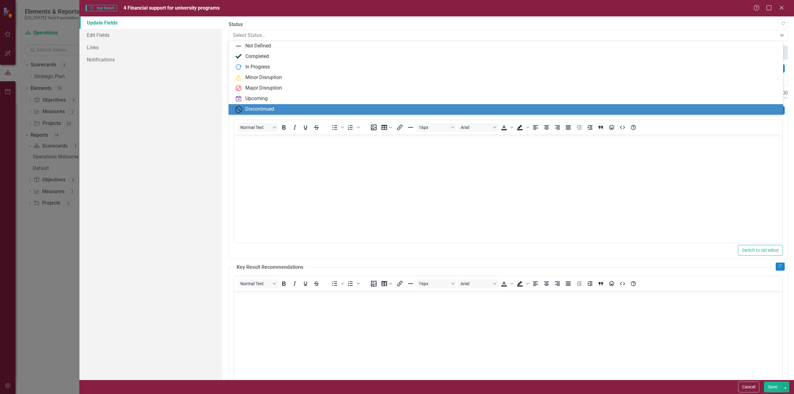
click at [263, 108] on div "Discontinued" at bounding box center [259, 109] width 29 height 7
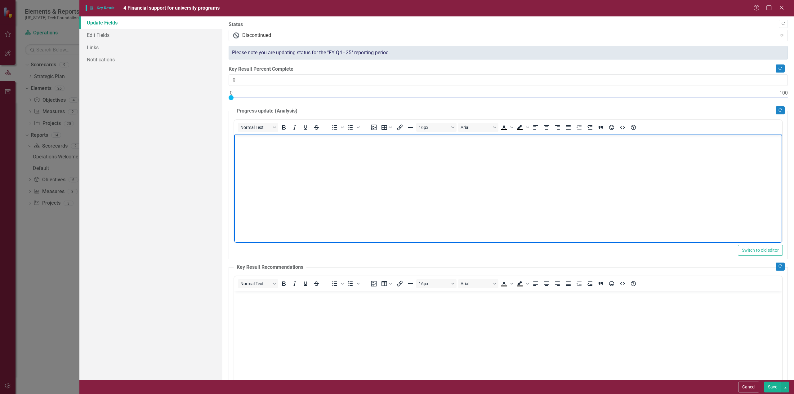
click at [258, 146] on body "Rich Text Area. Press ALT-0 for help." at bounding box center [508, 180] width 548 height 93
click at [776, 388] on button "Save" at bounding box center [772, 387] width 17 height 11
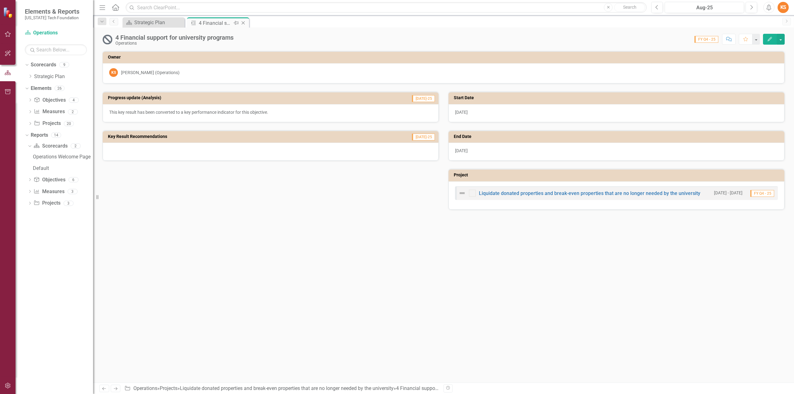
click at [243, 22] on icon "Close" at bounding box center [243, 22] width 6 height 5
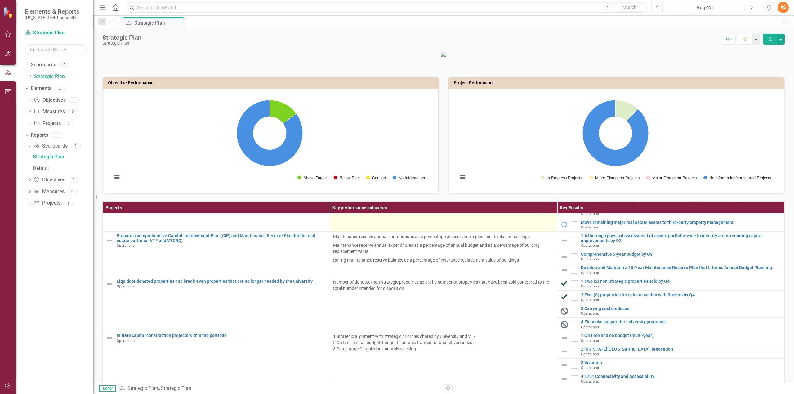
scroll to position [124, 0]
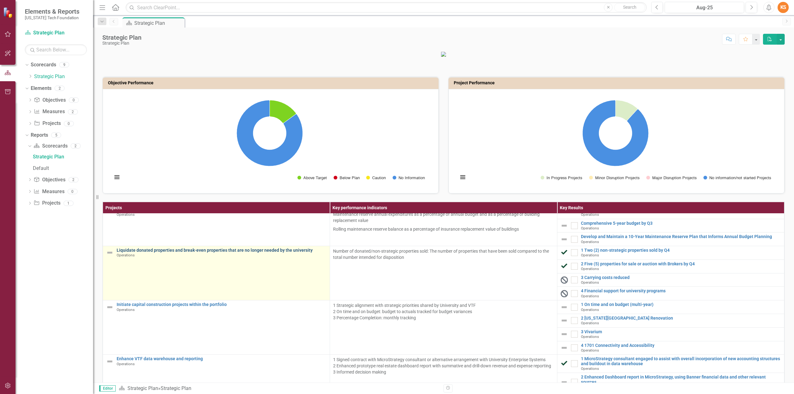
click at [176, 253] on link "Liquidate donated properties and break-even properties that are no longer neede…" at bounding box center [222, 250] width 210 height 5
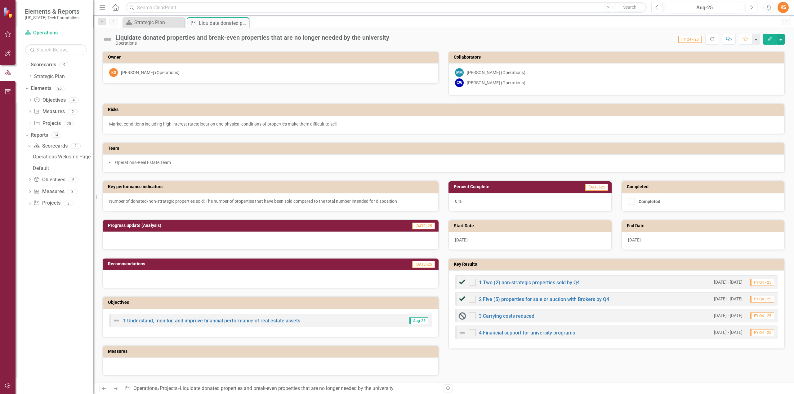
click at [770, 39] on icon "Edit" at bounding box center [770, 39] width 6 height 4
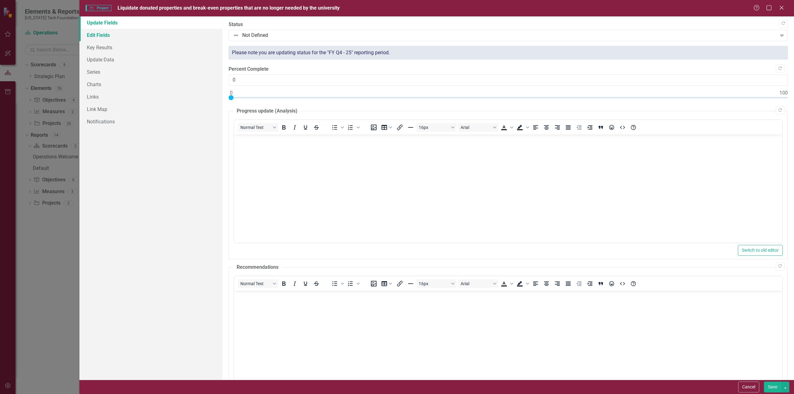
click at [95, 36] on link "Edit Fields" at bounding box center [150, 35] width 143 height 12
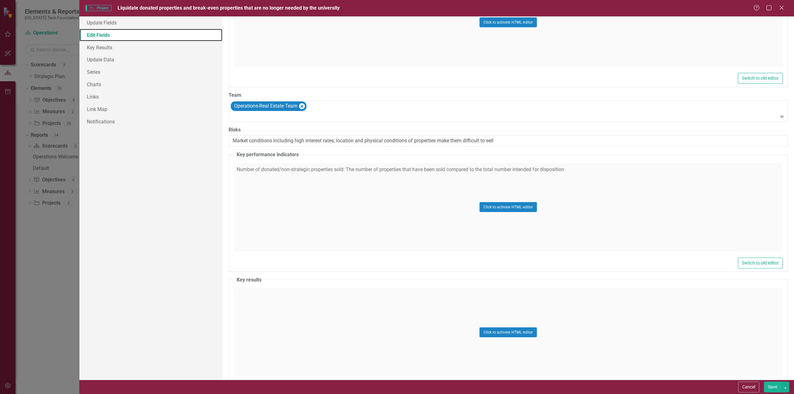
scroll to position [310, 0]
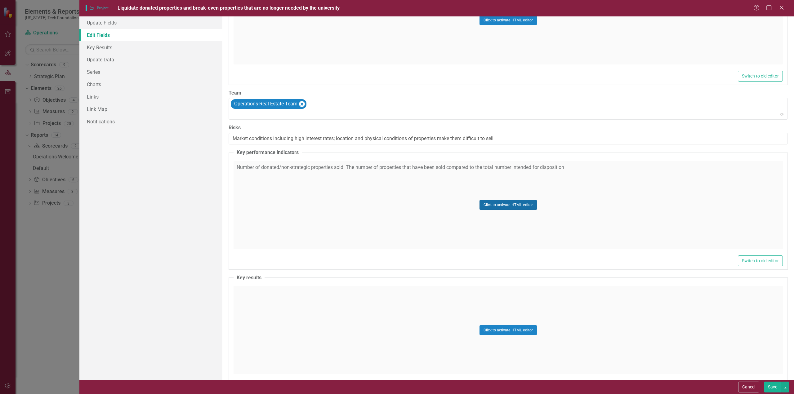
click at [500, 201] on button "Click to activate HTML editor" at bounding box center [508, 205] width 57 height 10
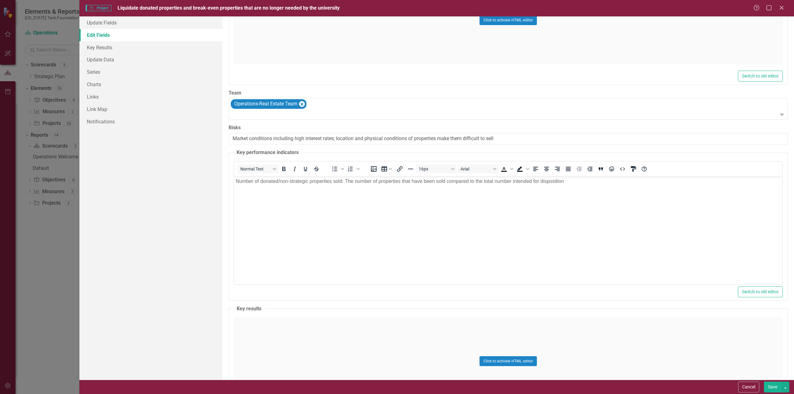
scroll to position [0, 0]
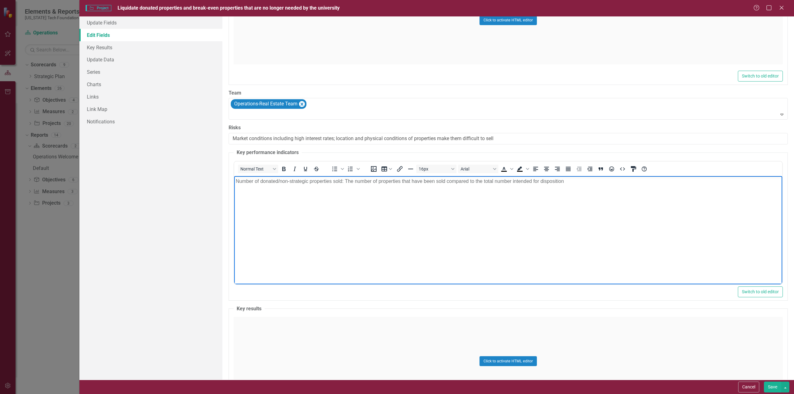
click at [571, 181] on p "Number of donated/non-strategic properties sold: The number of properties that …" at bounding box center [507, 180] width 545 height 7
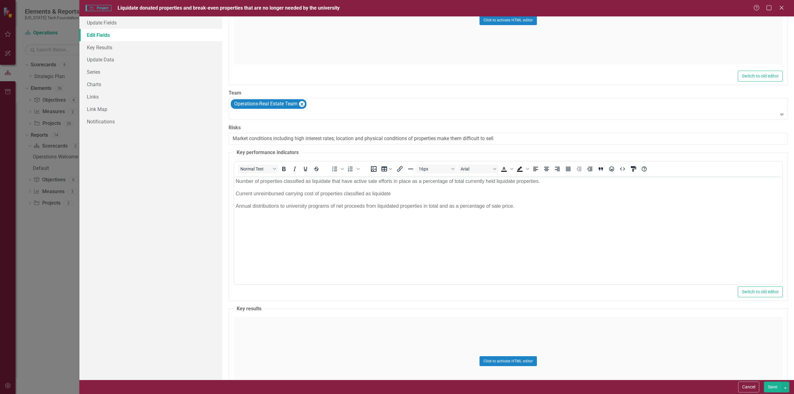
drag, startPoint x: 774, startPoint y: 387, endPoint x: 766, endPoint y: 382, distance: 9.1
click at [773, 387] on button "Save" at bounding box center [772, 387] width 17 height 11
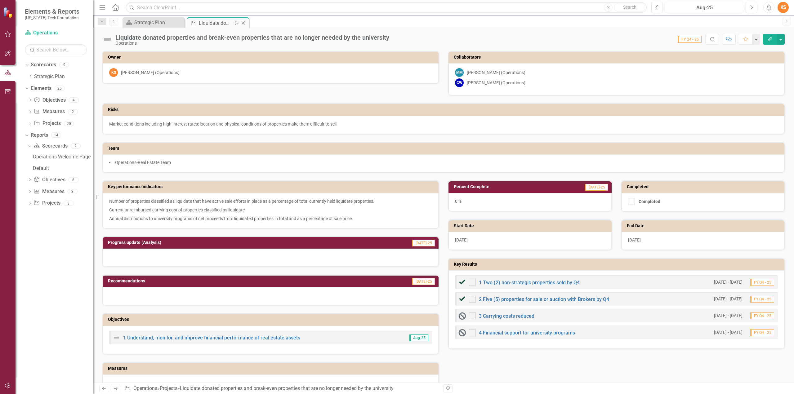
click at [244, 21] on icon at bounding box center [243, 22] width 3 height 3
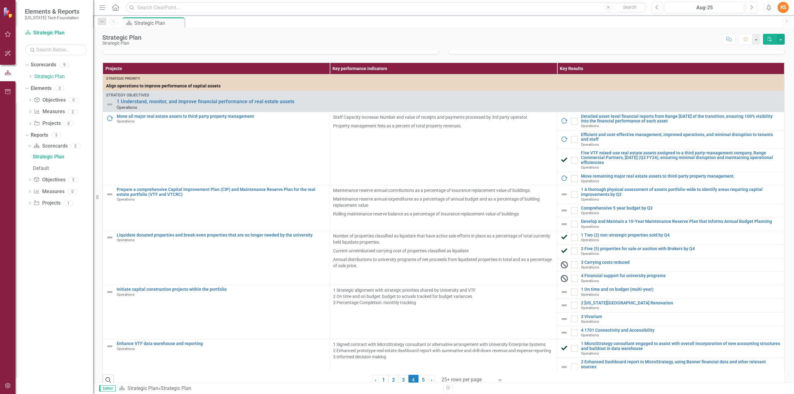
scroll to position [139, 0]
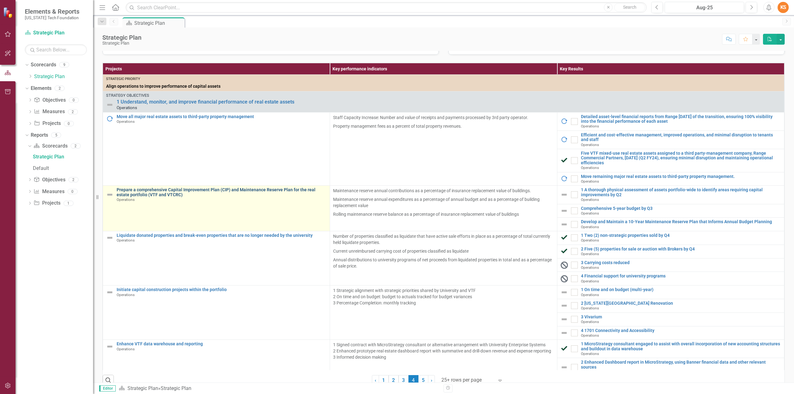
click at [239, 197] on link "Prepare a comprehensive Capital Improvement Plan (CIP) and Maintenance Reserve …" at bounding box center [222, 193] width 210 height 10
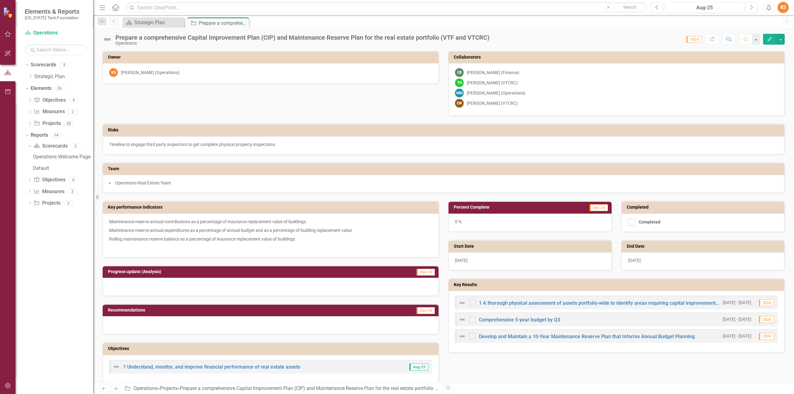
click at [771, 38] on icon "Edit" at bounding box center [770, 39] width 6 height 4
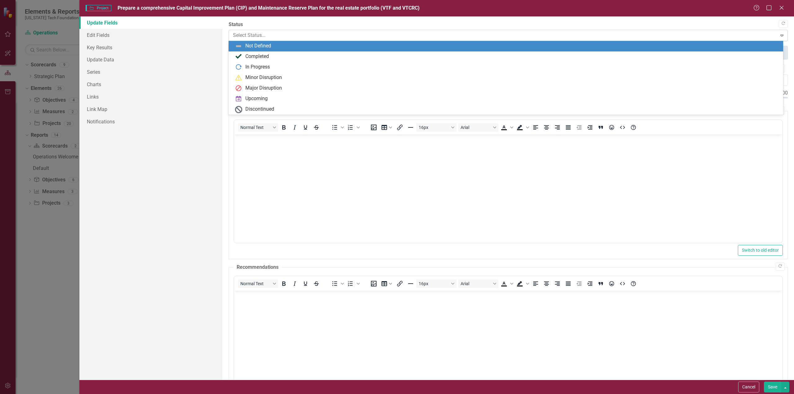
click at [237, 34] on div at bounding box center [503, 35] width 540 height 8
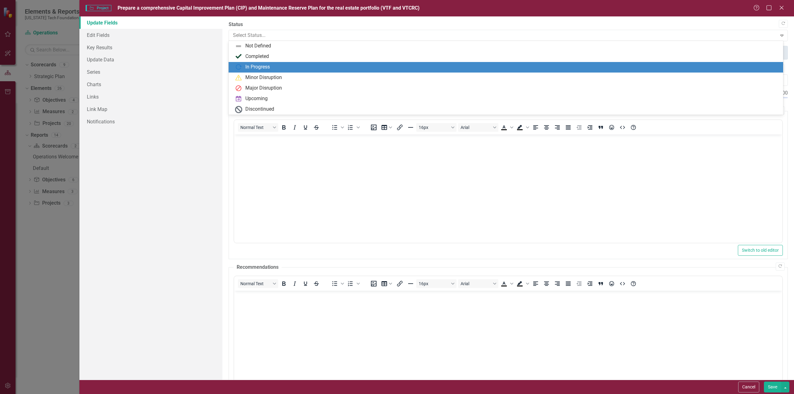
click at [248, 67] on div "In Progress" at bounding box center [257, 67] width 25 height 7
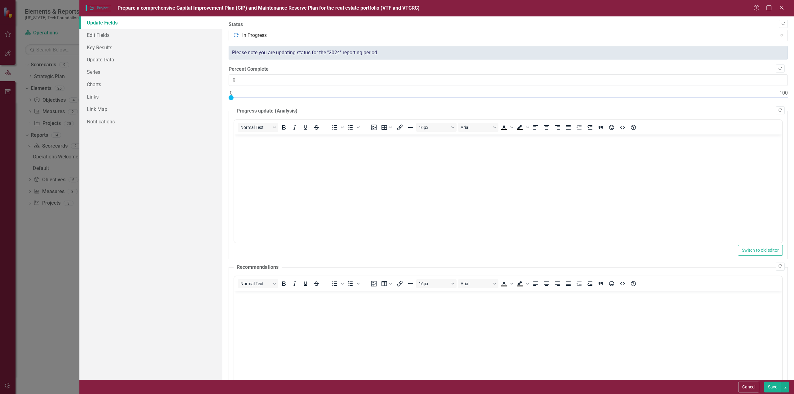
click at [773, 387] on button "Save" at bounding box center [772, 387] width 17 height 11
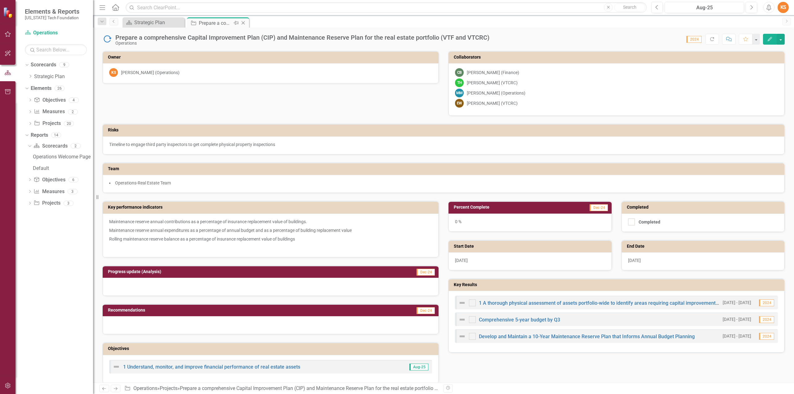
click at [242, 22] on icon "Close" at bounding box center [243, 22] width 6 height 5
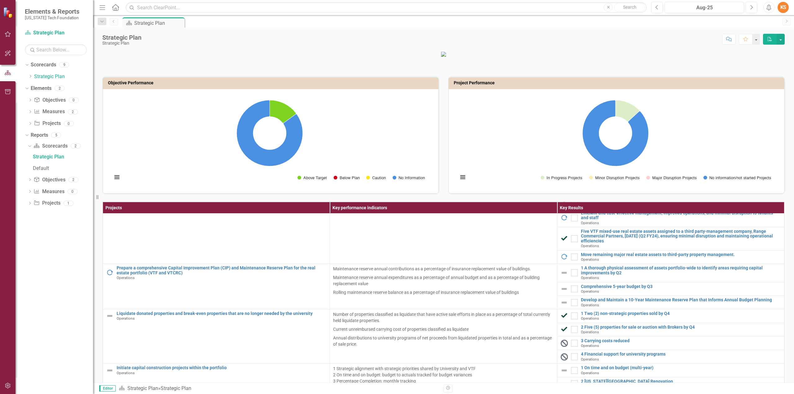
scroll to position [62, 0]
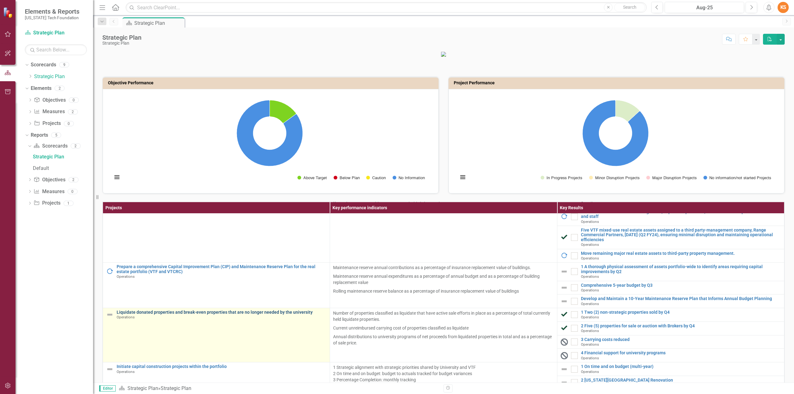
click at [166, 315] on link "Liquidate donated properties and break-even properties that are no longer neede…" at bounding box center [222, 312] width 210 height 5
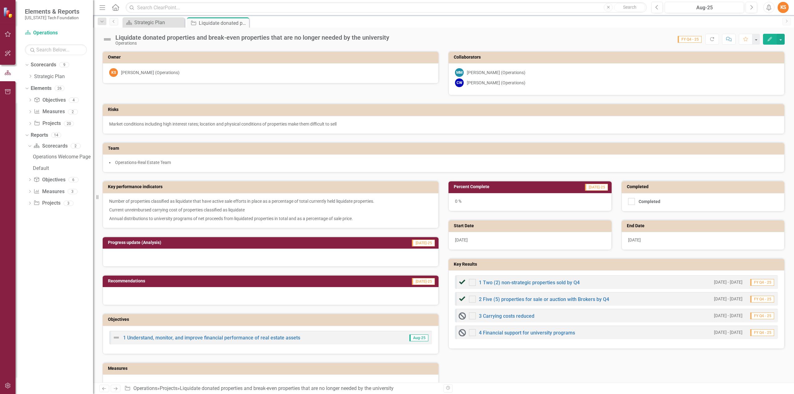
click at [769, 37] on icon "Edit" at bounding box center [770, 39] width 6 height 4
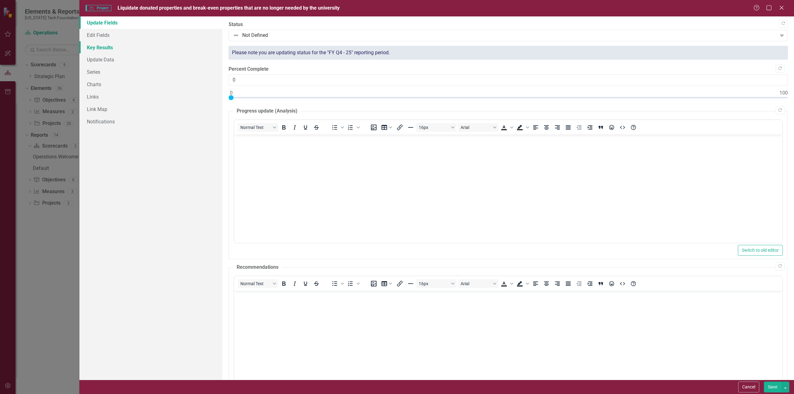
click at [100, 48] on link "Key Results" at bounding box center [150, 47] width 143 height 12
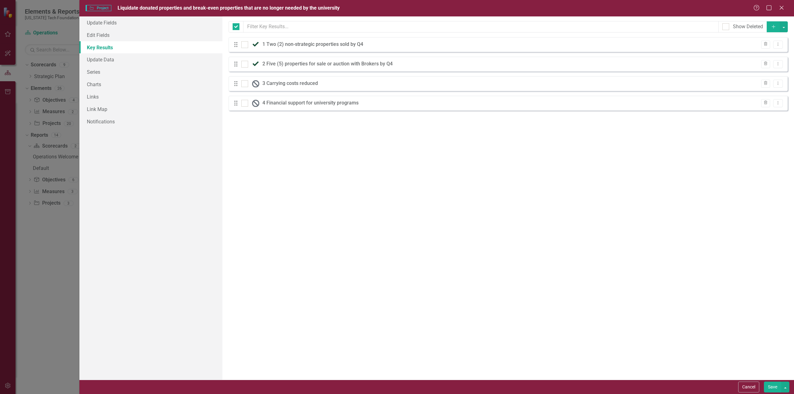
checkbox input "false"
click at [774, 26] on icon "button" at bounding box center [773, 26] width 3 height 3
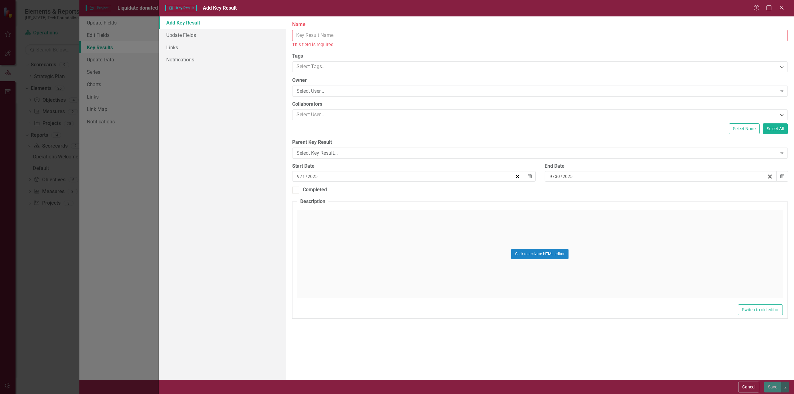
click at [336, 37] on input "Name" at bounding box center [540, 35] width 496 height 11
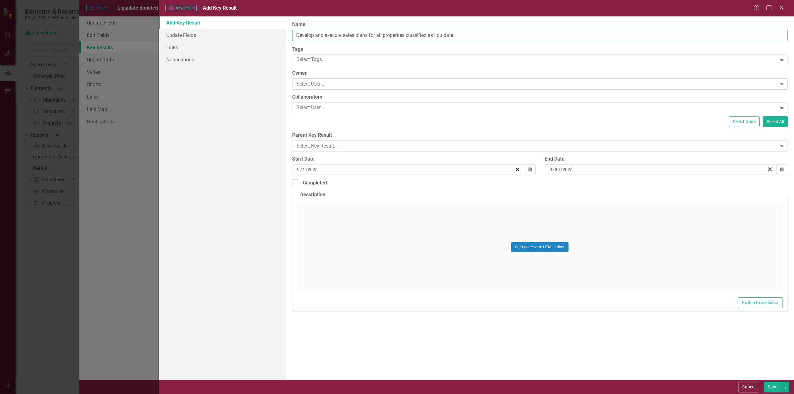
type input "Develop and execute sales plans for all properties classified as liquidate."
click at [781, 83] on icon "Expand" at bounding box center [782, 84] width 6 height 5
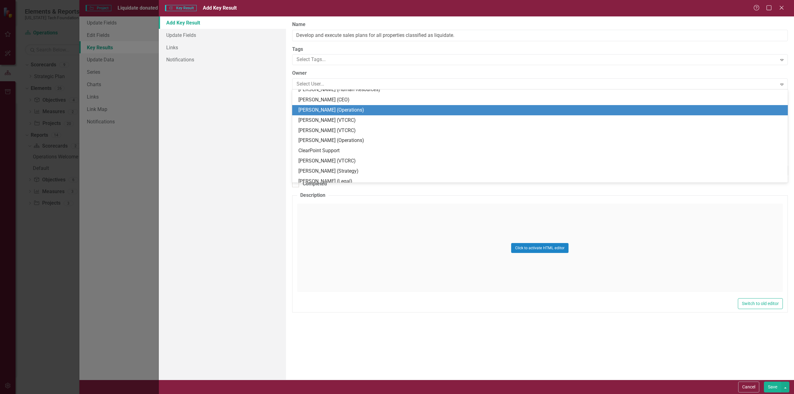
scroll to position [186, 0]
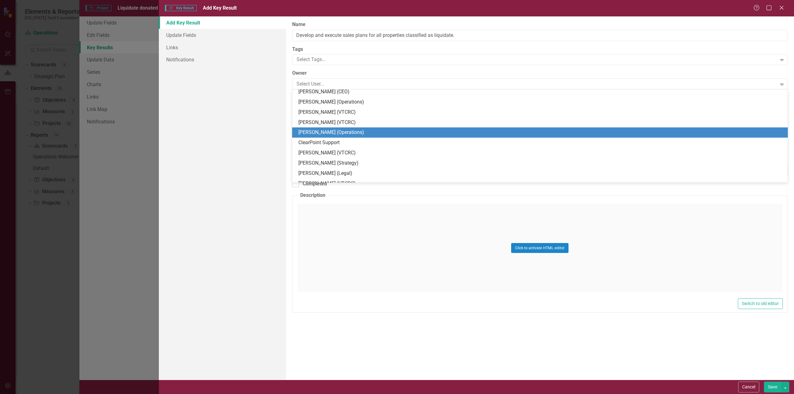
click at [315, 132] on div "[PERSON_NAME] (Operations)" at bounding box center [541, 132] width 486 height 7
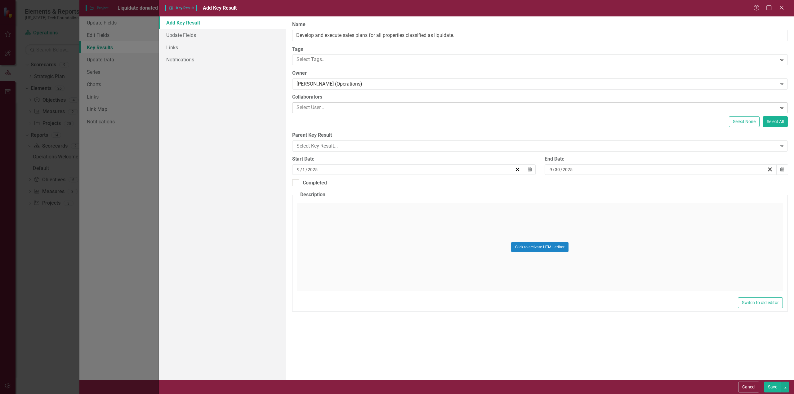
click at [337, 105] on div at bounding box center [535, 108] width 483 height 8
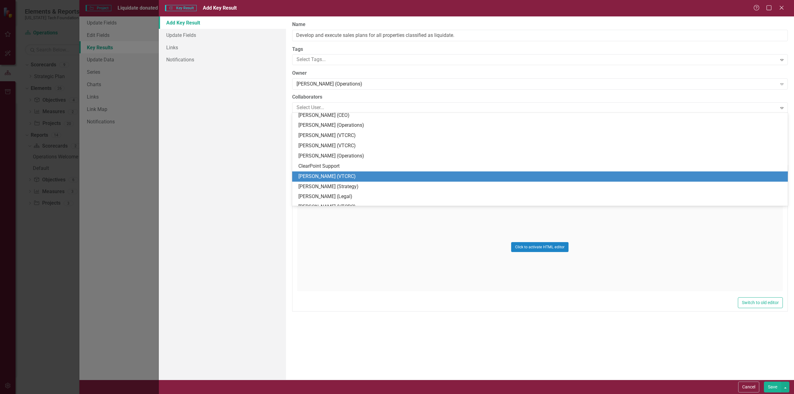
scroll to position [202, 0]
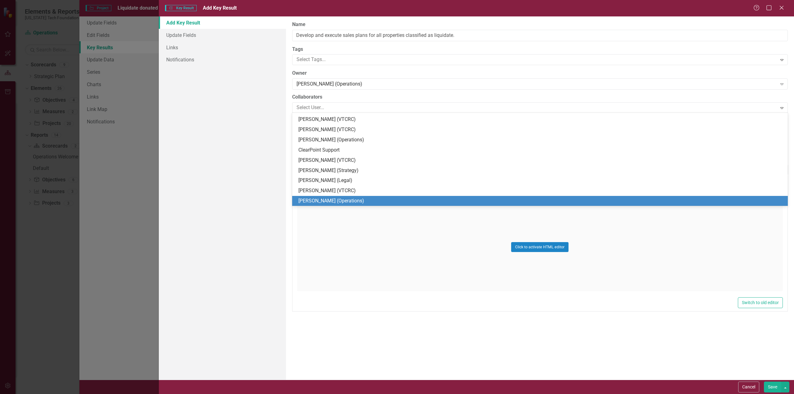
click at [315, 199] on div "[PERSON_NAME] (Operations)" at bounding box center [541, 201] width 486 height 7
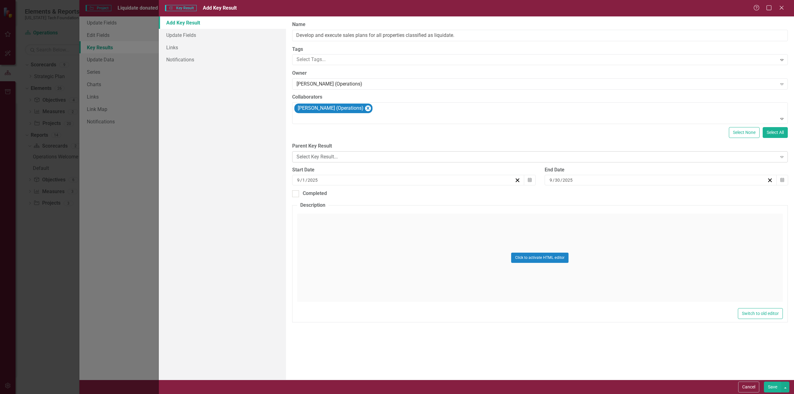
click at [358, 153] on div "Select Key Result..." at bounding box center [537, 156] width 481 height 7
click at [648, 131] on div "Select None Select All" at bounding box center [540, 132] width 496 height 11
click at [529, 179] on icon "Calendar" at bounding box center [530, 180] width 4 height 4
click at [376, 194] on button "‹" at bounding box center [375, 195] width 14 height 14
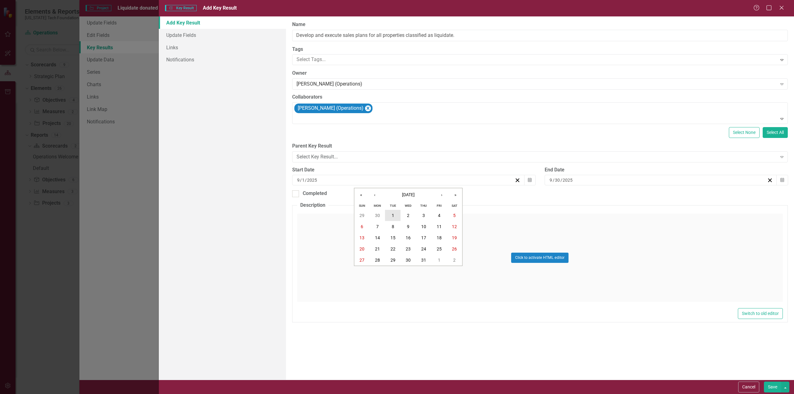
click at [393, 214] on abbr "1" at bounding box center [393, 215] width 2 height 5
click at [782, 179] on icon "Calendar" at bounding box center [783, 180] width 4 height 4
click at [694, 195] on button "›" at bounding box center [695, 195] width 14 height 14
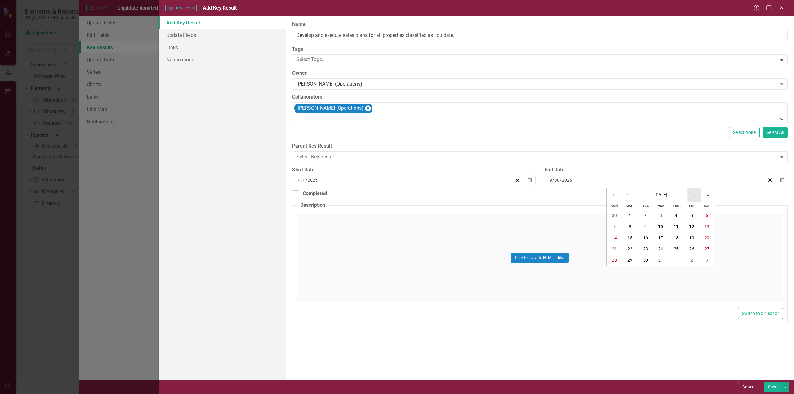
click at [694, 195] on button "›" at bounding box center [695, 195] width 14 height 14
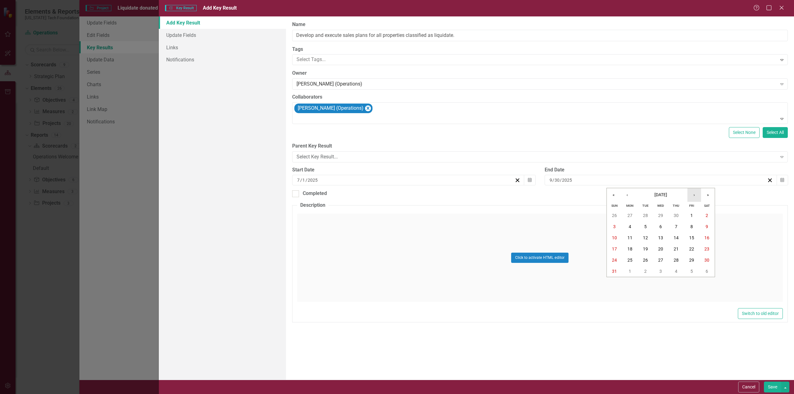
click at [694, 195] on button "›" at bounding box center [695, 195] width 14 height 14
click at [645, 260] on abbr "30" at bounding box center [645, 260] width 5 height 5
click at [545, 257] on button "Click to activate HTML editor" at bounding box center [539, 258] width 57 height 10
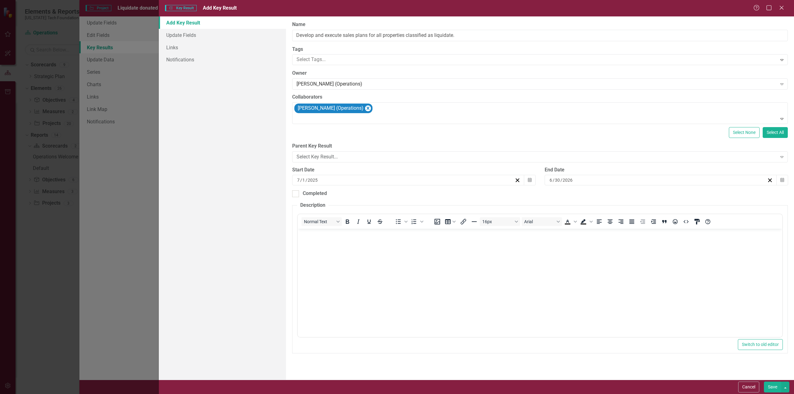
scroll to position [0, 0]
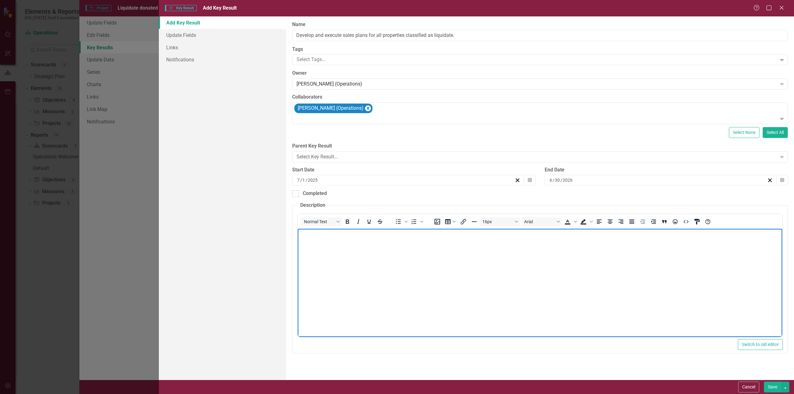
click at [337, 242] on body "Rich Text Area. Press ALT-0 for help." at bounding box center [540, 275] width 485 height 93
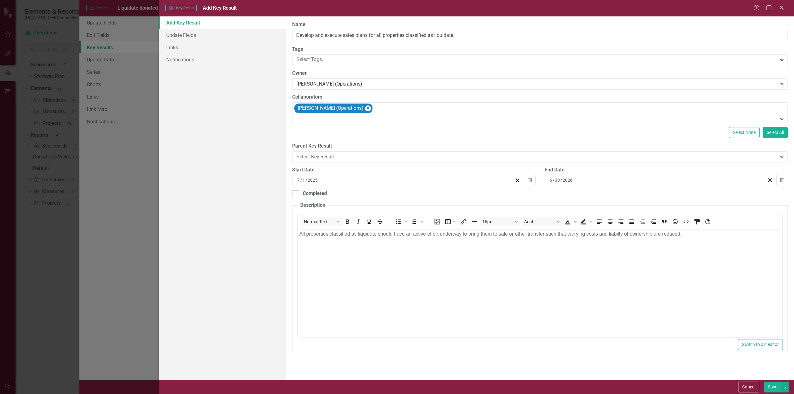
click at [773, 386] on button "Save" at bounding box center [772, 387] width 17 height 11
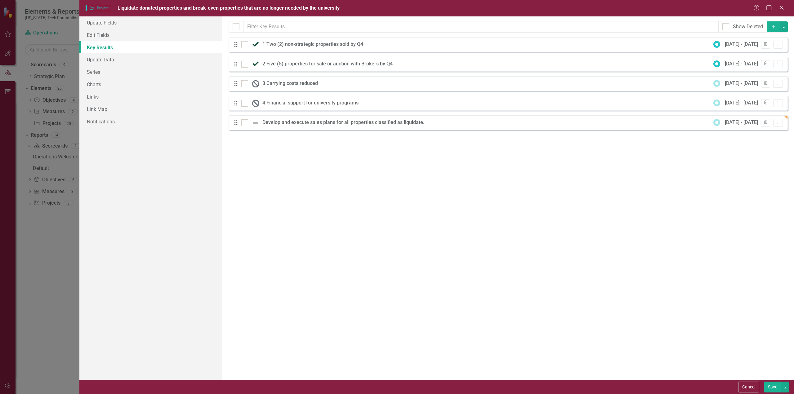
drag, startPoint x: 774, startPoint y: 389, endPoint x: 629, endPoint y: 309, distance: 165.4
click at [629, 309] on form "Project Project Liquidate donated properties and break-even properties that are…" at bounding box center [436, 197] width 715 height 394
click at [780, 122] on icon "Dropdown Menu" at bounding box center [778, 122] width 5 height 4
click at [754, 133] on link "Edit Edit Key Result" at bounding box center [753, 132] width 60 height 11
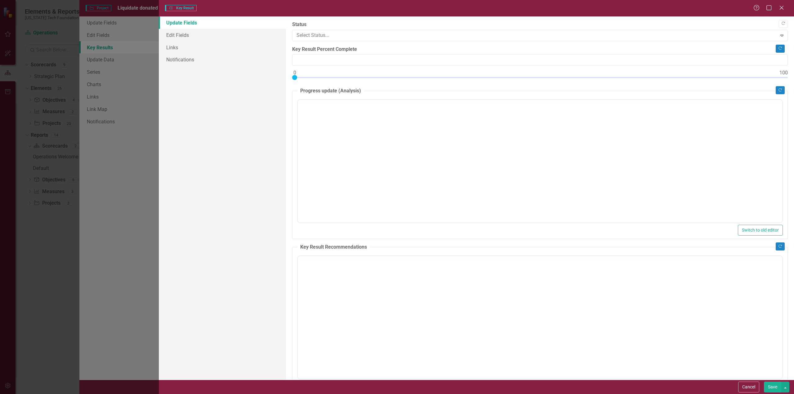
type input "0"
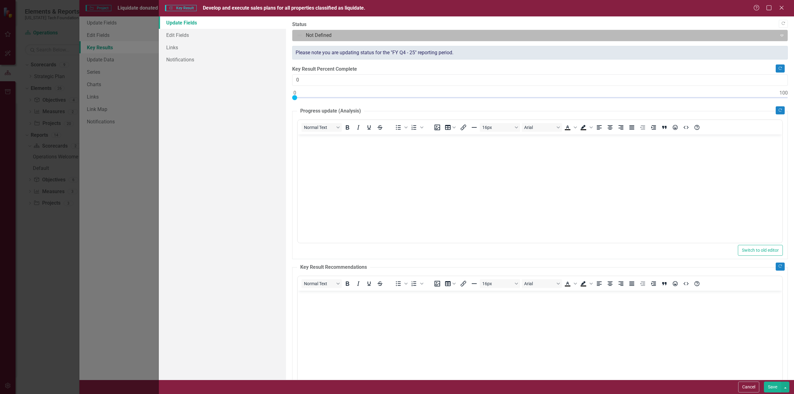
click at [779, 35] on icon "Expand" at bounding box center [782, 35] width 6 height 5
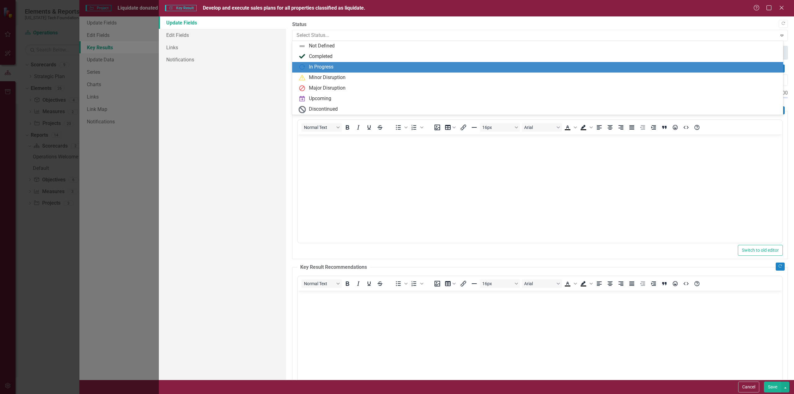
click at [321, 65] on div "In Progress" at bounding box center [321, 67] width 25 height 7
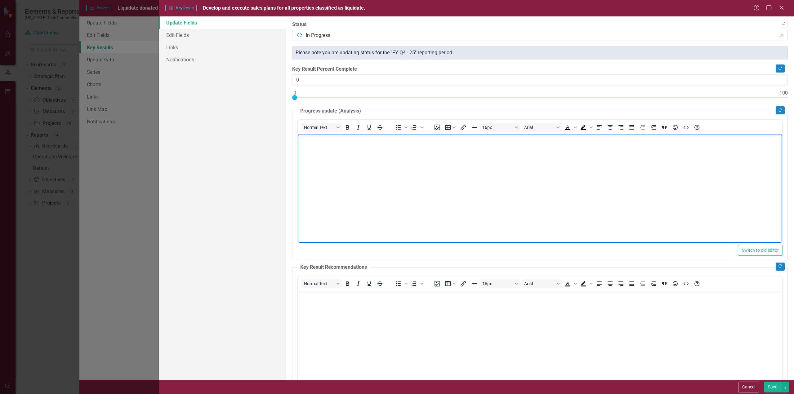
click at [353, 148] on body "Rich Text Area. Press ALT-0 for help." at bounding box center [540, 180] width 485 height 93
click at [773, 388] on button "Save" at bounding box center [772, 387] width 17 height 11
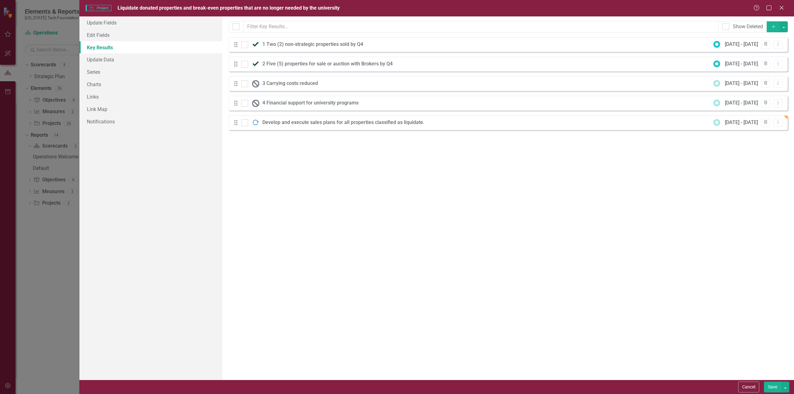
click at [773, 388] on button "Save" at bounding box center [772, 387] width 17 height 11
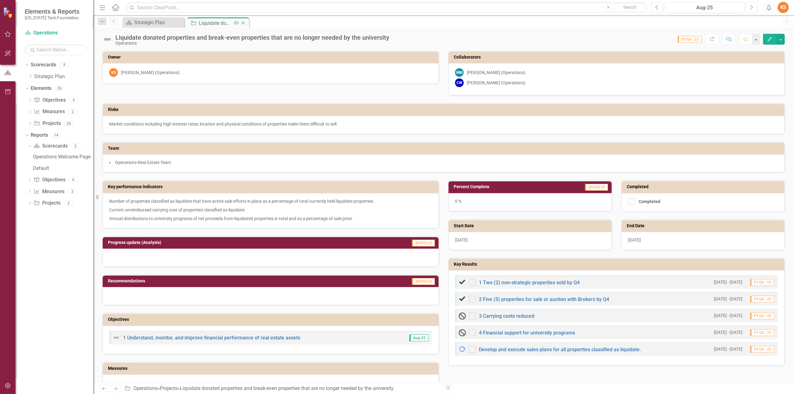
click at [244, 22] on icon at bounding box center [243, 22] width 3 height 3
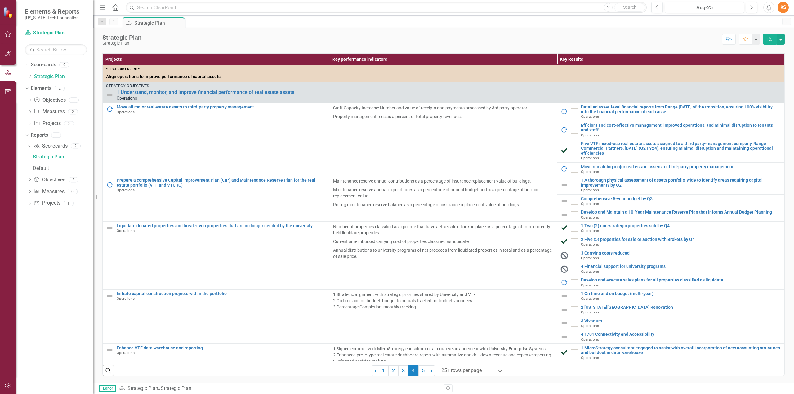
scroll to position [157, 0]
